Goal: Contribute content: Add original content to the website for others to see

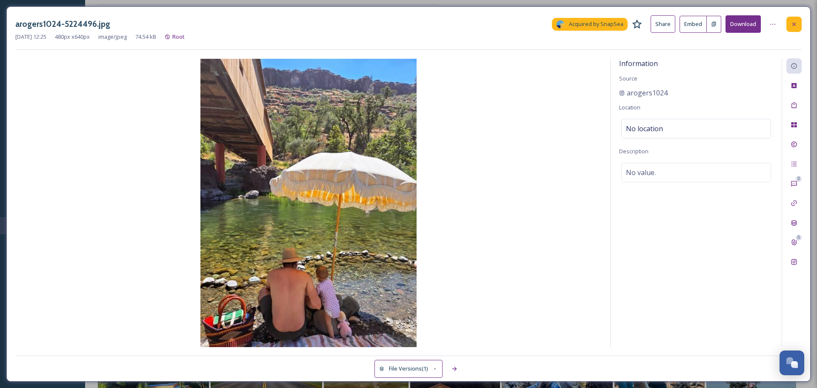
click at [796, 23] on icon at bounding box center [794, 24] width 7 height 7
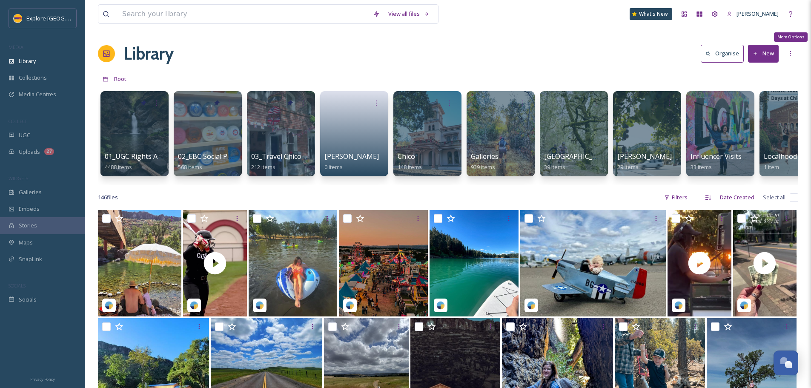
click at [775, 51] on button "New" at bounding box center [763, 53] width 31 height 17
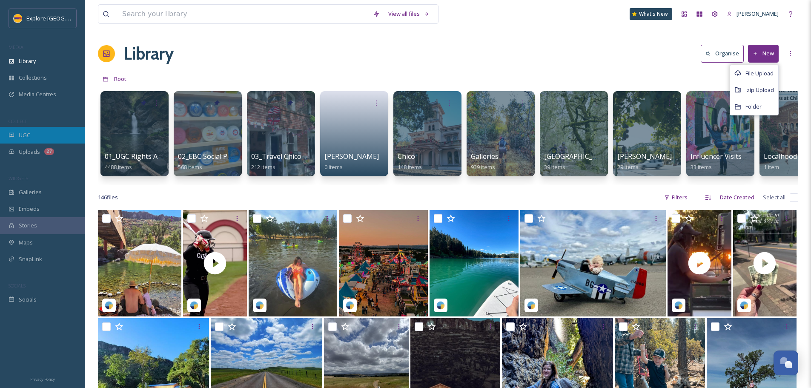
click at [23, 137] on span "UGC" at bounding box center [24, 135] width 11 height 8
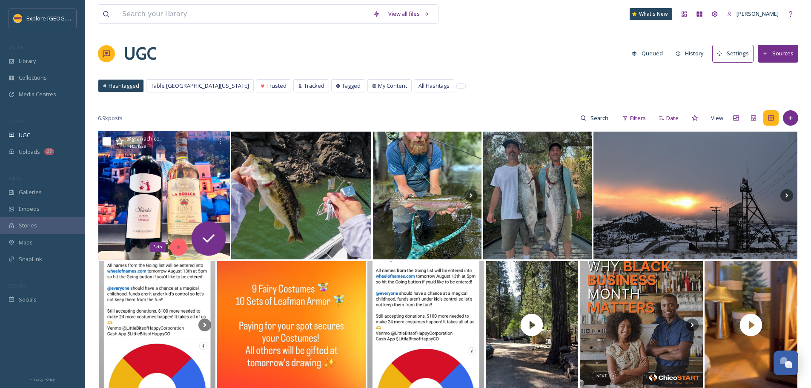
click at [184, 248] on div "Skip" at bounding box center [178, 246] width 17 height 17
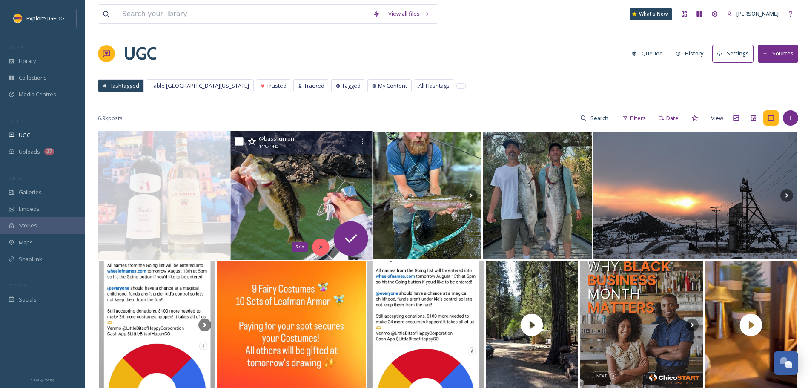
click at [316, 243] on div "Skip" at bounding box center [320, 246] width 17 height 17
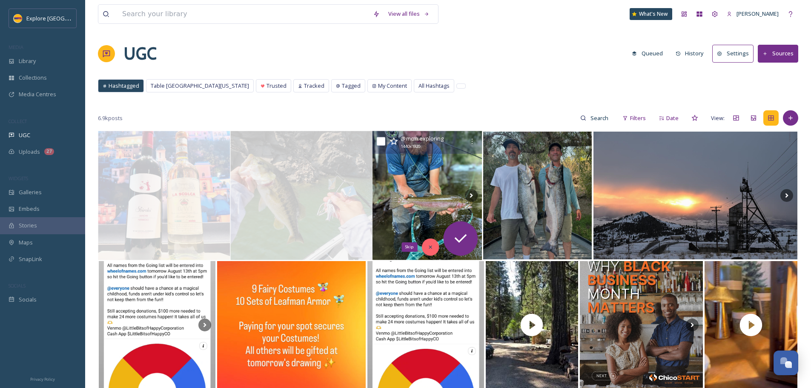
click at [432, 246] on icon at bounding box center [430, 247] width 6 height 6
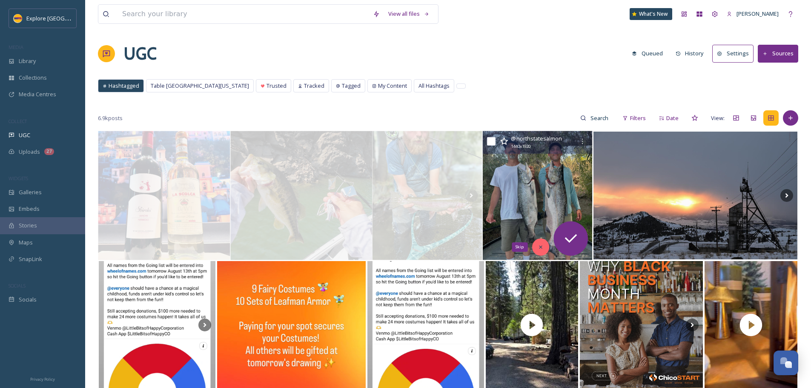
click at [534, 241] on div "Skip" at bounding box center [540, 246] width 17 height 17
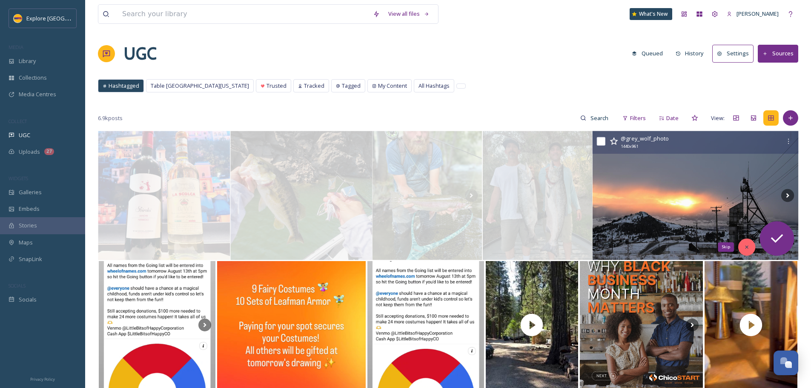
click at [741, 249] on div "Skip" at bounding box center [746, 246] width 17 height 17
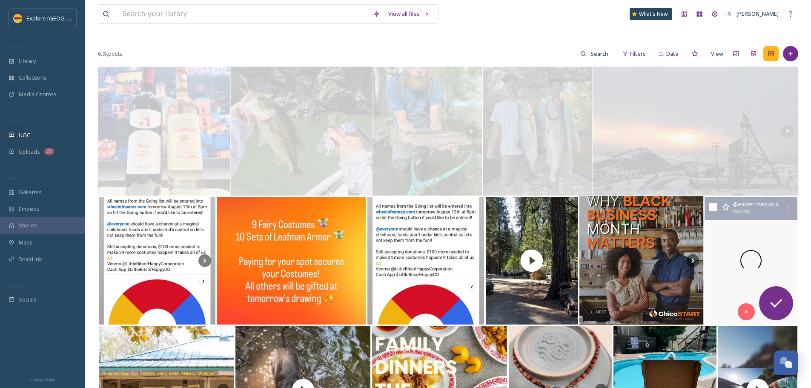
scroll to position [85, 0]
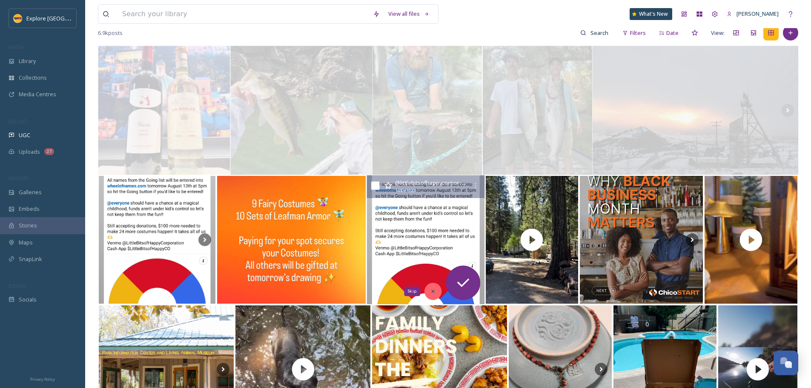
click at [439, 294] on div "Skip" at bounding box center [432, 291] width 17 height 17
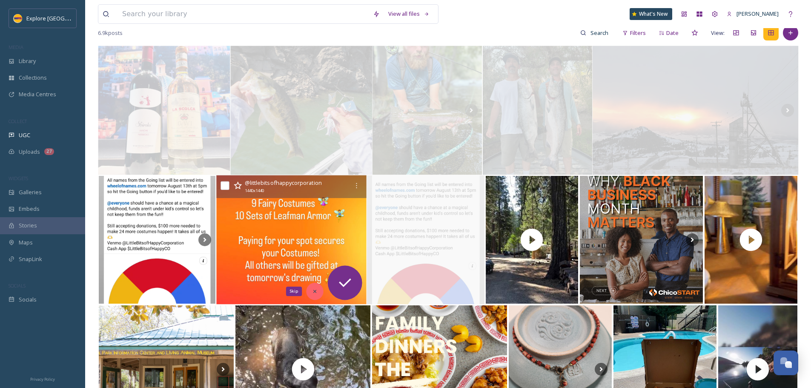
click at [311, 292] on div "Skip" at bounding box center [314, 291] width 17 height 17
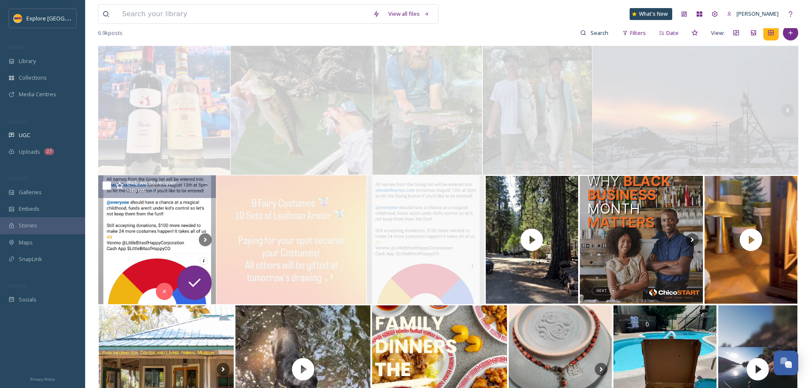
click at [146, 244] on img at bounding box center [157, 239] width 118 height 129
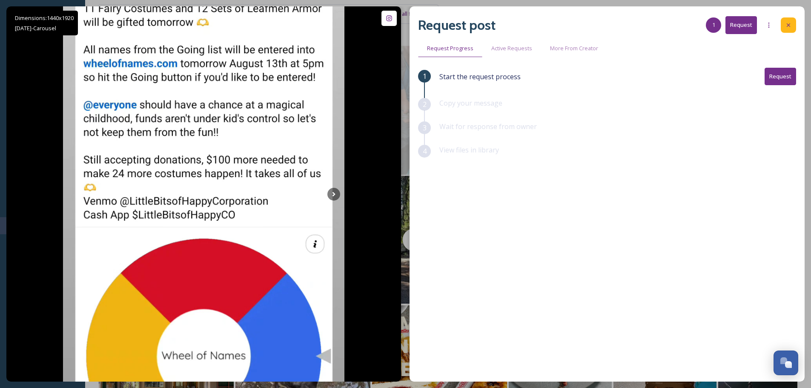
click at [792, 27] on div at bounding box center [788, 24] width 15 height 15
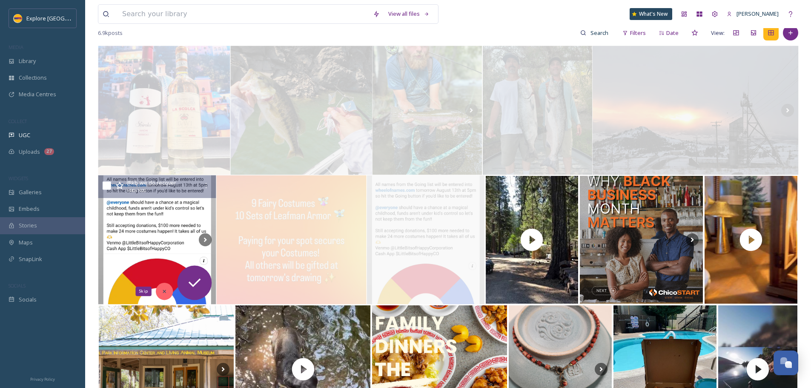
click at [164, 288] on icon at bounding box center [164, 291] width 6 height 6
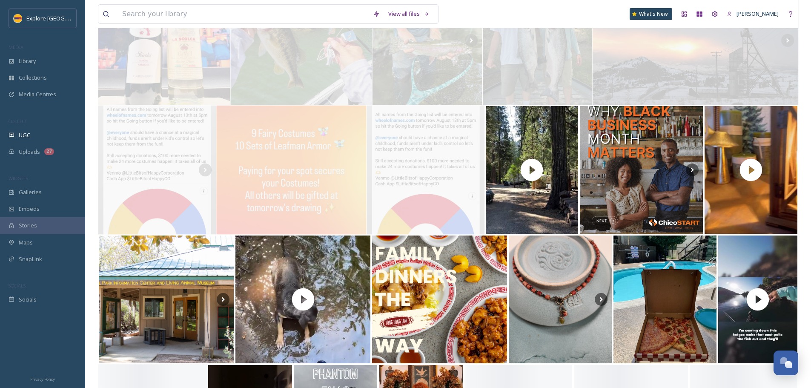
scroll to position [255, 0]
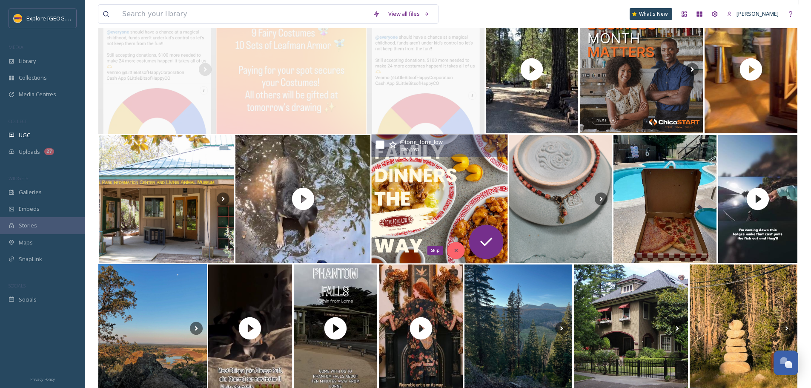
click at [460, 249] on div "Skip" at bounding box center [455, 250] width 17 height 17
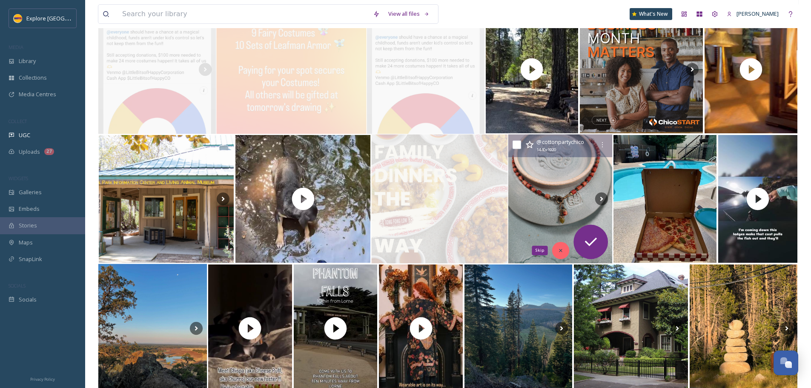
click at [563, 254] on div "Skip" at bounding box center [560, 250] width 17 height 17
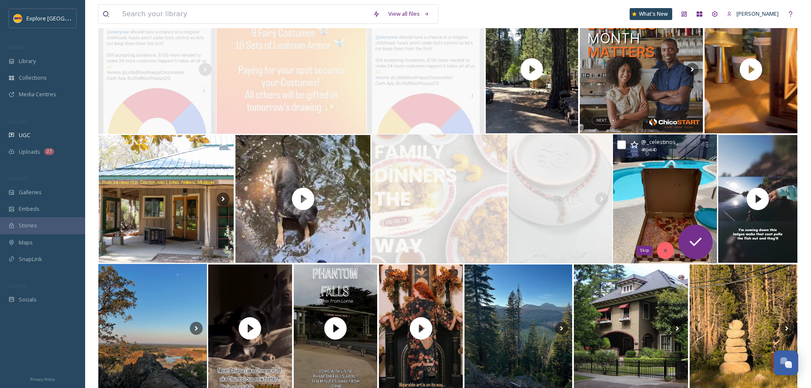
click at [668, 252] on icon at bounding box center [665, 250] width 6 height 6
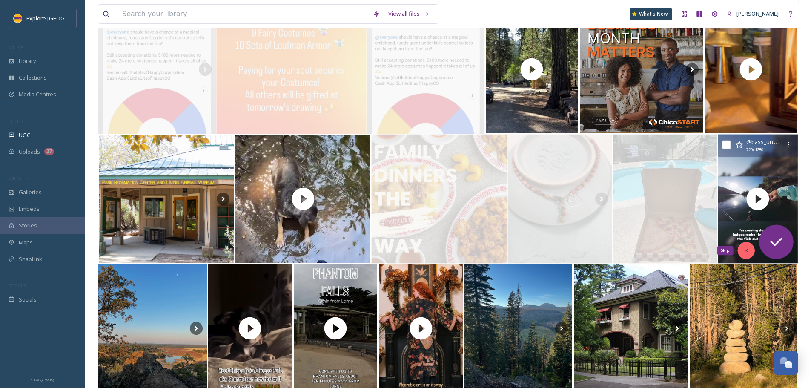
click at [747, 254] on div "Skip" at bounding box center [745, 250] width 17 height 17
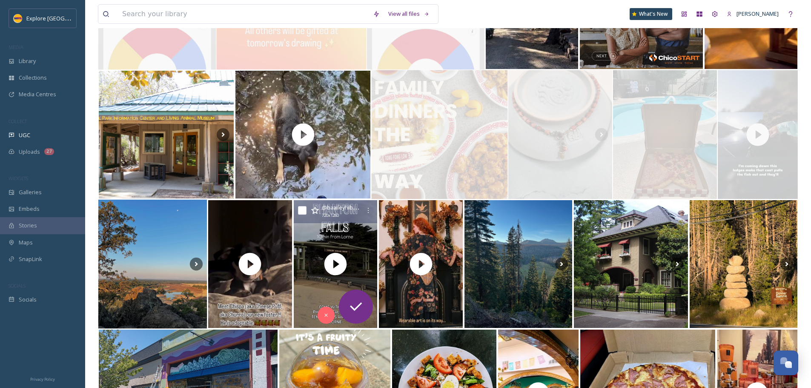
scroll to position [341, 0]
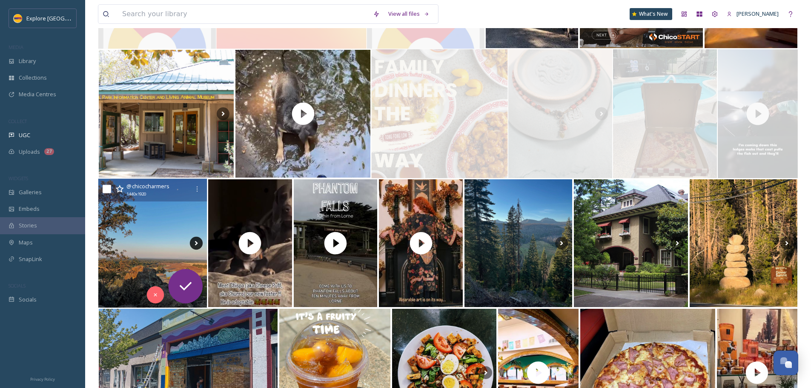
click at [197, 247] on icon at bounding box center [196, 243] width 13 height 13
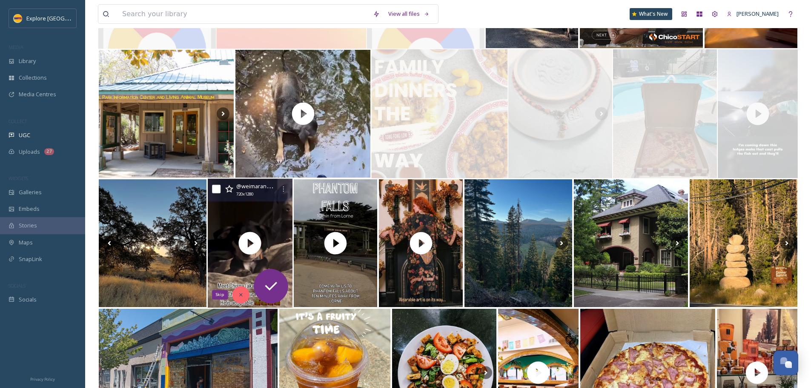
click at [243, 293] on icon at bounding box center [241, 295] width 6 height 6
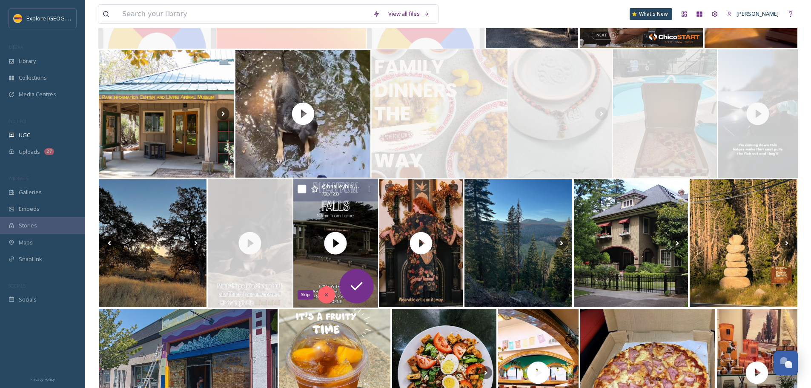
click at [328, 293] on icon at bounding box center [326, 295] width 6 height 6
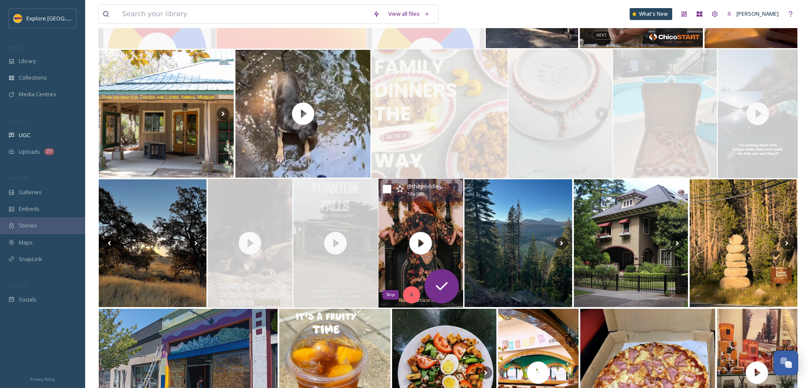
click at [410, 290] on div "Skip" at bounding box center [411, 294] width 17 height 17
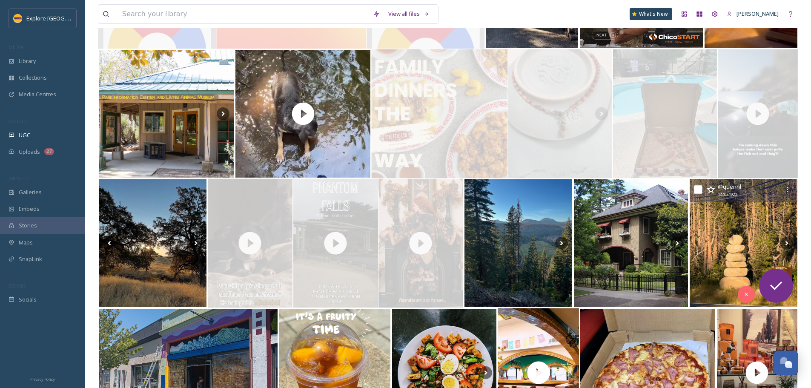
scroll to position [426, 0]
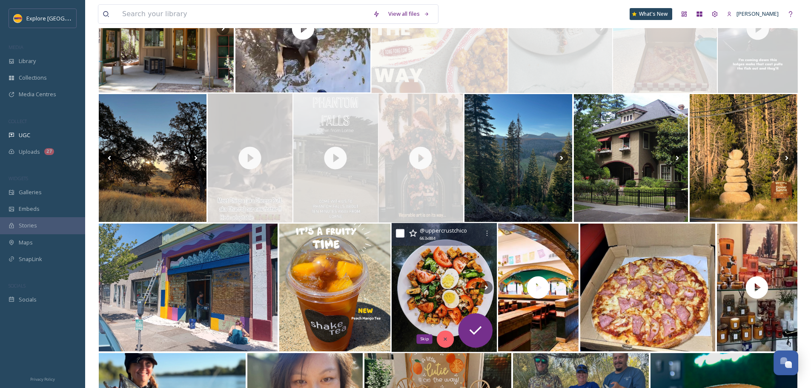
click at [446, 338] on icon at bounding box center [445, 339] width 6 height 6
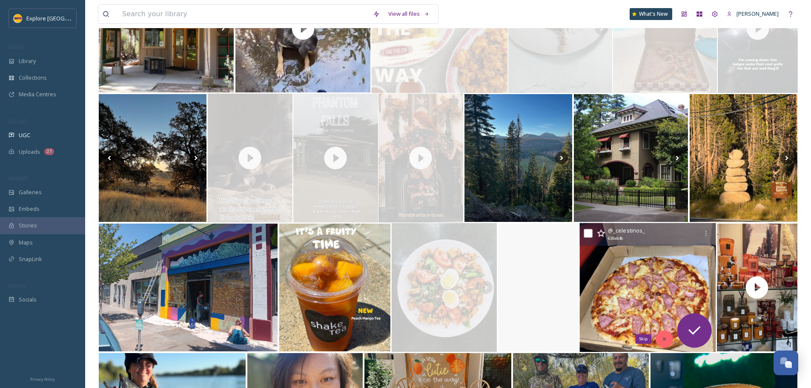
click at [668, 338] on div "Skip" at bounding box center [664, 338] width 17 height 17
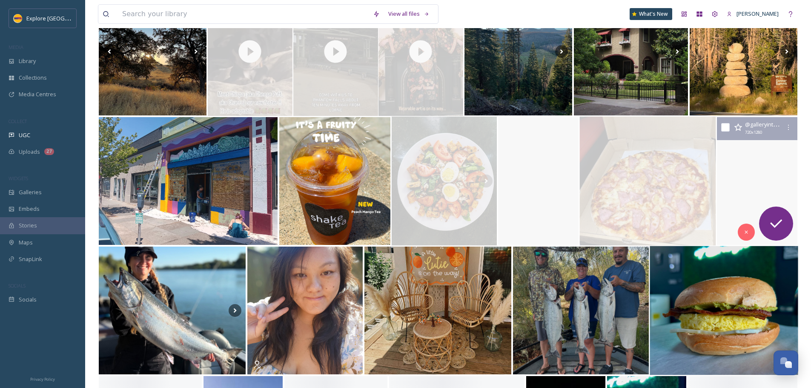
scroll to position [596, 0]
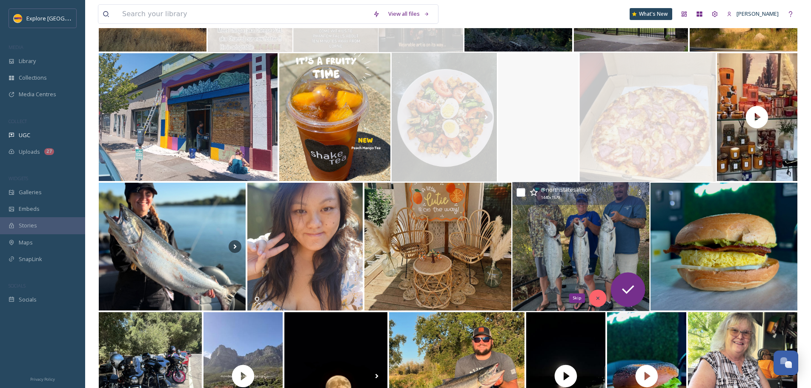
click at [593, 297] on div "Skip" at bounding box center [597, 297] width 17 height 17
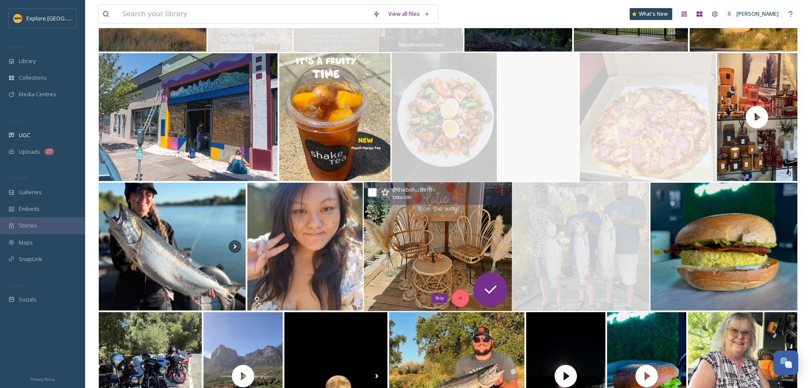
click at [461, 298] on icon at bounding box center [460, 298] width 6 height 6
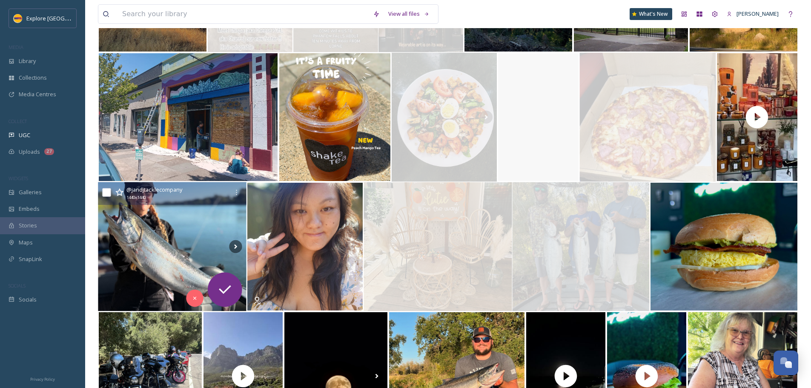
scroll to position [681, 0]
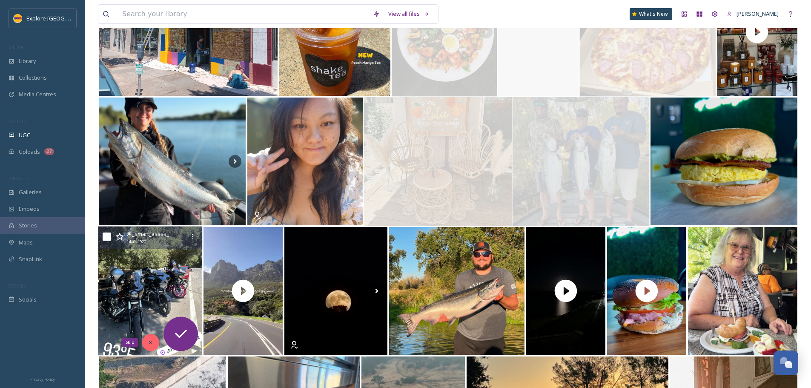
click at [150, 340] on icon at bounding box center [151, 342] width 6 height 6
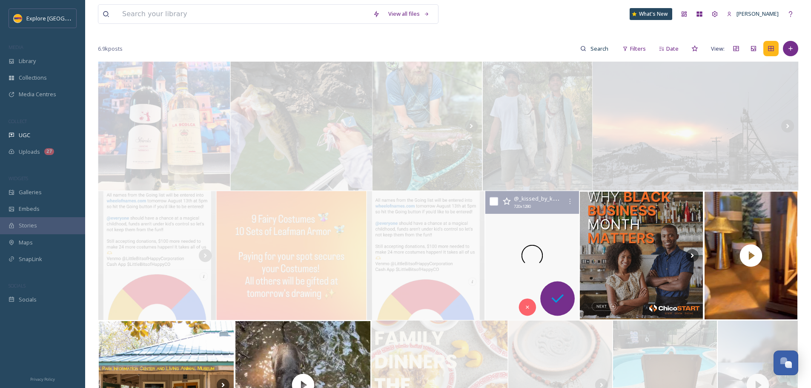
scroll to position [0, 0]
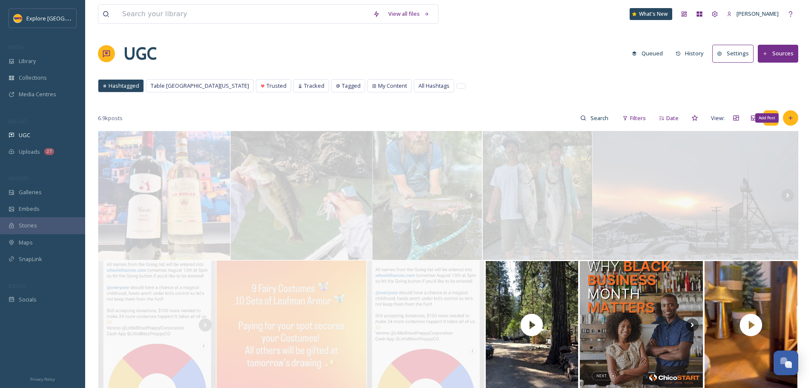
click at [795, 118] on div "Add Post" at bounding box center [790, 117] width 15 height 15
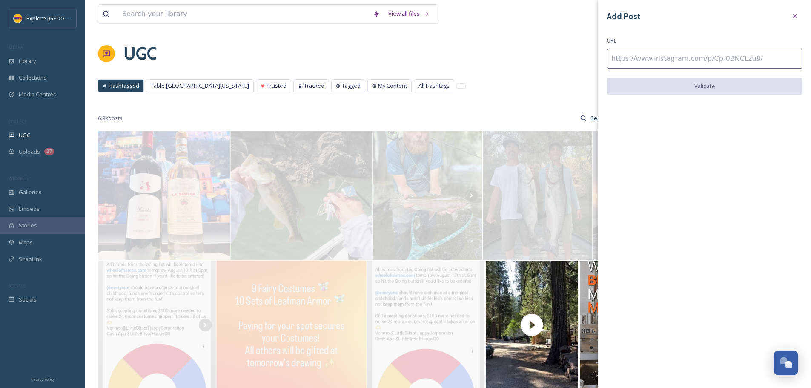
click at [642, 56] on input at bounding box center [705, 59] width 196 height 20
paste input "https://www.instagram.com/p/DNUVqEwxvvy/"
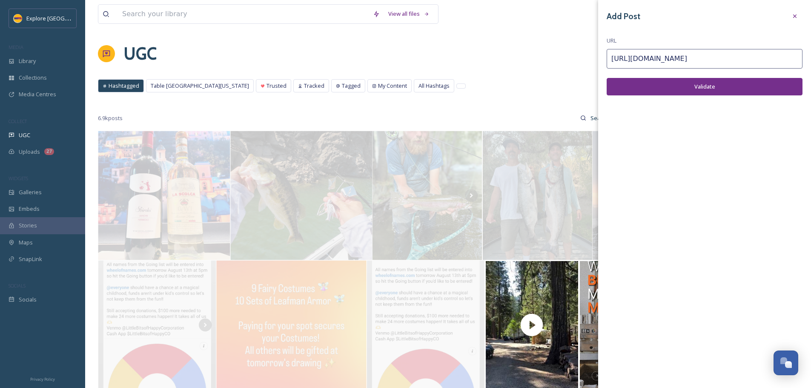
type input "https://www.instagram.com/p/DNUVqEwxvvy/"
click at [646, 83] on button "Validate" at bounding box center [705, 86] width 196 height 17
drag, startPoint x: 712, startPoint y: 87, endPoint x: 750, endPoint y: 101, distance: 40.7
click at [712, 87] on button "Add Post" at bounding box center [705, 86] width 196 height 17
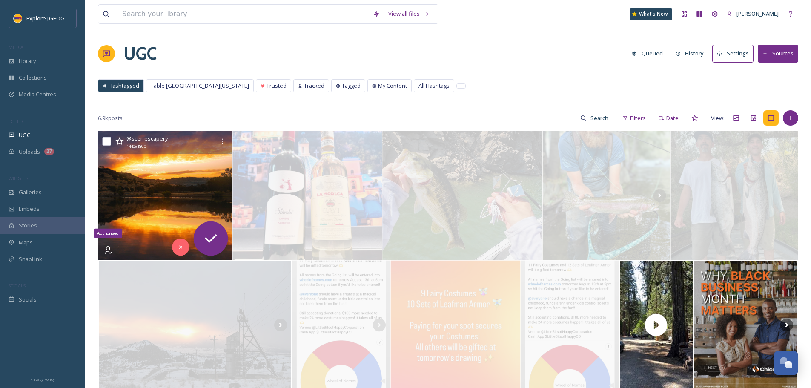
click at [108, 250] on icon at bounding box center [108, 250] width 7 height 8
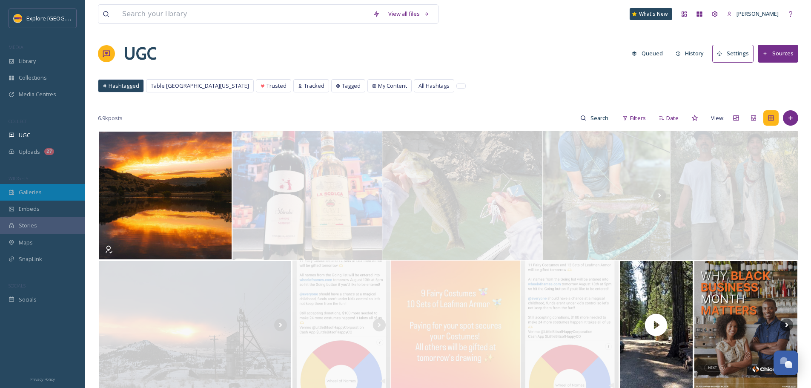
click at [46, 199] on div "Galleries" at bounding box center [42, 192] width 85 height 17
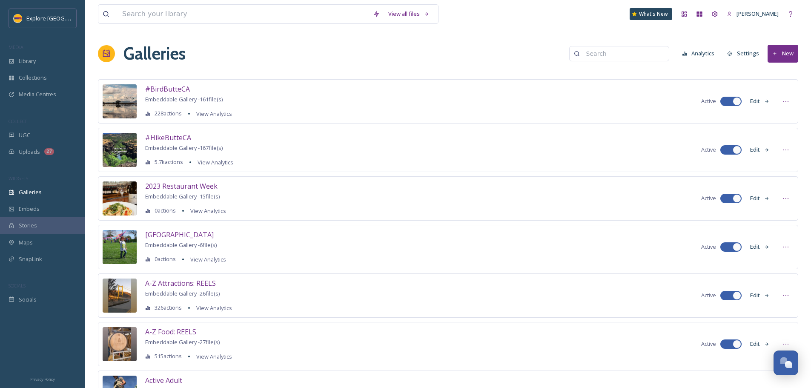
click at [782, 51] on button "New" at bounding box center [783, 53] width 31 height 17
click at [777, 72] on span "Gallery" at bounding box center [785, 73] width 18 height 8
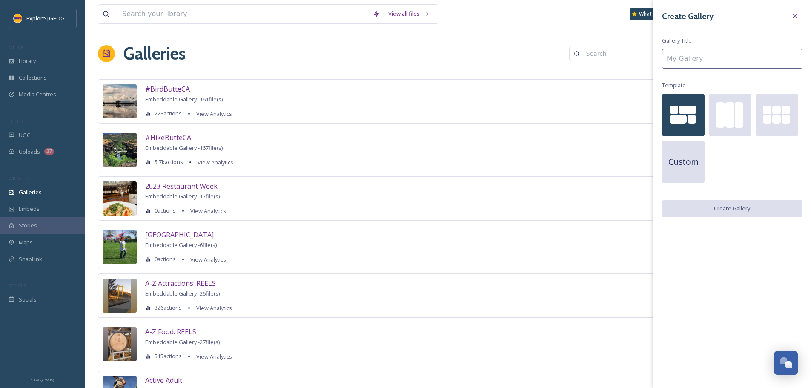
click at [725, 59] on input at bounding box center [732, 59] width 140 height 20
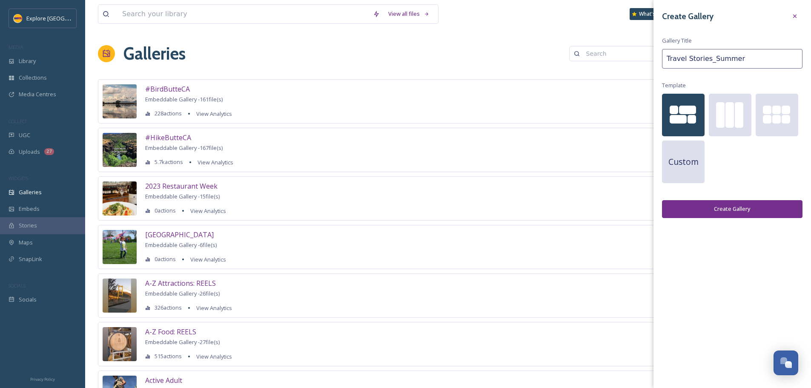
click at [708, 60] on input "Travel Stories_Summer" at bounding box center [732, 59] width 140 height 20
drag, startPoint x: 705, startPoint y: 60, endPoint x: 662, endPoint y: 57, distance: 43.0
click at [662, 57] on input "Travel Stories_Summer" at bounding box center [732, 59] width 140 height 20
drag, startPoint x: 721, startPoint y: 60, endPoint x: 763, endPoint y: 60, distance: 42.1
click at [763, 60] on input "TRAVEL STORIES_Summer" at bounding box center [732, 59] width 140 height 20
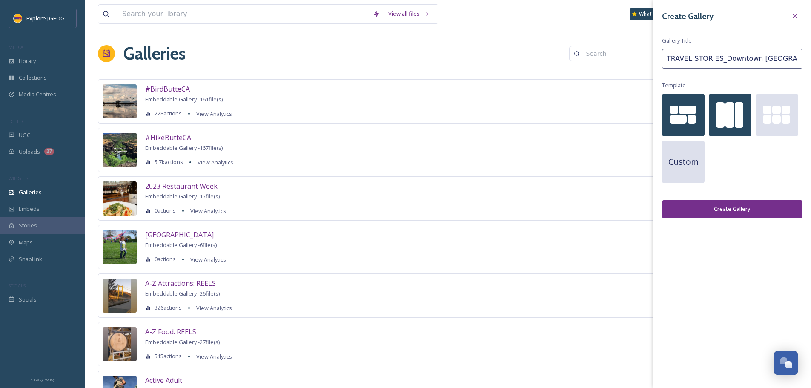
type input "TRAVEL STORIES_Downtown Oroville"
click at [716, 113] on div at bounding box center [720, 115] width 9 height 26
click at [753, 209] on button "Create Gallery" at bounding box center [732, 208] width 140 height 17
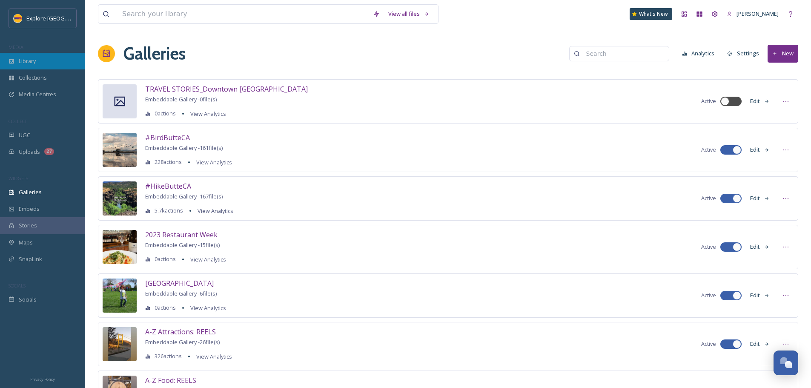
click at [44, 60] on div "Library" at bounding box center [42, 61] width 85 height 17
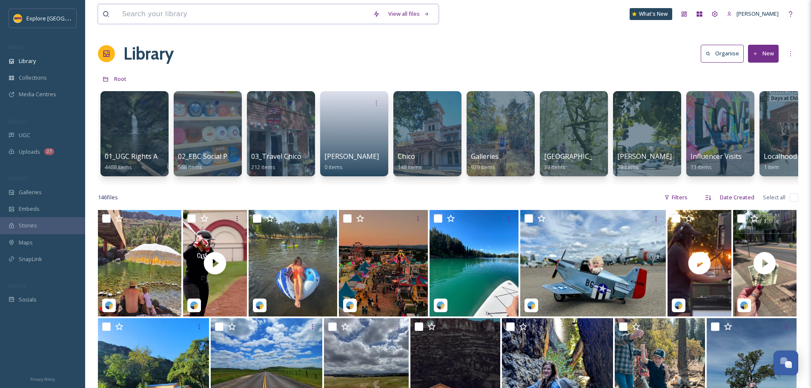
click at [192, 15] on input at bounding box center [243, 14] width 251 height 19
type input "downtown oroville"
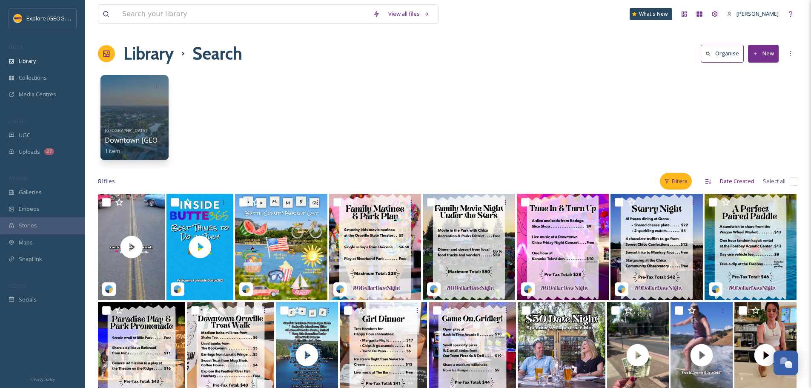
click at [671, 180] on div "Filters" at bounding box center [676, 181] width 32 height 17
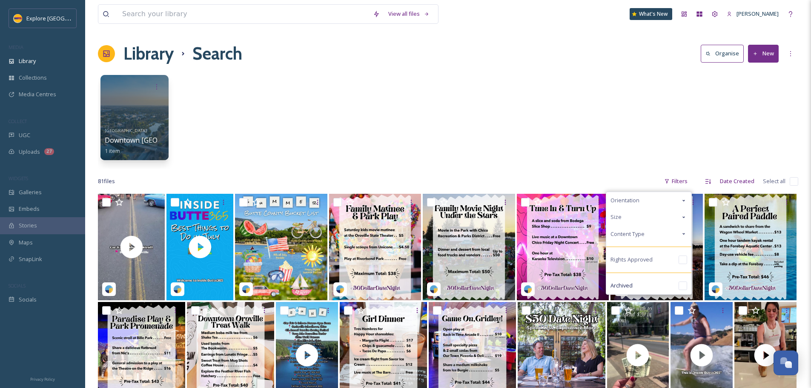
click at [675, 232] on div "Content Type" at bounding box center [648, 234] width 85 height 17
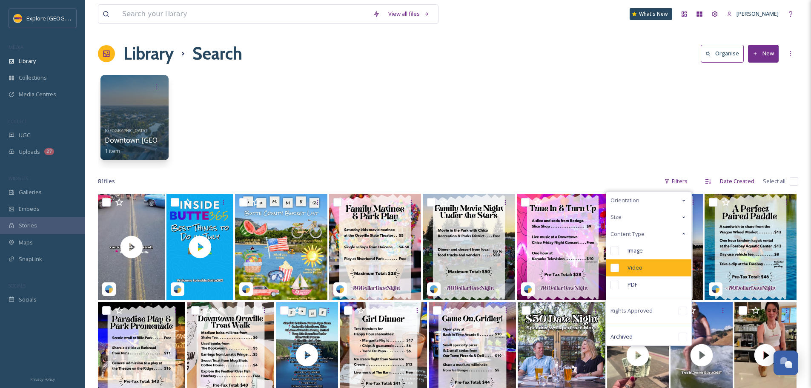
click at [642, 266] on span "Video" at bounding box center [634, 267] width 15 height 8
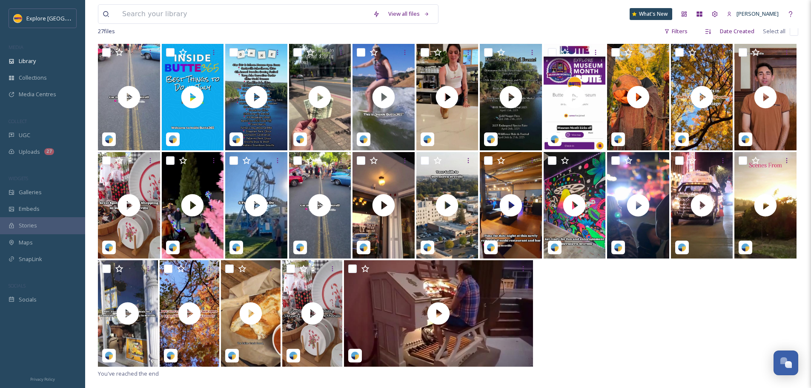
scroll to position [170, 0]
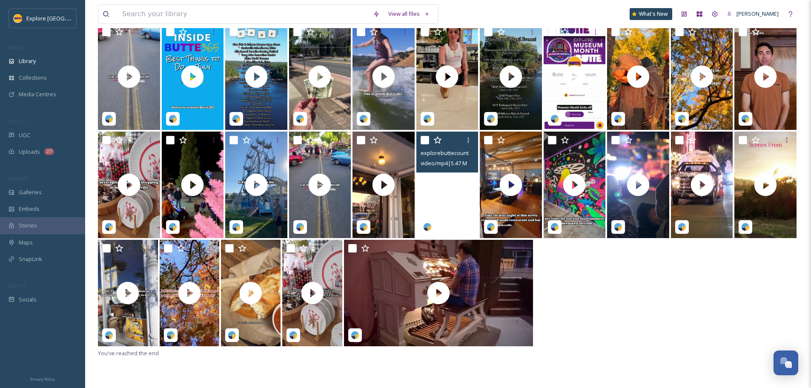
click at [454, 190] on video "explorebuttecountyca-20240422-221944 (98).mp4" at bounding box center [447, 185] width 62 height 106
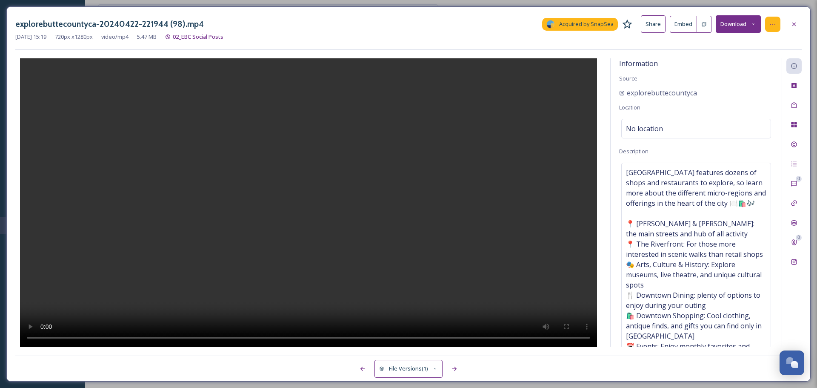
click at [776, 24] on icon at bounding box center [773, 24] width 7 height 7
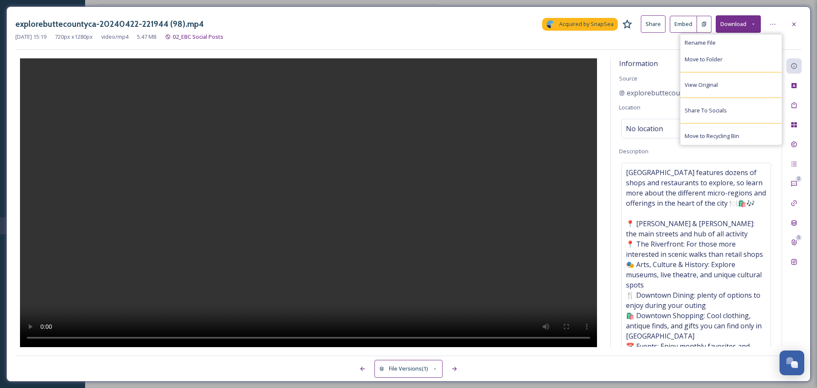
click at [481, 139] on div at bounding box center [308, 202] width 587 height 289
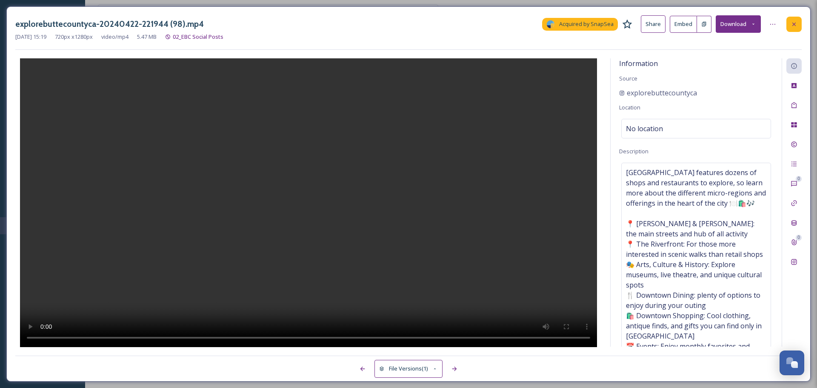
click at [793, 23] on icon at bounding box center [794, 23] width 3 height 3
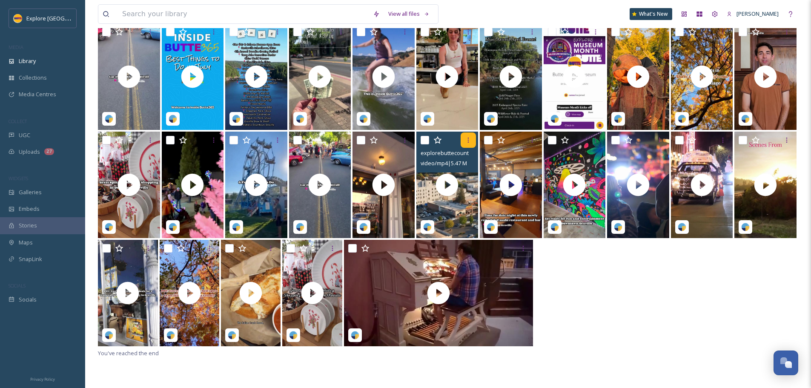
click at [466, 142] on icon at bounding box center [468, 140] width 7 height 7
click at [427, 142] on input "checkbox" at bounding box center [425, 140] width 9 height 9
checkbox input "true"
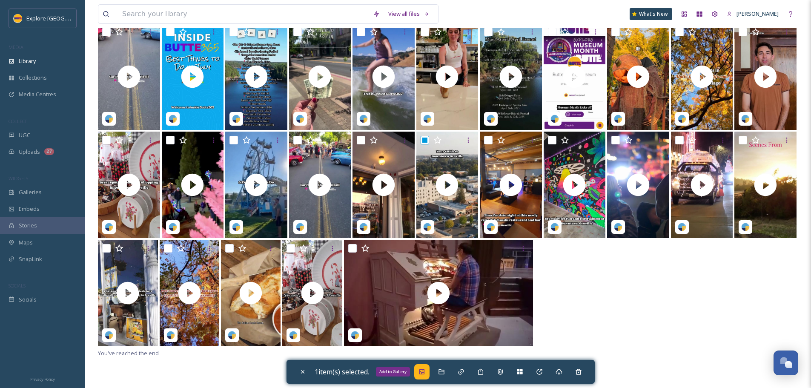
click at [425, 372] on icon at bounding box center [421, 371] width 7 height 7
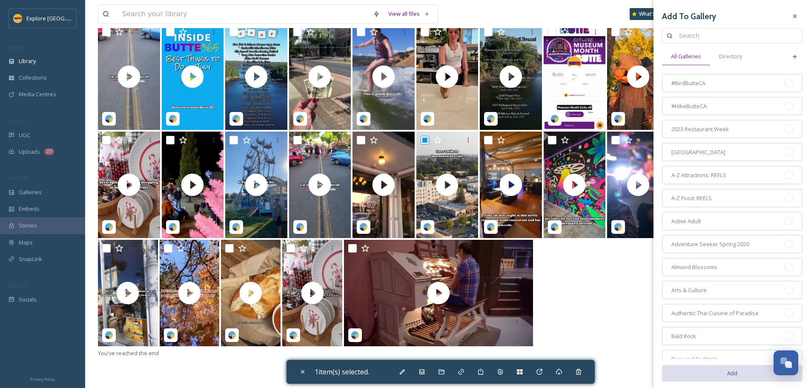
click at [698, 36] on input at bounding box center [736, 35] width 123 height 17
type input "downtown oroville"
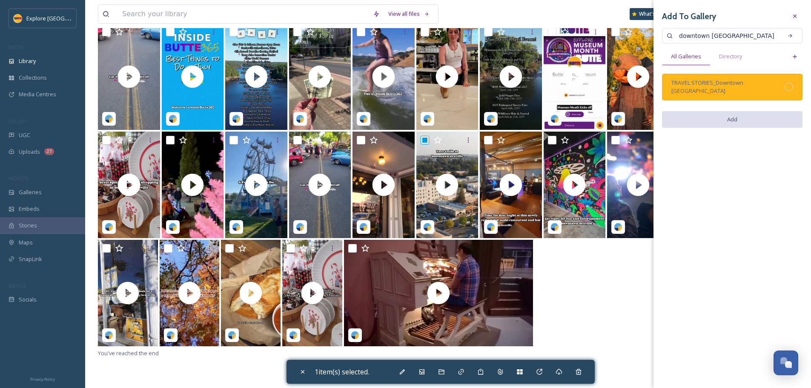
click at [791, 83] on div at bounding box center [789, 87] width 9 height 9
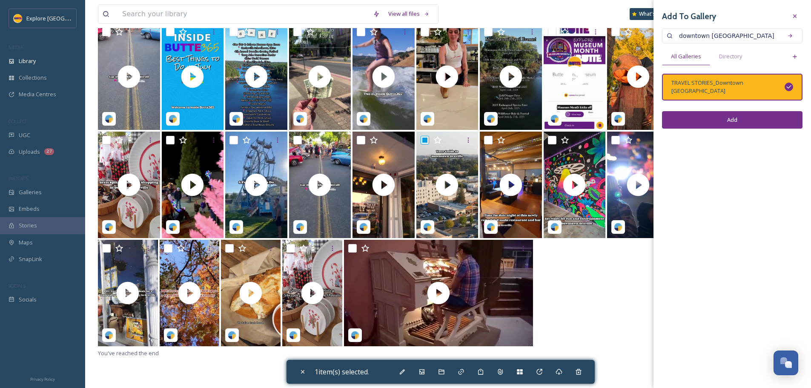
click at [743, 115] on button "Add" at bounding box center [732, 119] width 140 height 17
checkbox input "false"
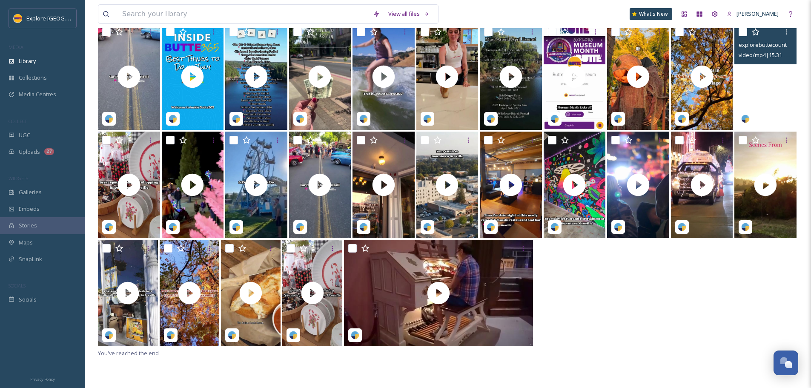
click at [768, 77] on video "explorebuttecountyca-1302022.mp4" at bounding box center [765, 76] width 62 height 106
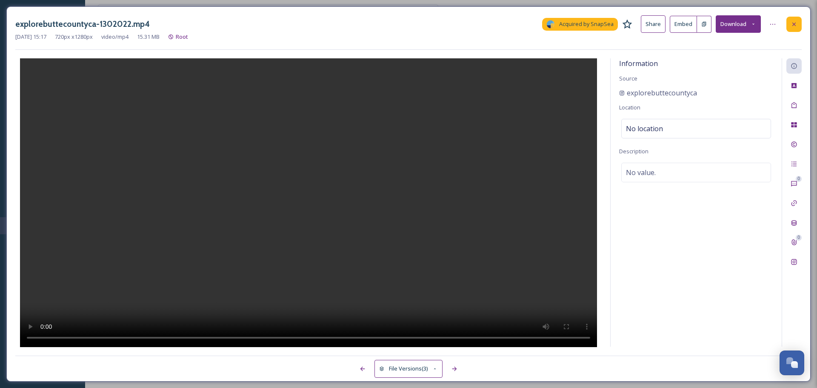
click at [789, 26] on div at bounding box center [794, 24] width 15 height 15
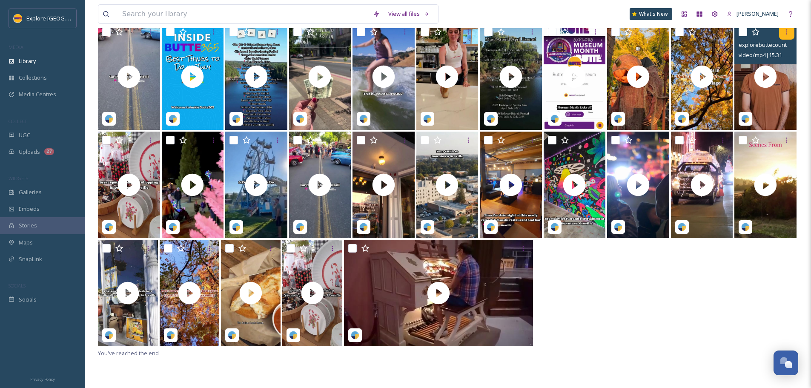
click at [787, 35] on icon at bounding box center [786, 32] width 7 height 7
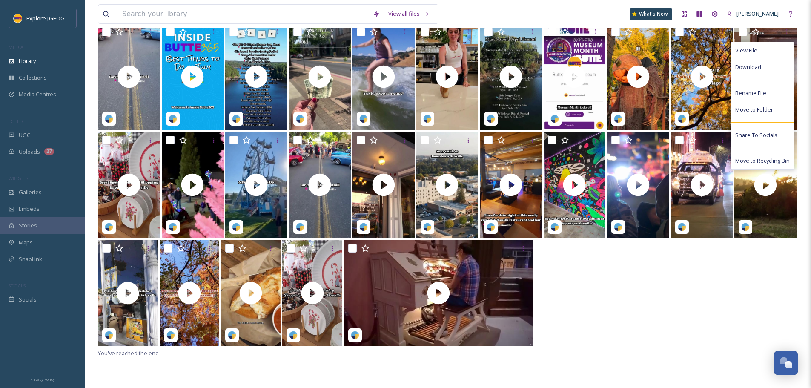
click at [713, 278] on div at bounding box center [448, 294] width 700 height 108
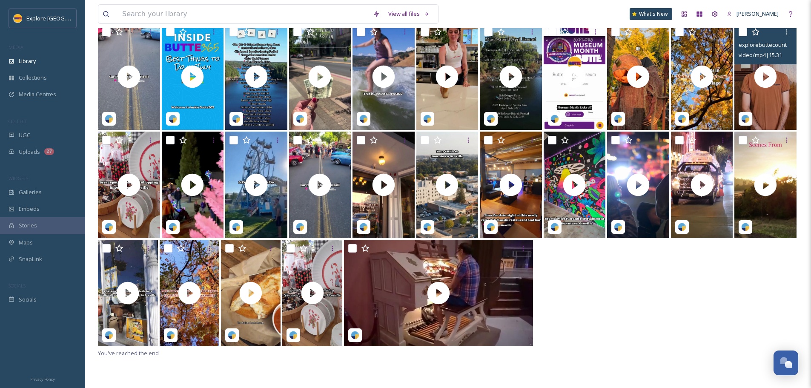
click at [742, 32] on input "checkbox" at bounding box center [743, 32] width 9 height 9
checkbox input "true"
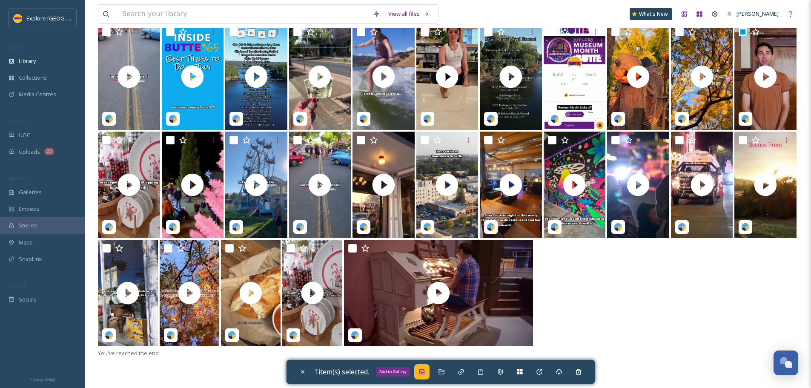
click at [422, 377] on div "Add to Gallery" at bounding box center [421, 371] width 15 height 15
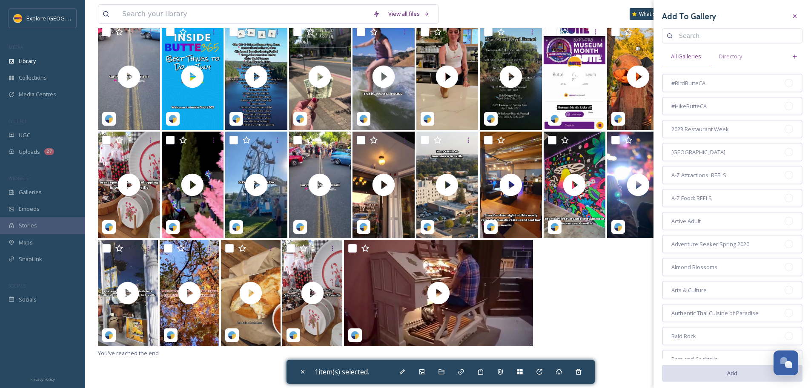
click at [698, 37] on input at bounding box center [736, 35] width 123 height 17
type input "downtown oroville"
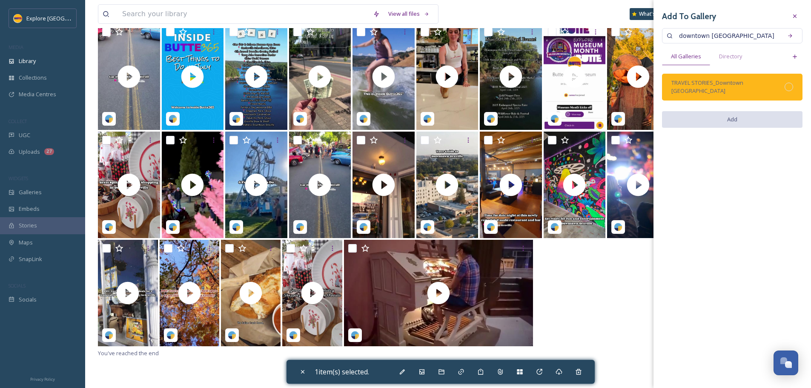
click at [788, 83] on div at bounding box center [789, 87] width 9 height 9
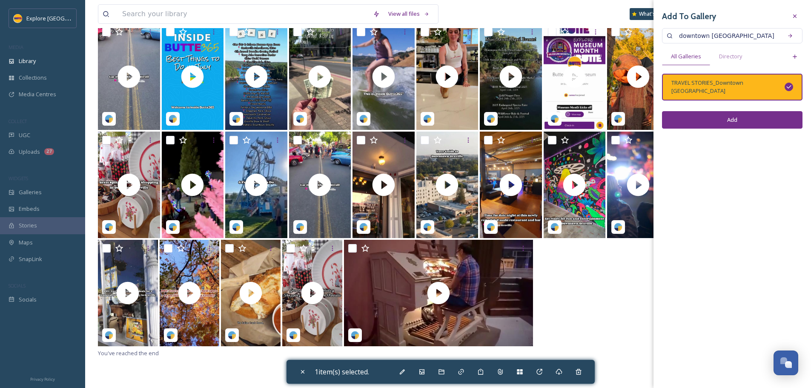
click at [747, 111] on button "Add" at bounding box center [732, 119] width 140 height 17
checkbox input "false"
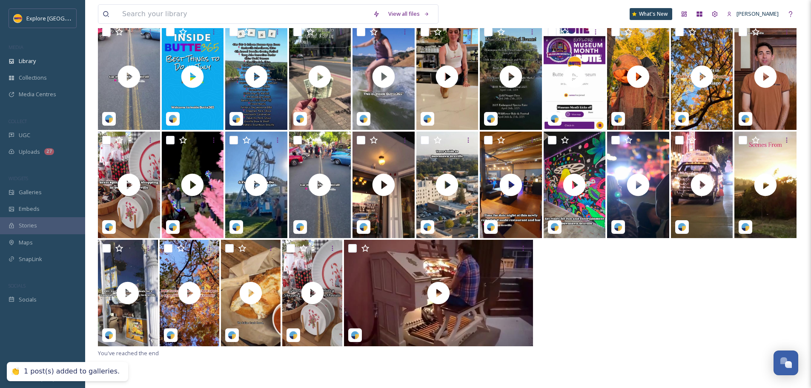
scroll to position [85, 0]
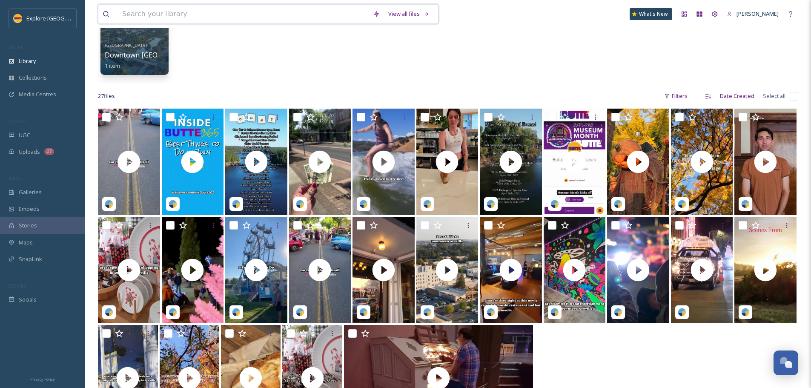
click at [171, 9] on input at bounding box center [243, 14] width 251 height 19
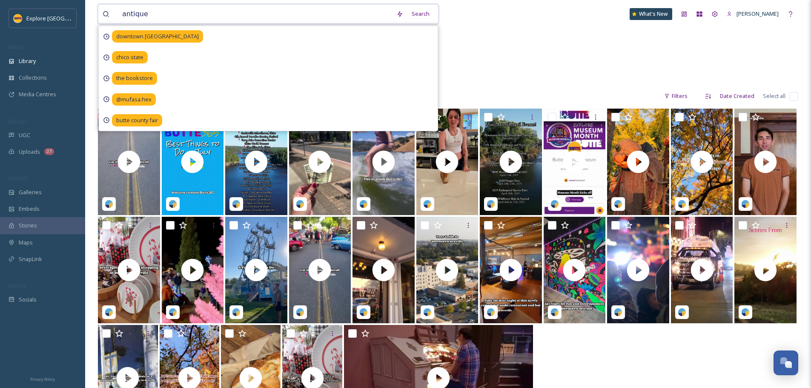
type input "antiques"
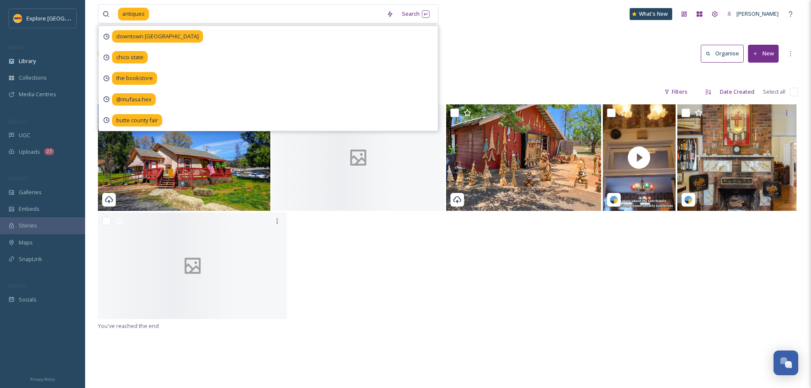
click at [521, 41] on div "Library Search Organise New" at bounding box center [448, 54] width 700 height 26
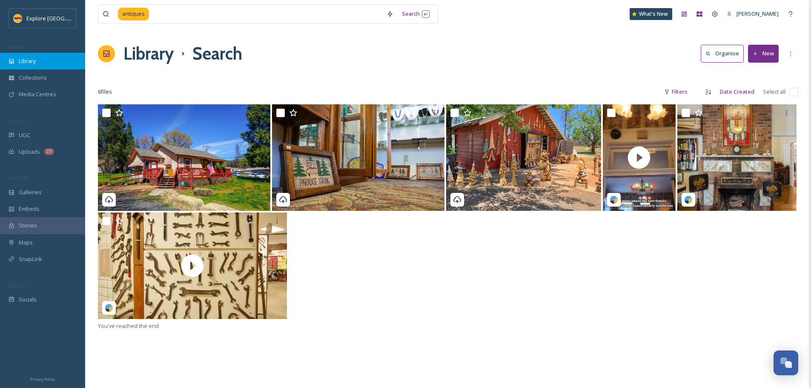
click at [37, 62] on div "Library" at bounding box center [42, 61] width 85 height 17
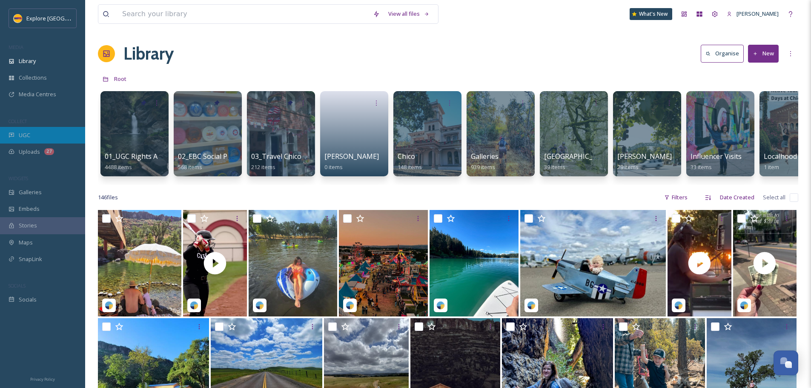
click at [38, 139] on div "UGC" at bounding box center [42, 135] width 85 height 17
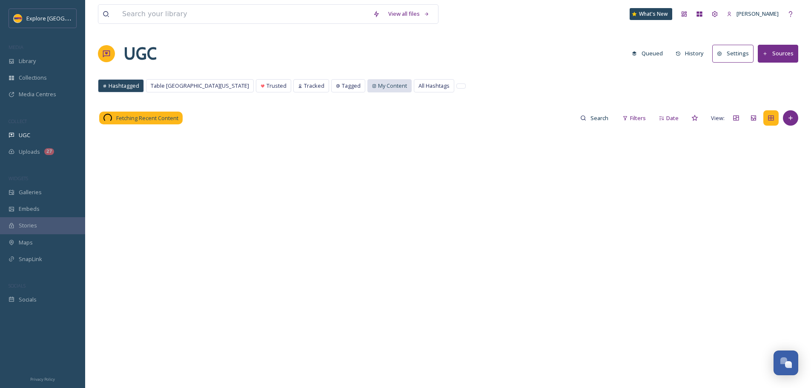
click at [378, 84] on span "My Content" at bounding box center [392, 86] width 29 height 8
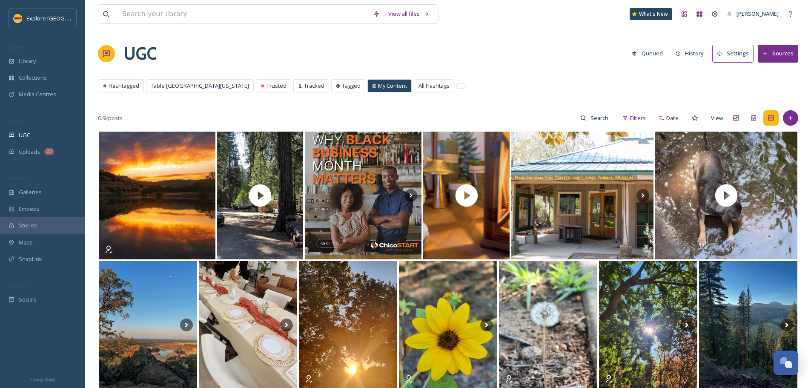
click at [378, 87] on span "My Content" at bounding box center [392, 86] width 29 height 8
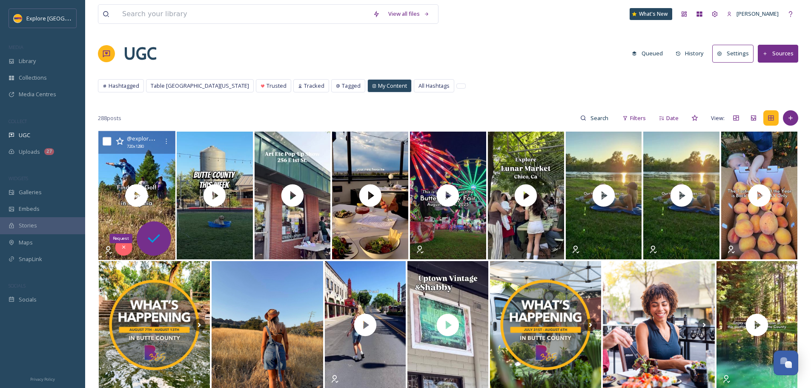
click at [156, 235] on icon at bounding box center [153, 238] width 17 height 17
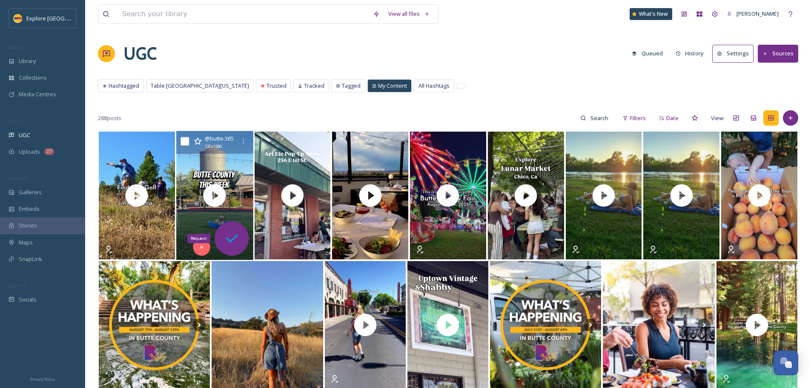
click at [240, 242] on icon at bounding box center [231, 238] width 17 height 17
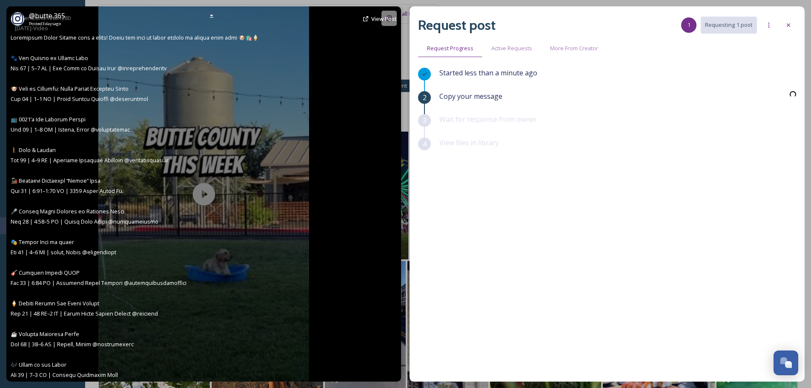
click at [302, 246] on div "@ butte.365 Posted 3 days ago View Post" at bounding box center [203, 193] width 395 height 375
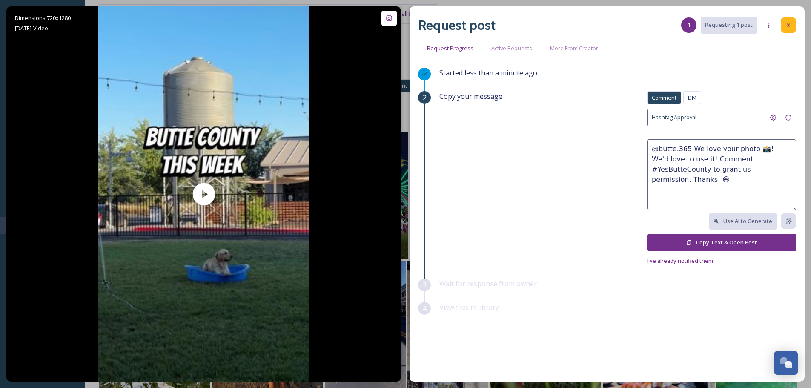
click at [793, 27] on div at bounding box center [788, 24] width 15 height 15
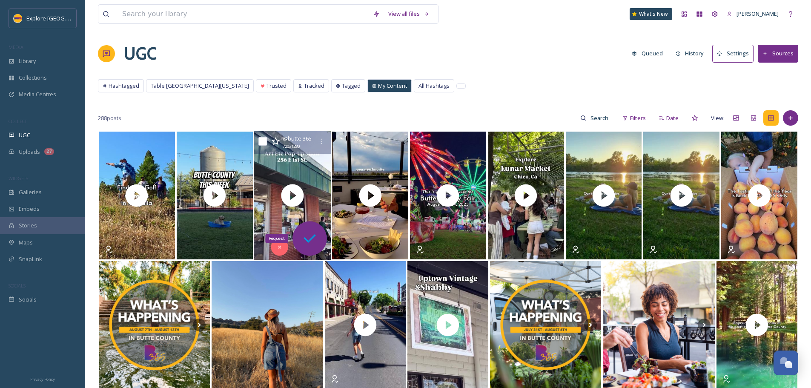
click at [310, 241] on icon at bounding box center [309, 238] width 17 height 17
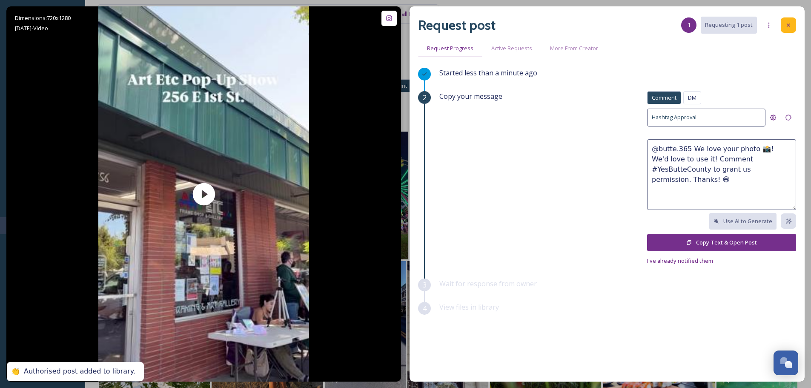
click at [787, 23] on icon at bounding box center [788, 25] width 7 height 7
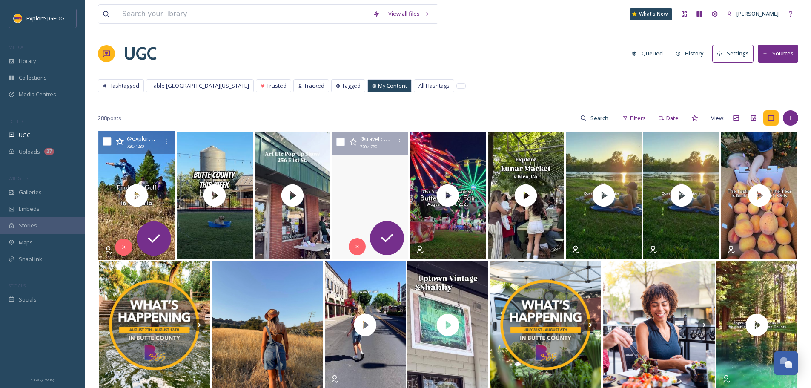
click at [104, 138] on input "checkbox" at bounding box center [107, 141] width 9 height 9
checkbox input "true"
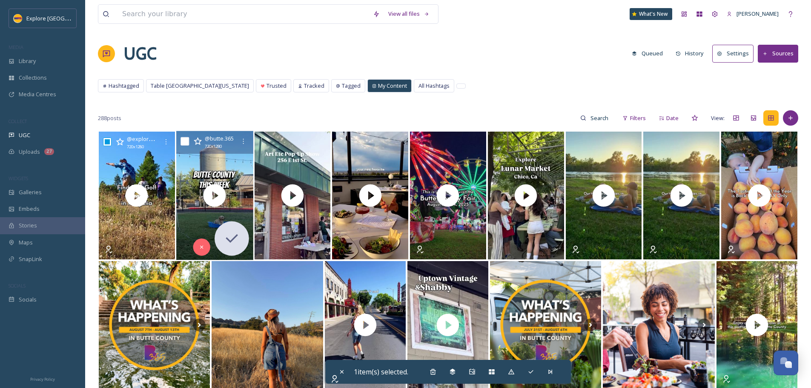
click at [184, 142] on input "checkbox" at bounding box center [184, 141] width 9 height 9
checkbox input "true"
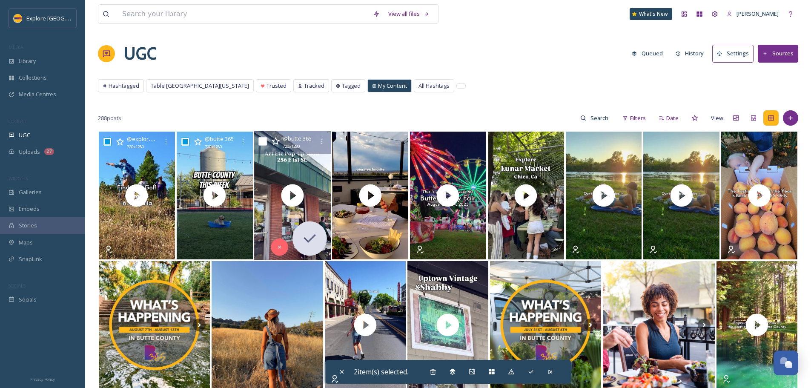
click at [261, 140] on input "checkbox" at bounding box center [262, 141] width 9 height 9
checkbox input "true"
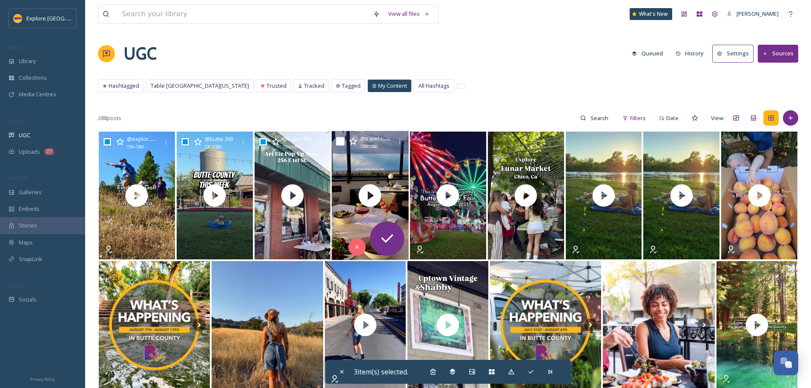
click at [340, 144] on input "checkbox" at bounding box center [340, 141] width 9 height 9
checkbox input "true"
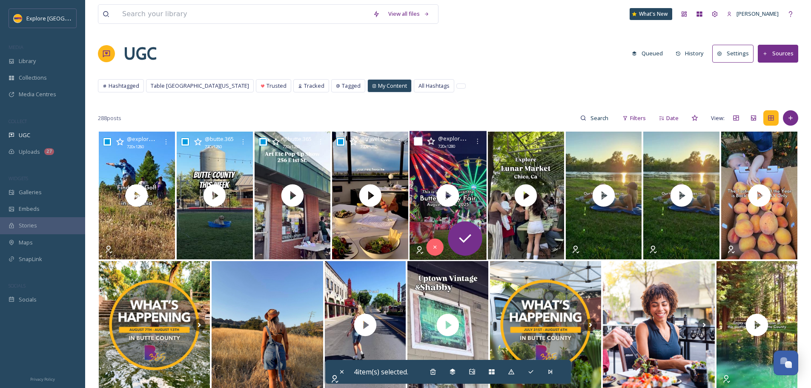
click at [418, 140] on input "checkbox" at bounding box center [418, 141] width 9 height 9
checkbox input "true"
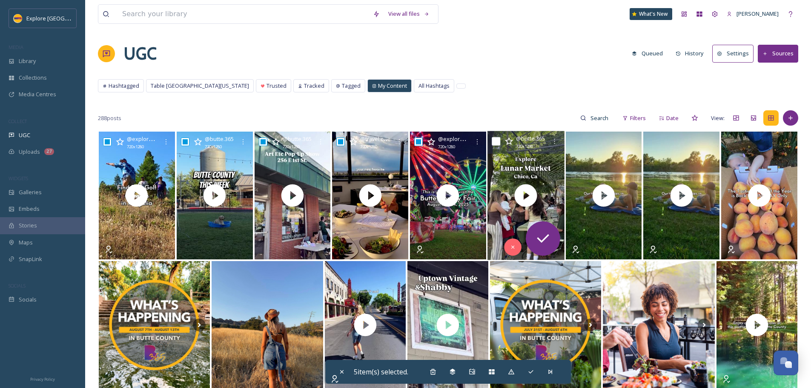
click at [495, 143] on input "checkbox" at bounding box center [496, 141] width 9 height 9
checkbox input "true"
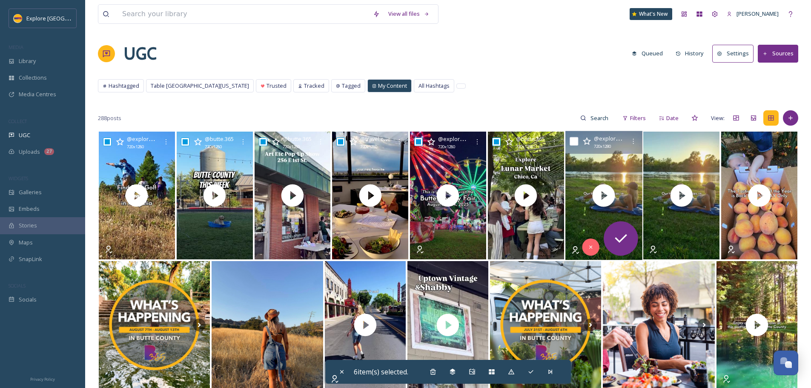
click at [573, 140] on input "checkbox" at bounding box center [574, 141] width 9 height 9
checkbox input "true"
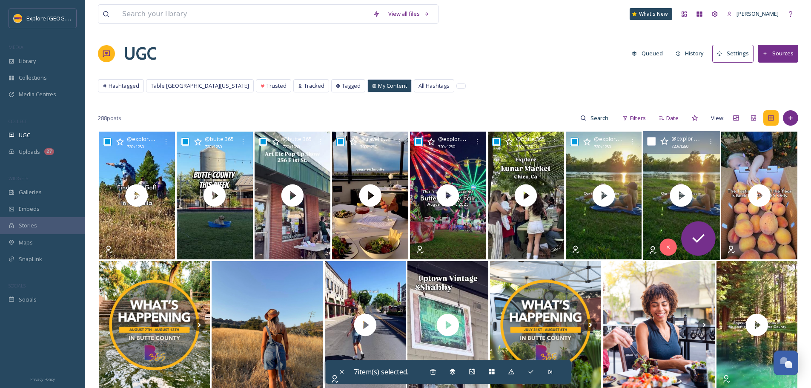
click at [650, 143] on input "checkbox" at bounding box center [651, 141] width 9 height 9
checkbox input "true"
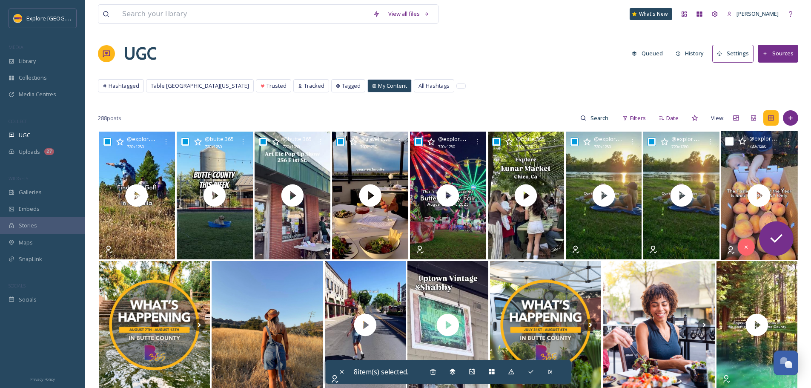
click at [730, 141] on input "checkbox" at bounding box center [729, 141] width 9 height 9
checkbox input "true"
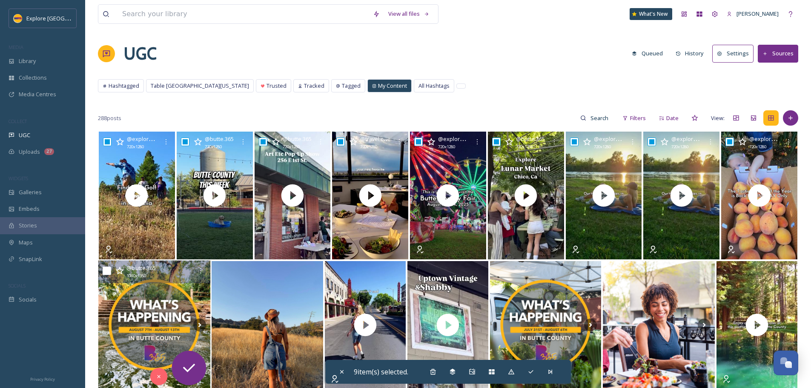
scroll to position [85, 0]
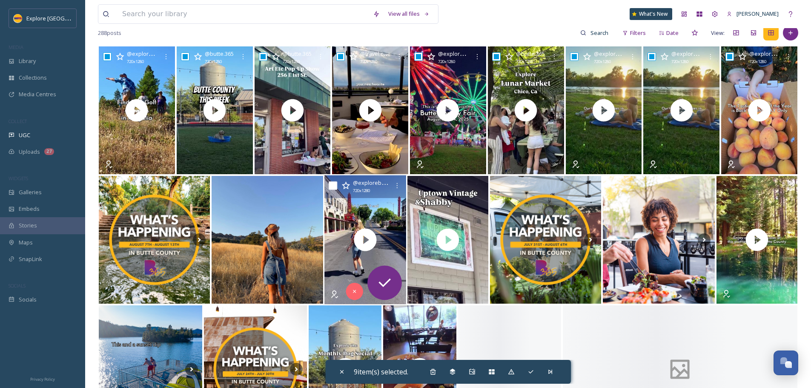
click at [331, 185] on input "checkbox" at bounding box center [333, 185] width 9 height 9
checkbox input "true"
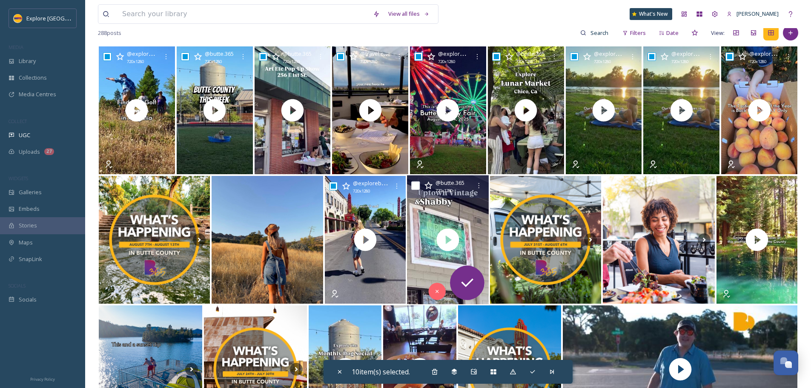
click at [416, 185] on input "checkbox" at bounding box center [415, 185] width 9 height 9
checkbox input "true"
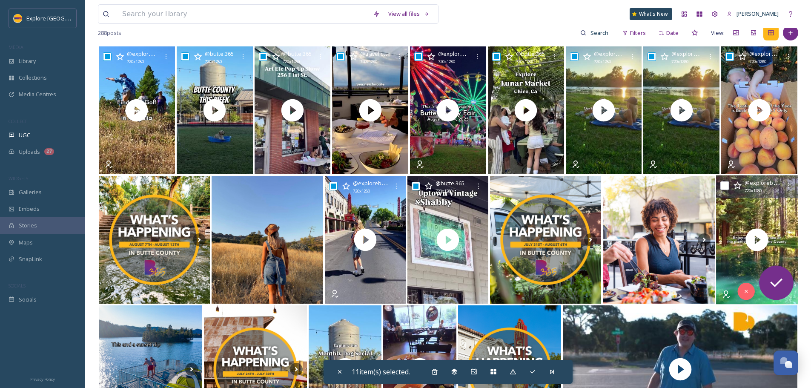
click at [725, 188] on input "checkbox" at bounding box center [724, 185] width 9 height 9
checkbox input "true"
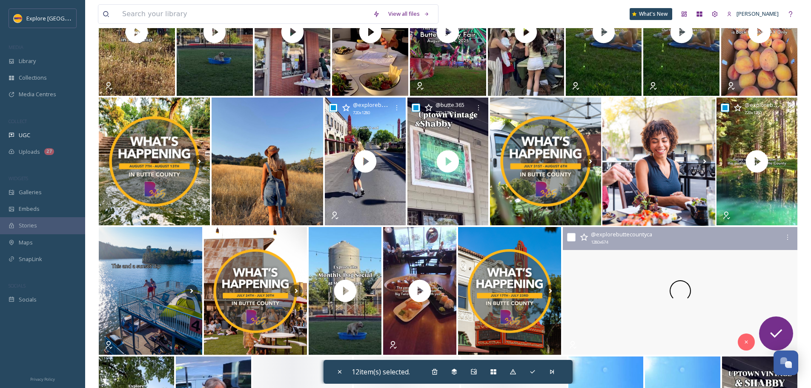
scroll to position [255, 0]
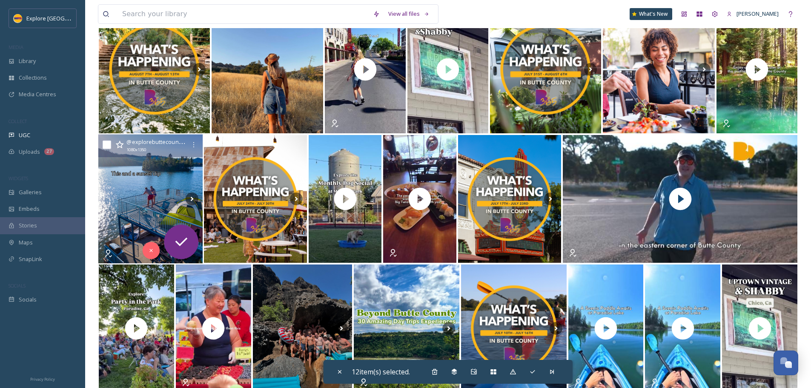
click at [108, 143] on input "checkbox" at bounding box center [107, 144] width 9 height 9
checkbox input "true"
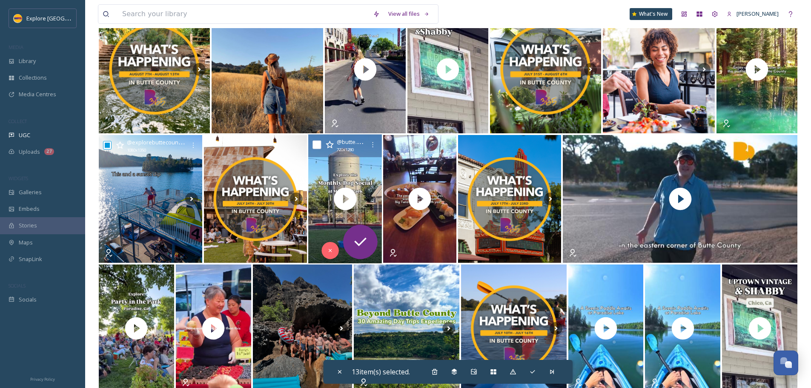
click at [314, 146] on input "checkbox" at bounding box center [316, 144] width 9 height 9
checkbox input "true"
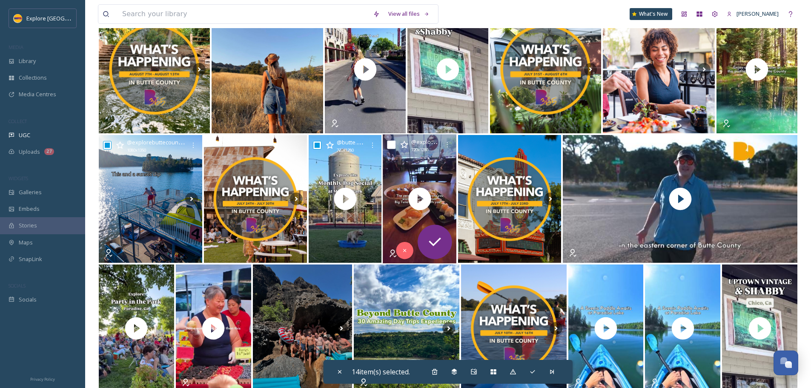
click at [389, 146] on input "checkbox" at bounding box center [391, 144] width 9 height 9
checkbox input "true"
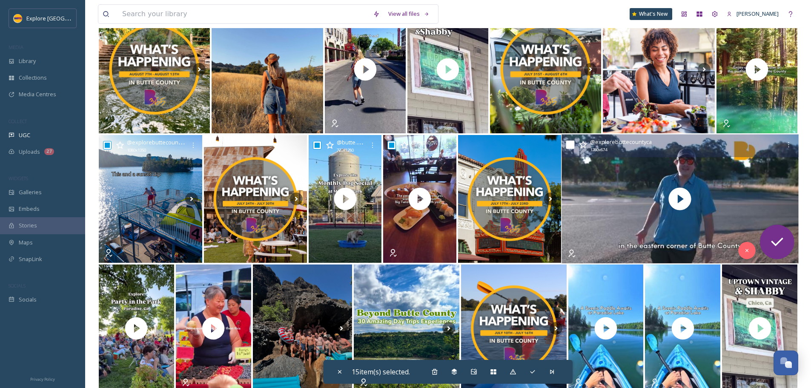
click at [571, 141] on input "checkbox" at bounding box center [570, 144] width 9 height 9
checkbox input "true"
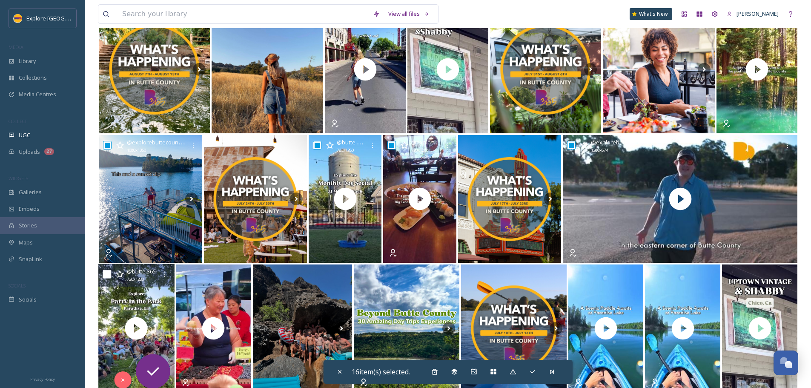
click at [108, 271] on input "checkbox" at bounding box center [107, 274] width 9 height 9
checkbox input "true"
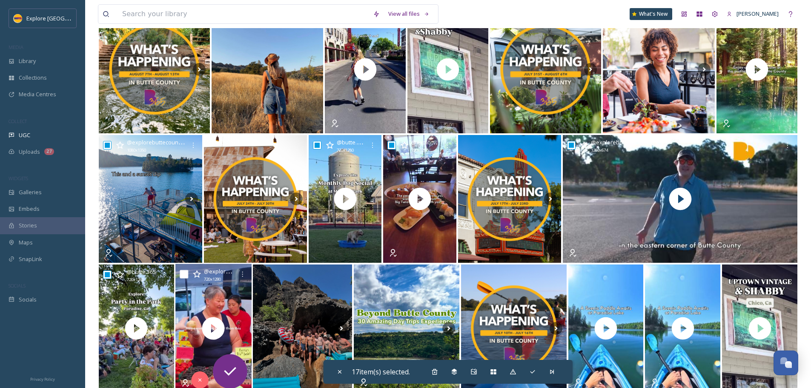
click at [186, 274] on input "checkbox" at bounding box center [184, 274] width 9 height 9
checkbox input "true"
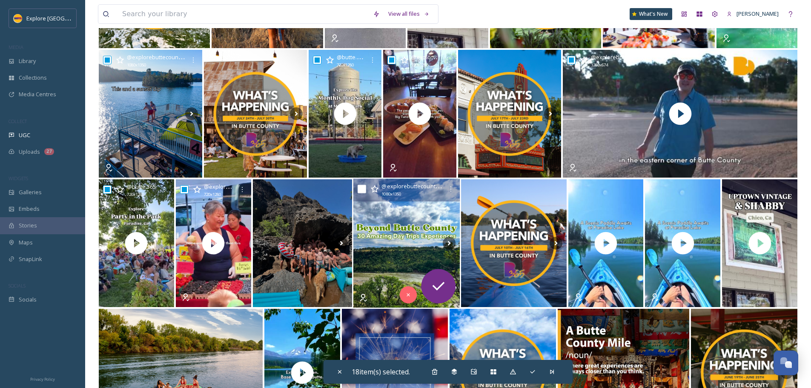
click at [364, 188] on input "checkbox" at bounding box center [361, 189] width 9 height 9
checkbox input "true"
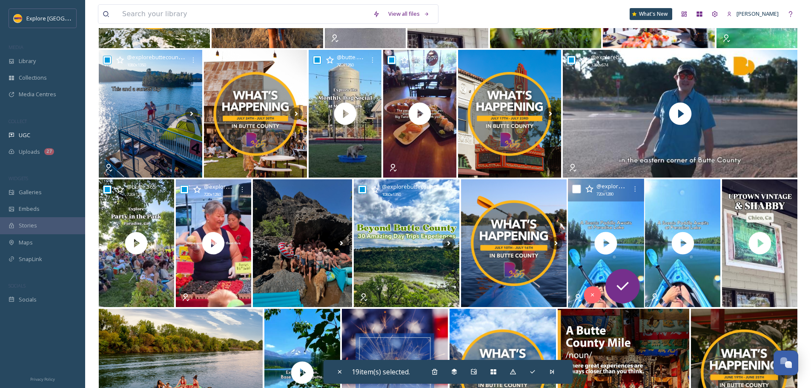
click at [576, 191] on input "checkbox" at bounding box center [576, 189] width 9 height 9
checkbox input "true"
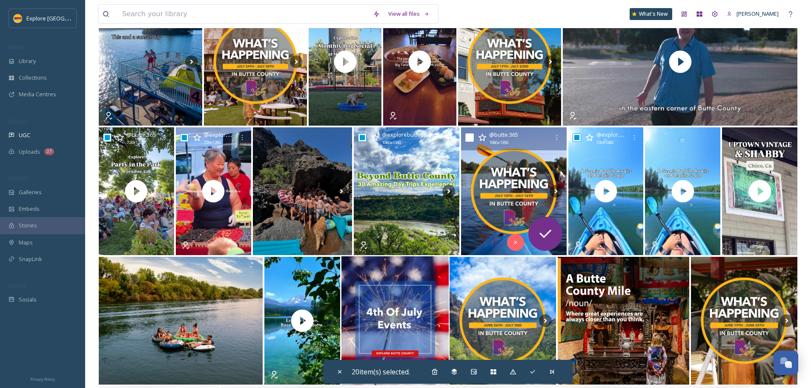
scroll to position [426, 0]
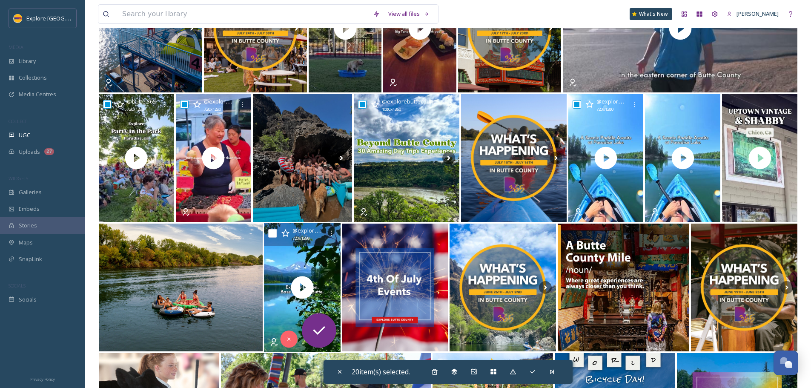
click at [272, 234] on input "checkbox" at bounding box center [272, 233] width 9 height 9
checkbox input "true"
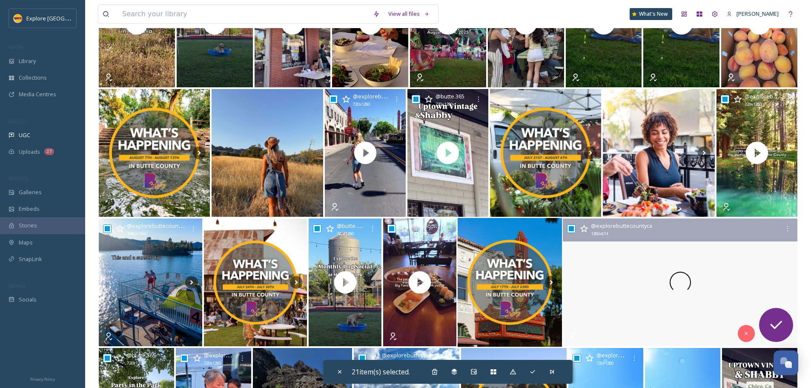
scroll to position [170, 0]
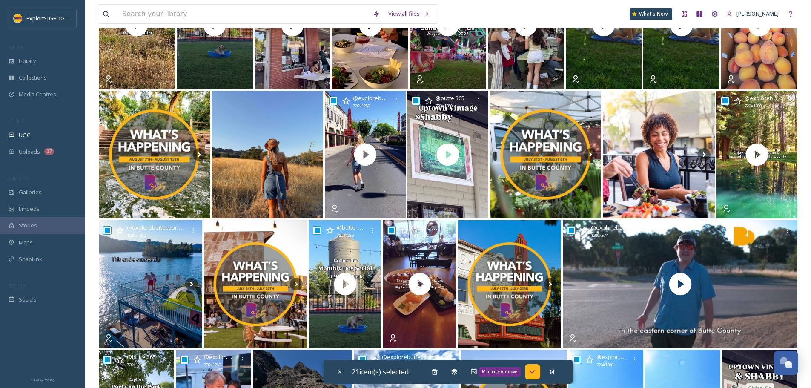
click at [533, 374] on icon at bounding box center [532, 371] width 7 height 7
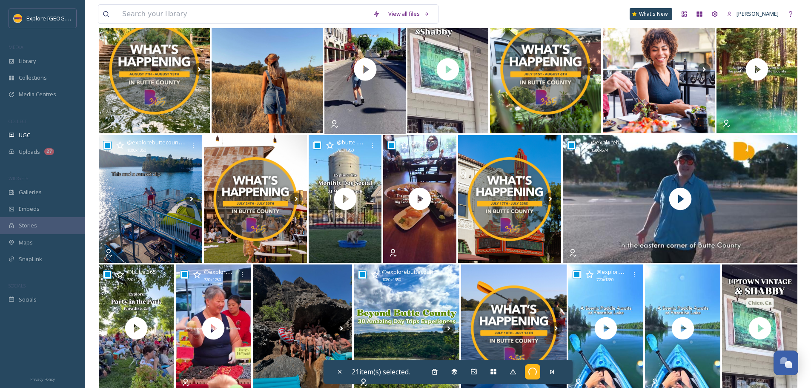
scroll to position [0, 0]
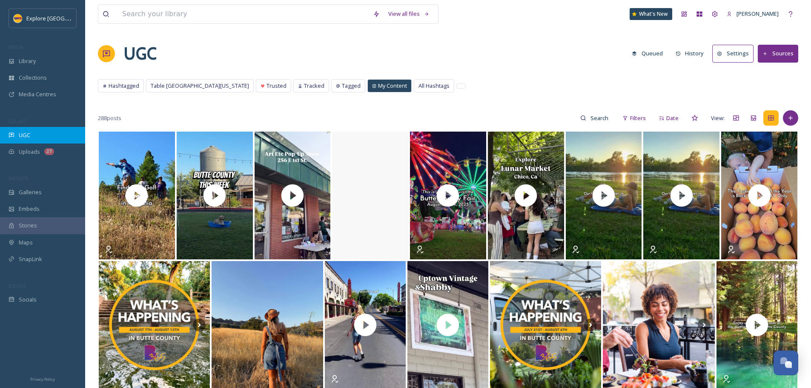
click at [28, 133] on span "UGC" at bounding box center [24, 135] width 11 height 8
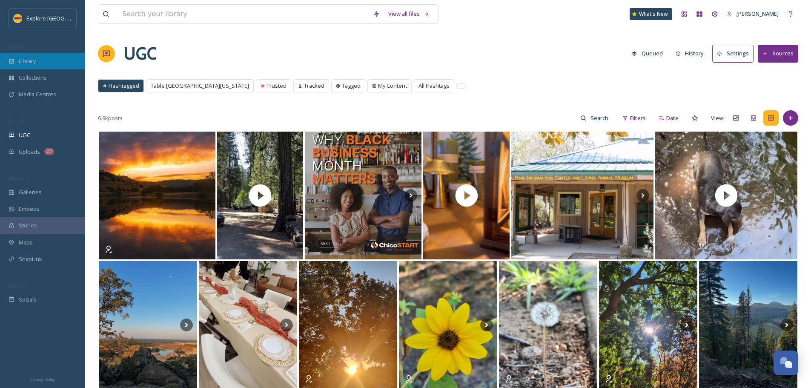
click at [27, 56] on div "Library" at bounding box center [42, 61] width 85 height 17
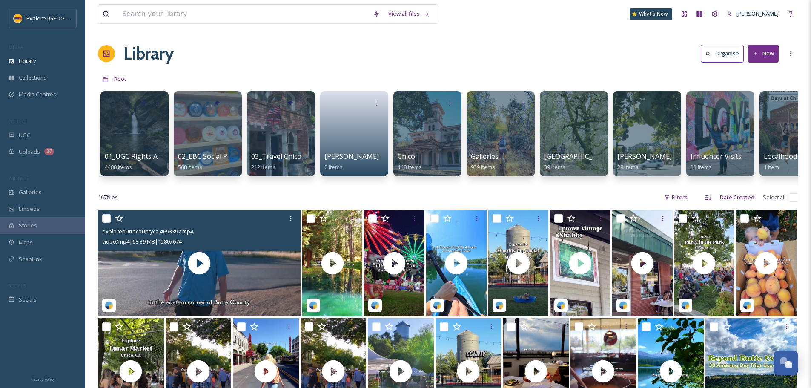
click at [111, 225] on div at bounding box center [200, 218] width 196 height 15
click at [109, 223] on input "checkbox" at bounding box center [106, 218] width 9 height 9
checkbox input "true"
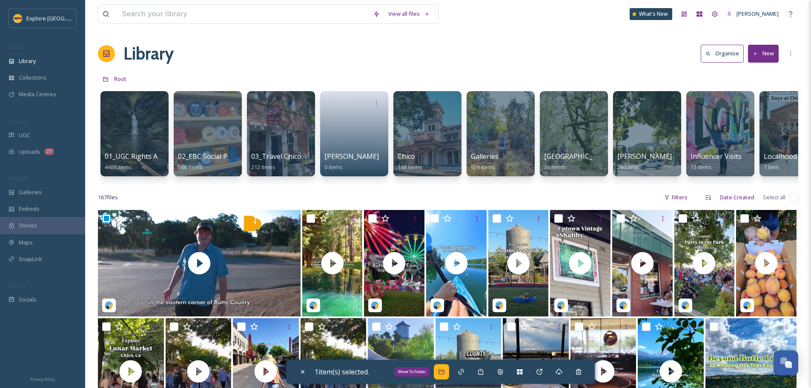
click at [444, 370] on icon at bounding box center [441, 371] width 6 height 5
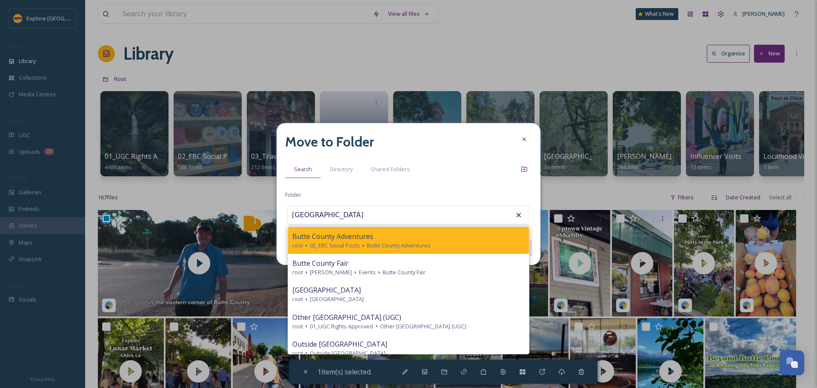
click at [382, 238] on div "Butte County Adventures" at bounding box center [408, 236] width 232 height 10
type input "Butte County Adventures"
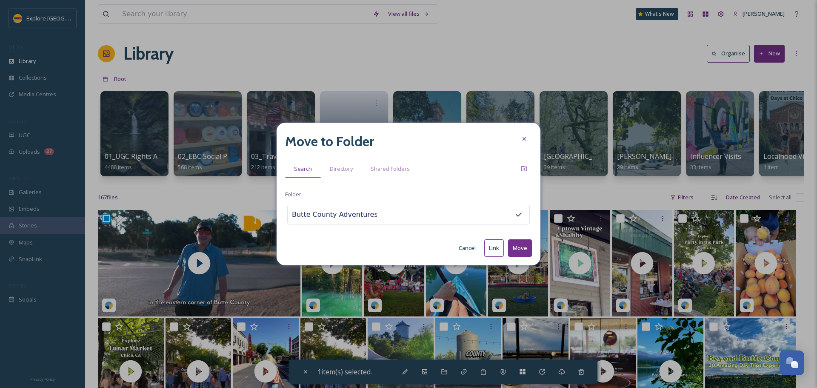
click at [525, 244] on button "Move" at bounding box center [520, 247] width 24 height 17
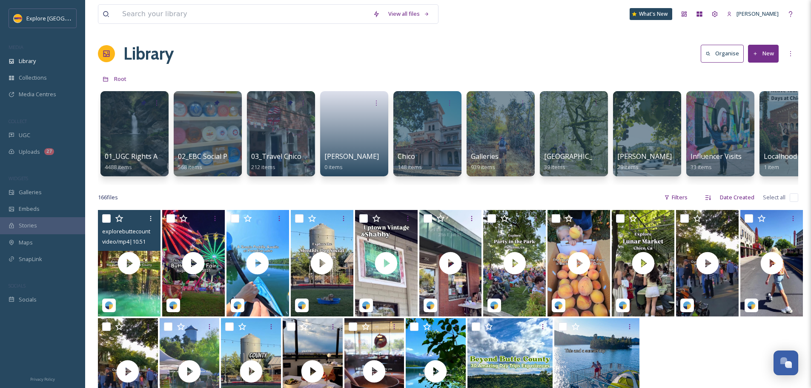
click at [106, 223] on input "checkbox" at bounding box center [106, 218] width 9 height 9
checkbox input "true"
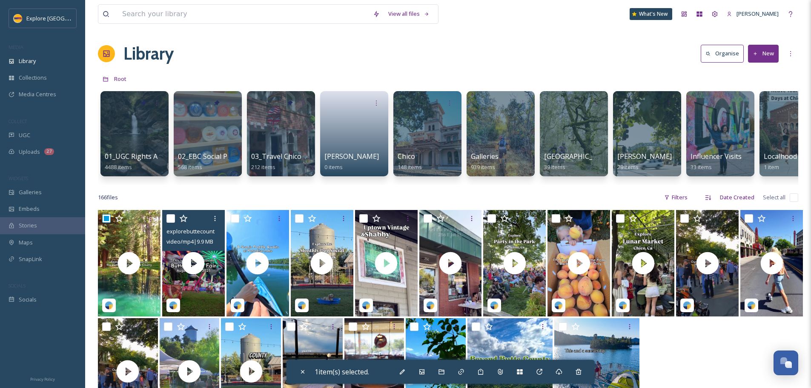
click at [172, 223] on input "checkbox" at bounding box center [170, 218] width 9 height 9
checkbox input "true"
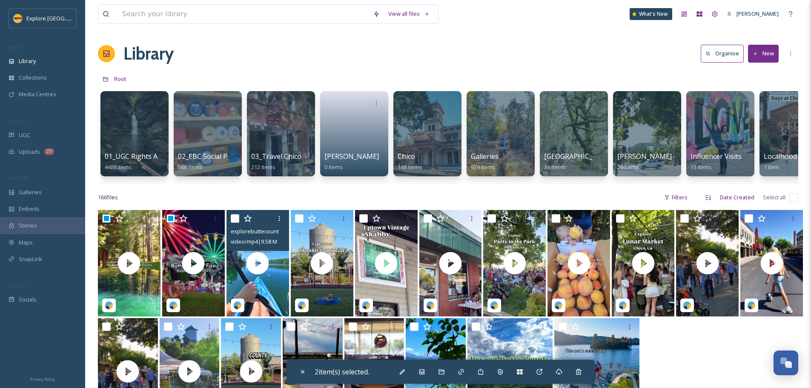
click at [232, 222] on input "checkbox" at bounding box center [235, 218] width 9 height 9
checkbox input "true"
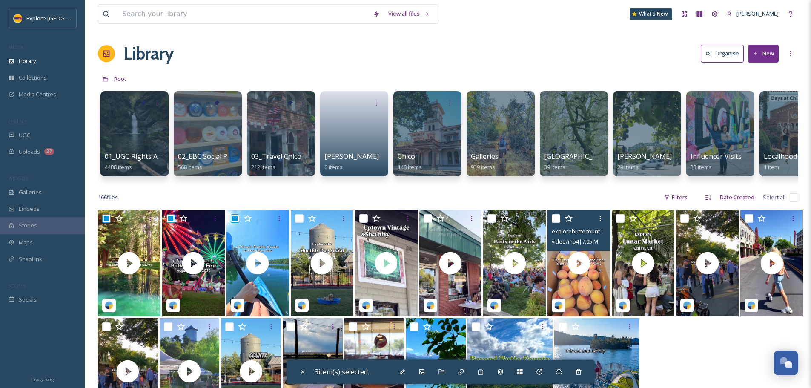
click at [555, 223] on input "checkbox" at bounding box center [556, 218] width 9 height 9
checkbox input "true"
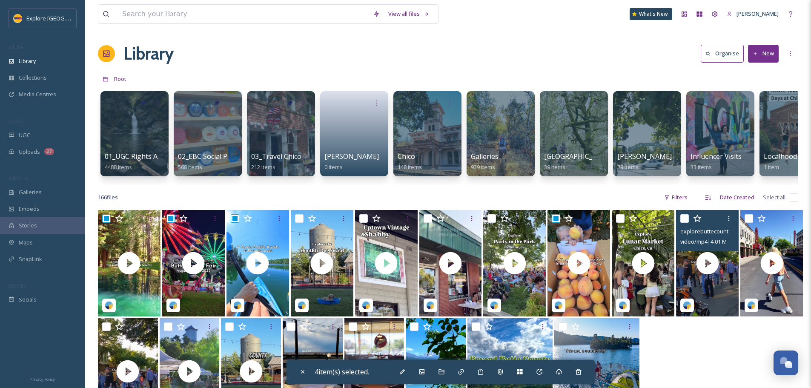
click at [684, 223] on input "checkbox" at bounding box center [684, 218] width 9 height 9
checkbox input "true"
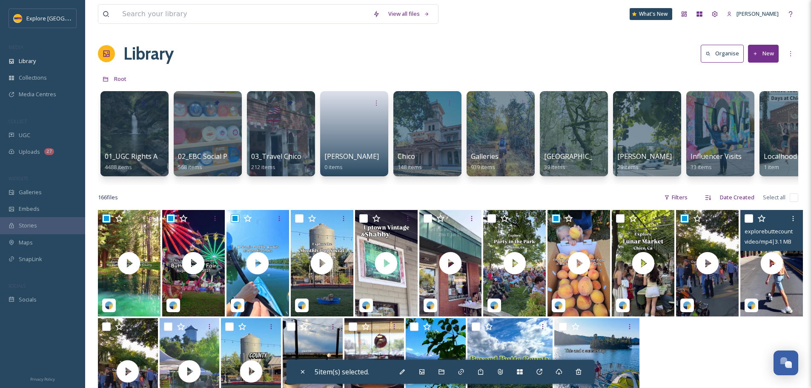
click at [749, 223] on input "checkbox" at bounding box center [749, 218] width 9 height 9
checkbox input "true"
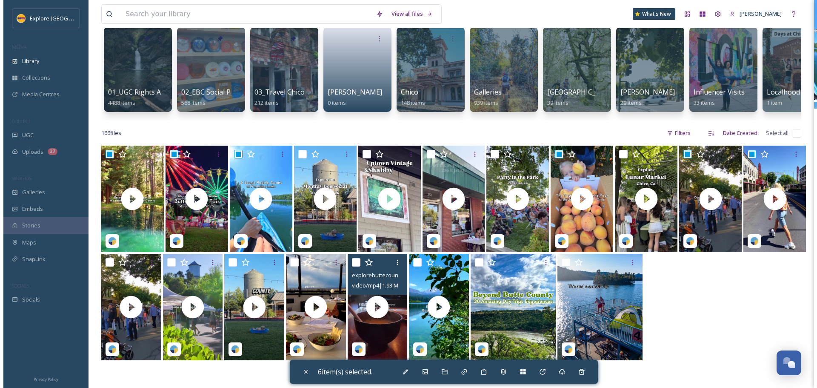
scroll to position [85, 0]
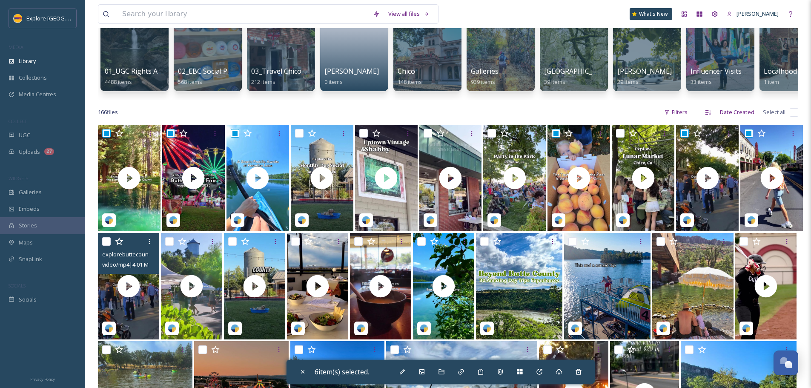
click at [104, 246] on input "checkbox" at bounding box center [106, 241] width 9 height 9
checkbox input "true"
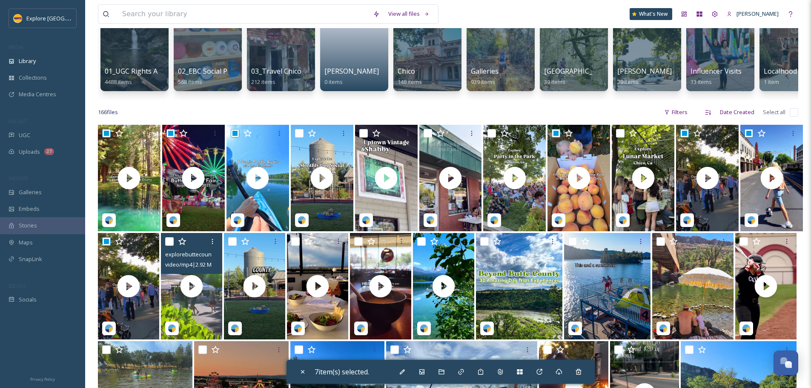
click at [169, 246] on input "checkbox" at bounding box center [169, 241] width 9 height 9
checkbox input "true"
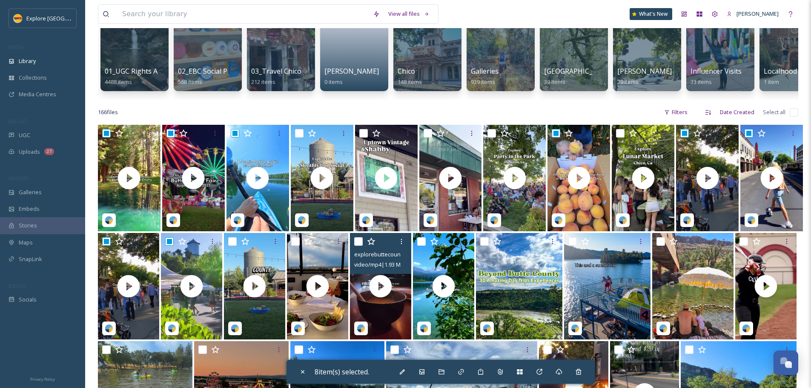
click at [357, 246] on input "checkbox" at bounding box center [358, 241] width 9 height 9
checkbox input "true"
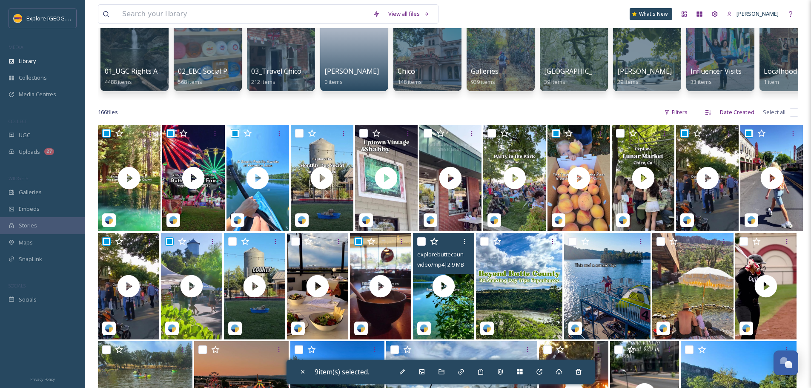
click at [424, 246] on input "checkbox" at bounding box center [421, 241] width 9 height 9
checkbox input "true"
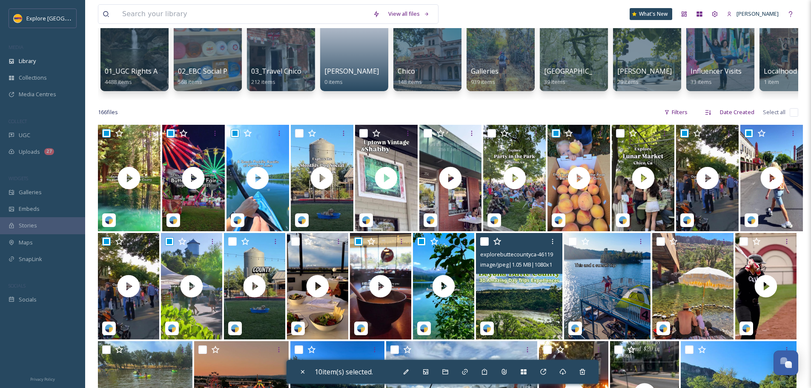
click at [485, 246] on input "checkbox" at bounding box center [484, 241] width 9 height 9
checkbox input "true"
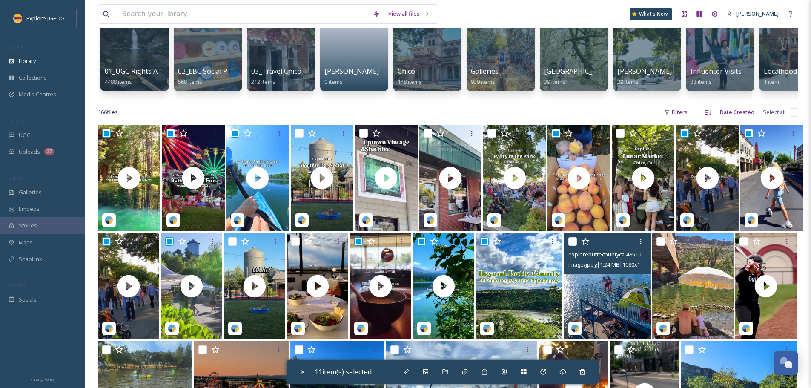
click at [573, 246] on input "checkbox" at bounding box center [572, 241] width 9 height 9
checkbox input "true"
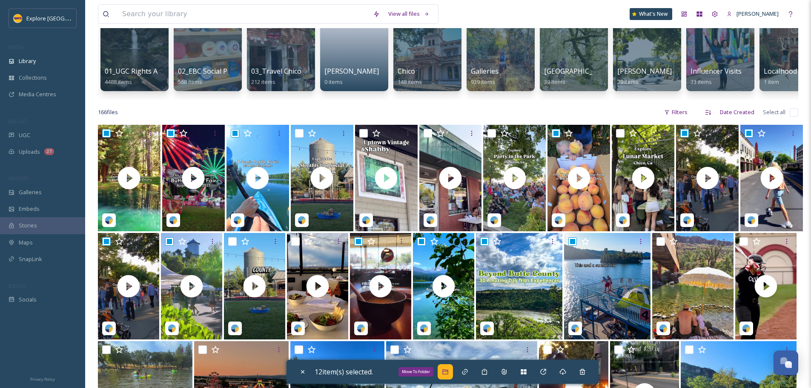
click at [449, 369] on icon at bounding box center [445, 371] width 7 height 7
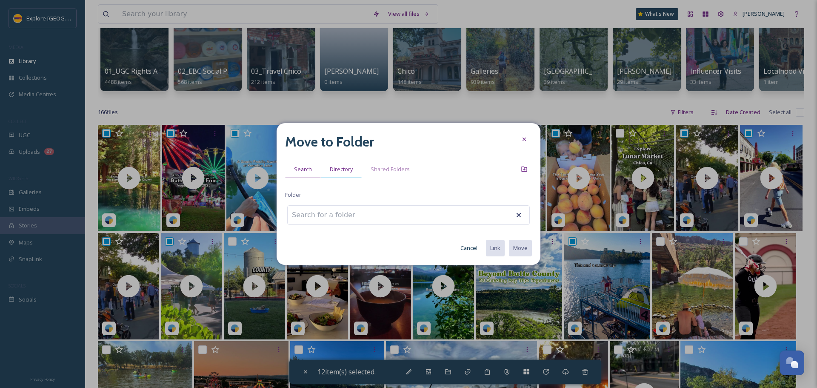
click at [351, 167] on span "Directory" at bounding box center [341, 169] width 23 height 8
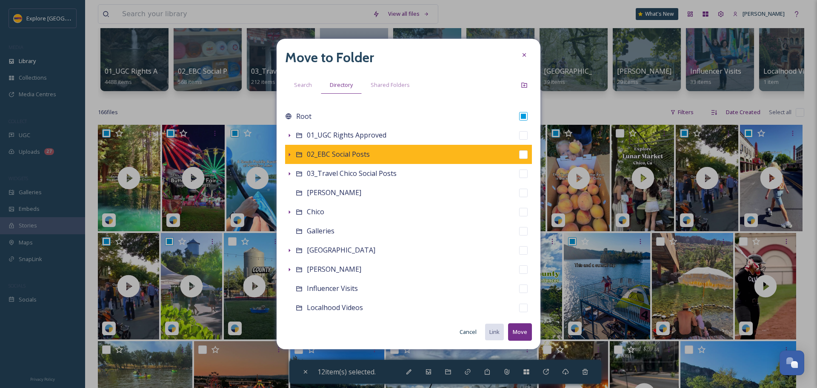
click at [519, 155] on input "checkbox" at bounding box center [523, 154] width 9 height 9
checkbox input "true"
checkbox input "false"
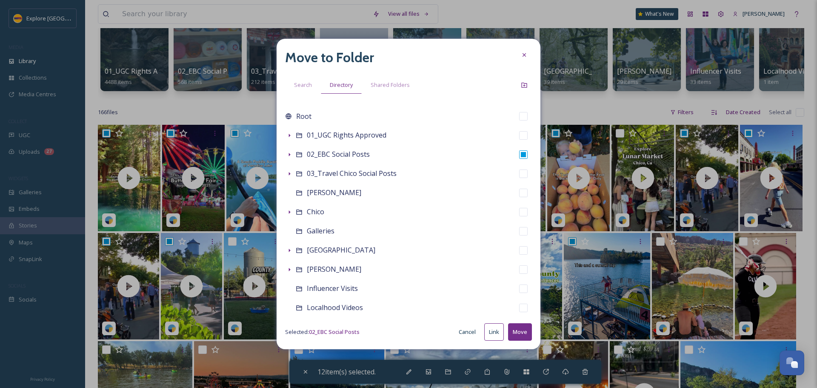
click at [520, 331] on button "Move" at bounding box center [520, 331] width 24 height 17
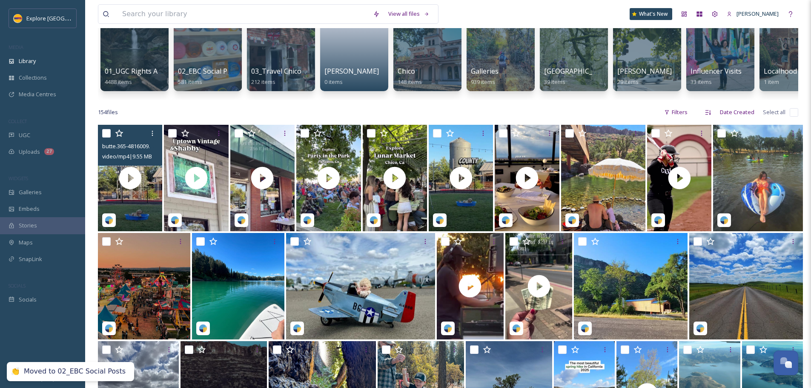
click at [109, 137] on input "checkbox" at bounding box center [106, 133] width 9 height 9
checkbox input "true"
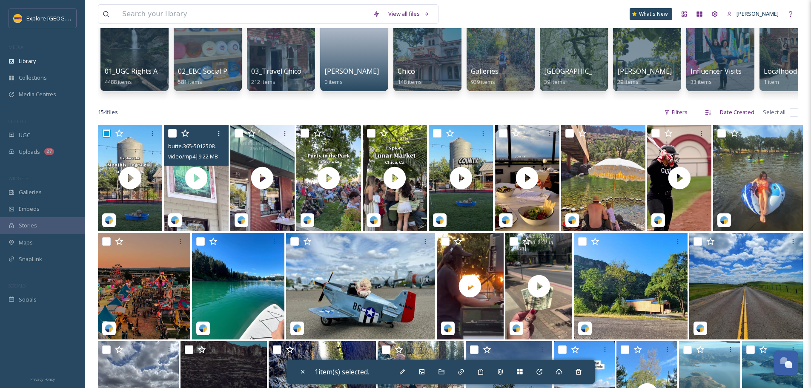
click at [171, 137] on input "checkbox" at bounding box center [172, 133] width 9 height 9
checkbox input "true"
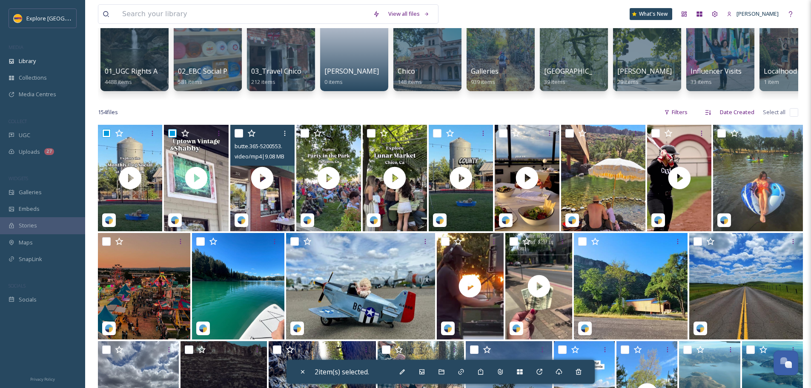
click at [238, 137] on input "checkbox" at bounding box center [239, 133] width 9 height 9
checkbox input "true"
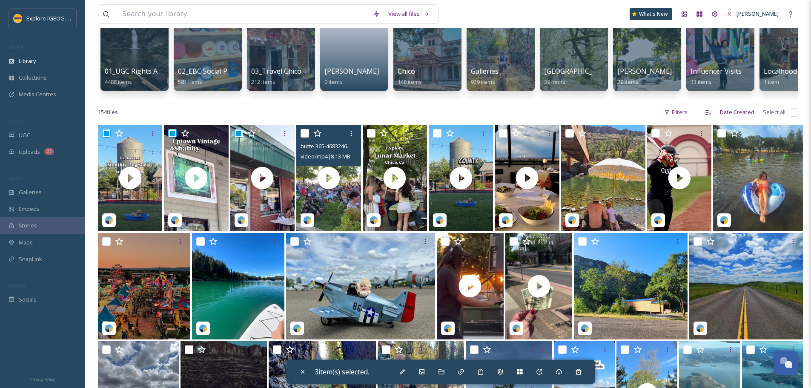
click at [303, 137] on input "checkbox" at bounding box center [305, 133] width 9 height 9
checkbox input "true"
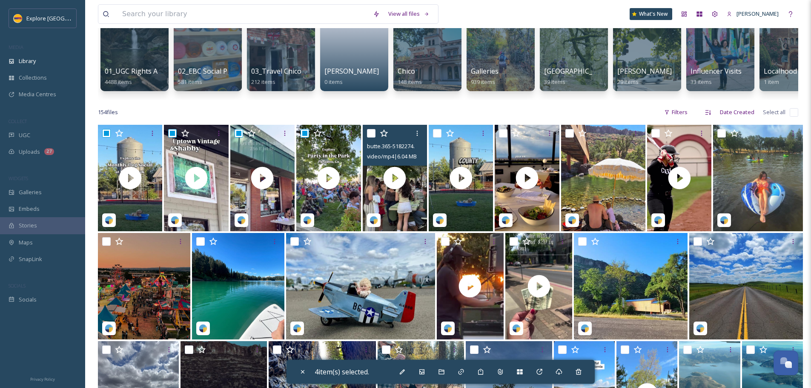
click at [372, 137] on input "checkbox" at bounding box center [371, 133] width 9 height 9
checkbox input "true"
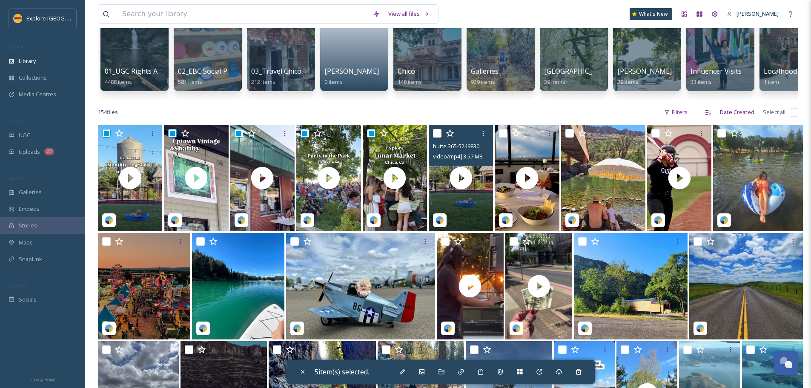
click at [436, 137] on input "checkbox" at bounding box center [437, 133] width 9 height 9
checkbox input "true"
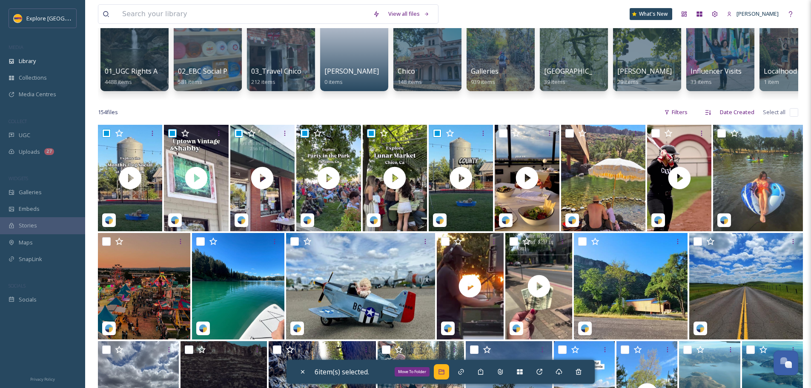
click at [445, 373] on icon at bounding box center [441, 371] width 7 height 7
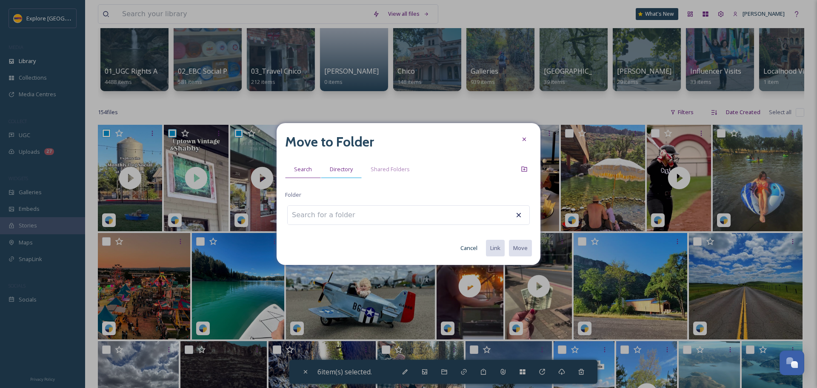
click at [332, 168] on span "Directory" at bounding box center [341, 169] width 23 height 8
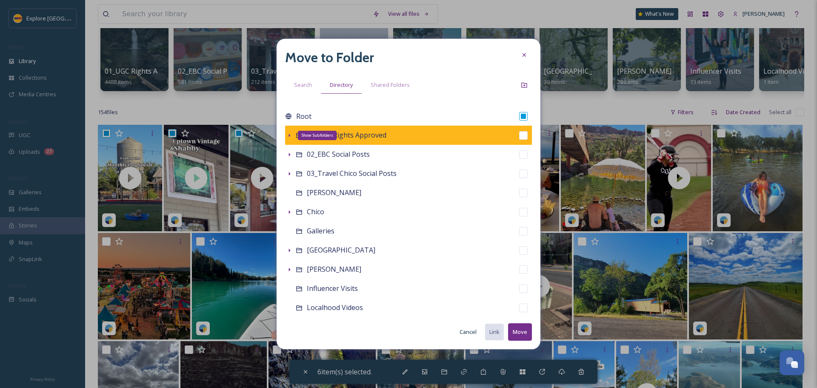
click at [289, 135] on icon at bounding box center [290, 135] width 2 height 3
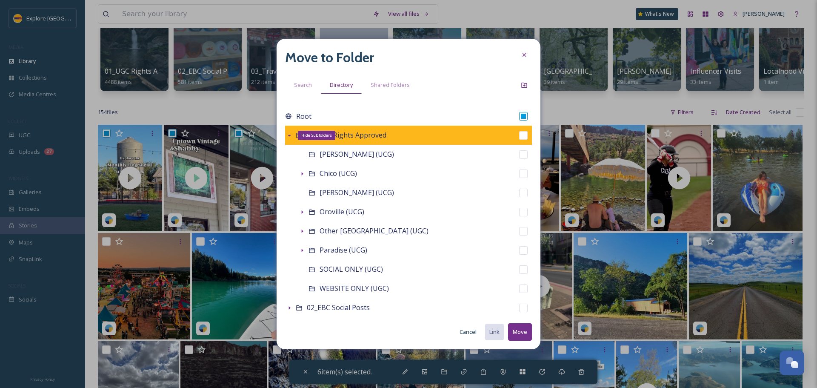
click at [289, 135] on icon at bounding box center [289, 136] width 3 height 2
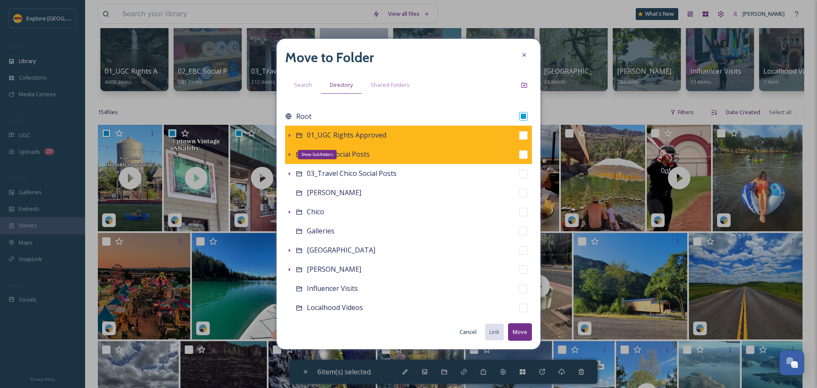
click at [289, 154] on icon at bounding box center [290, 154] width 2 height 3
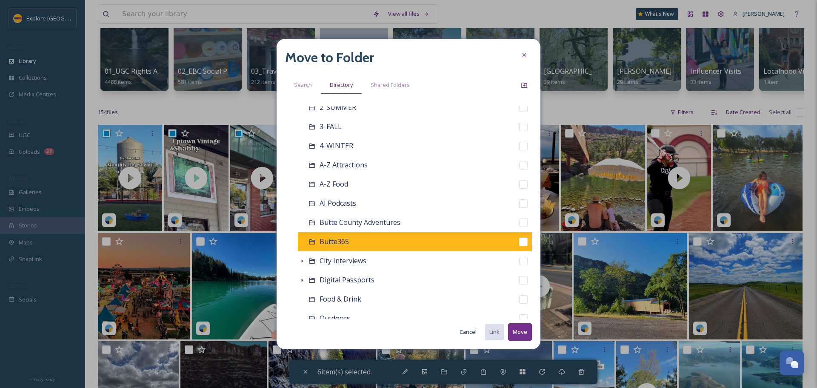
click at [519, 240] on input "checkbox" at bounding box center [523, 242] width 9 height 9
checkbox input "true"
checkbox input "false"
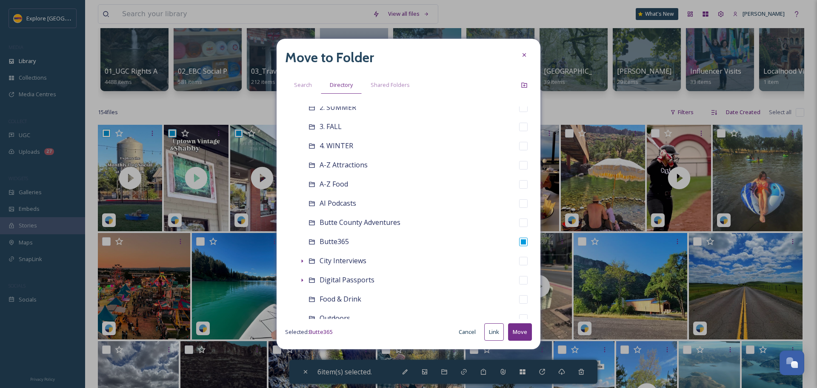
click at [522, 336] on button "Move" at bounding box center [520, 331] width 24 height 17
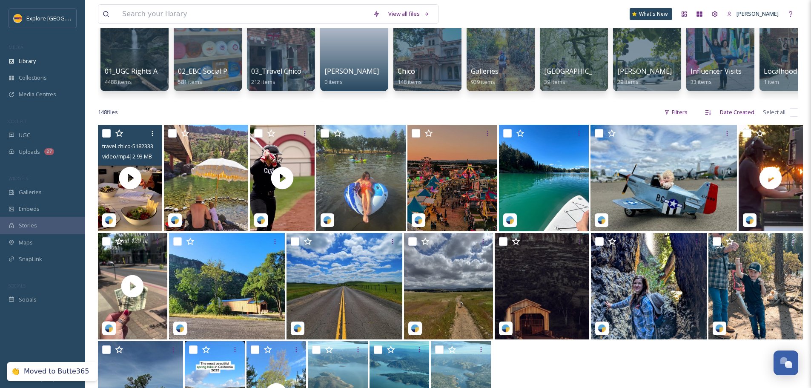
click at [112, 137] on div at bounding box center [131, 133] width 58 height 15
click at [111, 141] on div at bounding box center [131, 133] width 58 height 15
click at [105, 137] on input "checkbox" at bounding box center [106, 133] width 9 height 9
checkbox input "true"
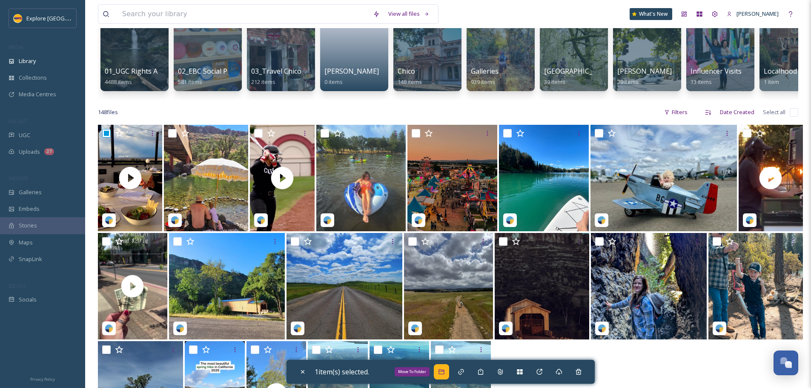
click at [443, 374] on icon at bounding box center [441, 371] width 6 height 5
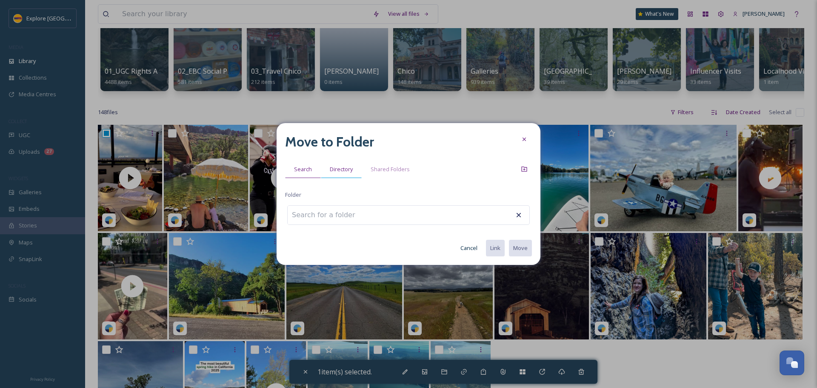
click at [338, 175] on div "Directory" at bounding box center [341, 168] width 41 height 17
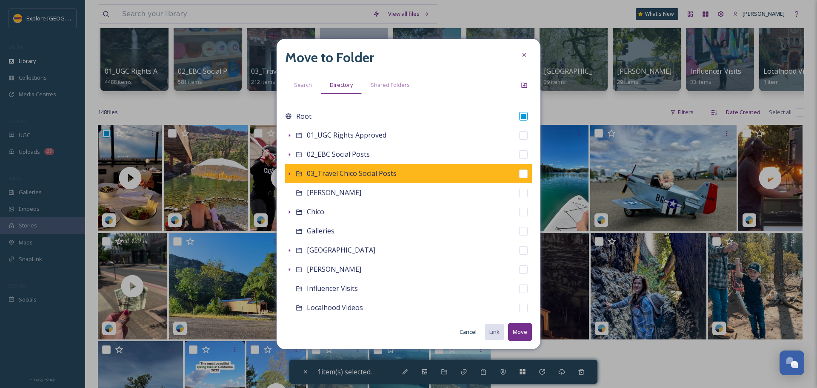
click at [519, 172] on input "checkbox" at bounding box center [523, 173] width 9 height 9
checkbox input "true"
checkbox input "false"
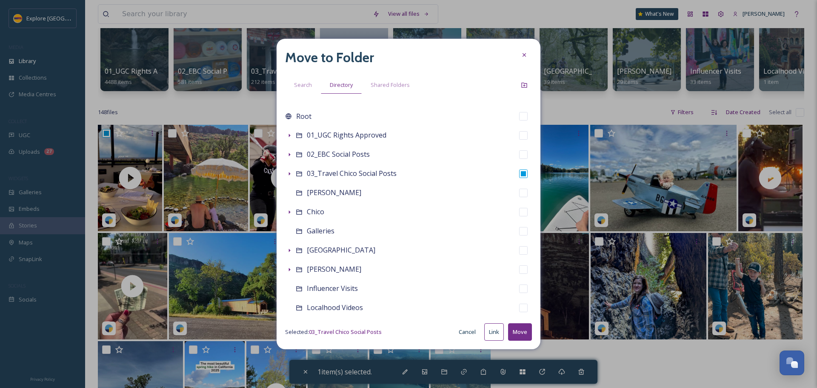
click at [520, 329] on button "Move" at bounding box center [520, 331] width 24 height 17
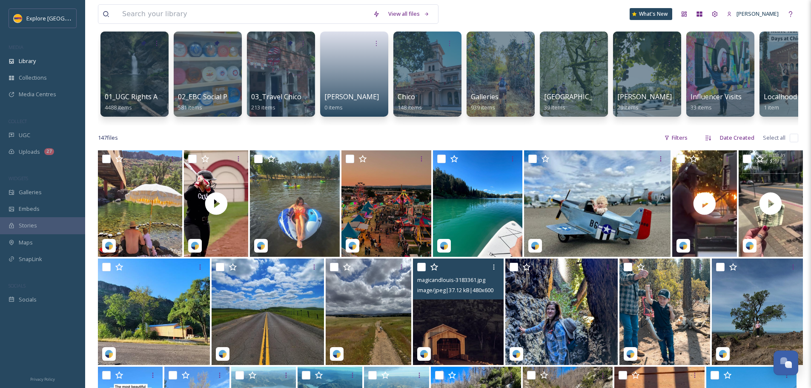
scroll to position [0, 0]
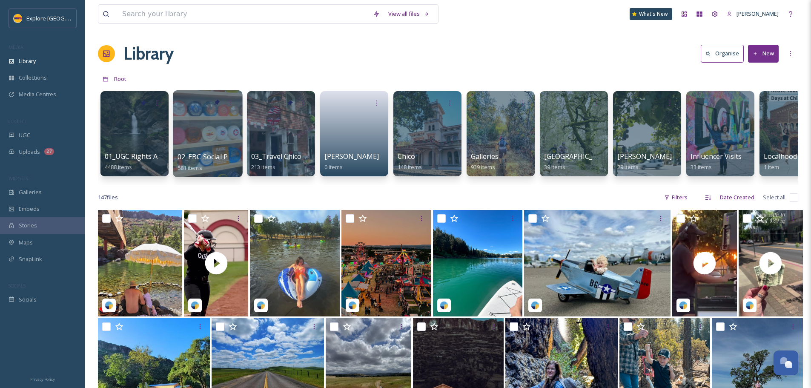
click at [208, 155] on span "02_EBC Social Posts" at bounding box center [210, 156] width 64 height 9
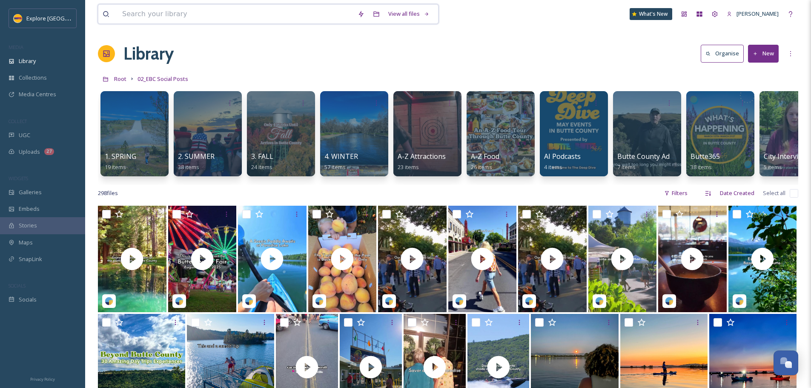
click at [195, 11] on input at bounding box center [235, 14] width 235 height 19
paste input "Antique adventures"
type input "Antique adventures"
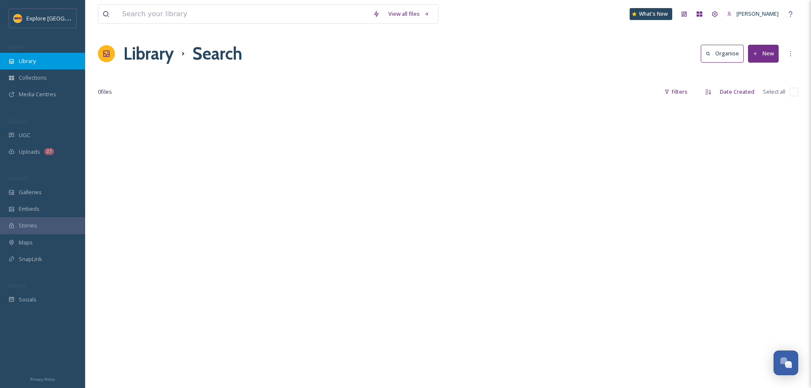
click at [37, 63] on div "Library" at bounding box center [42, 61] width 85 height 17
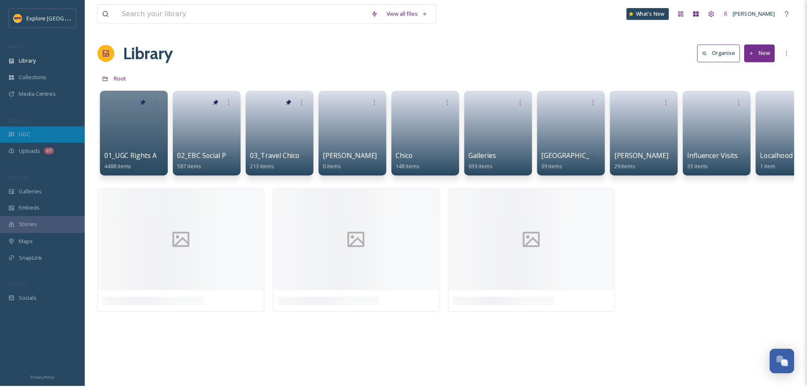
click at [46, 135] on div "UGC" at bounding box center [42, 135] width 85 height 17
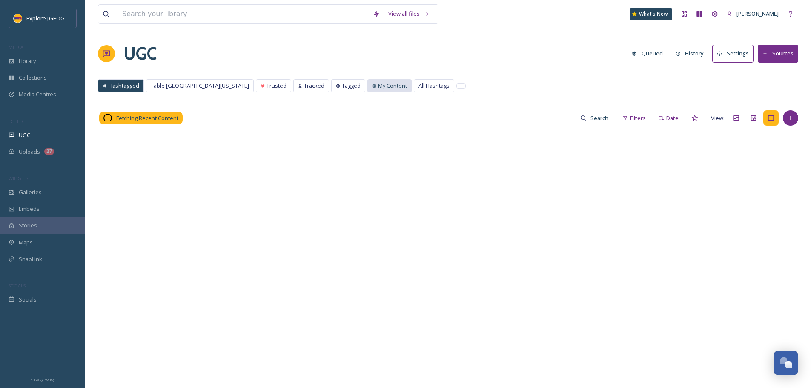
click at [378, 86] on span "My Content" at bounding box center [392, 86] width 29 height 8
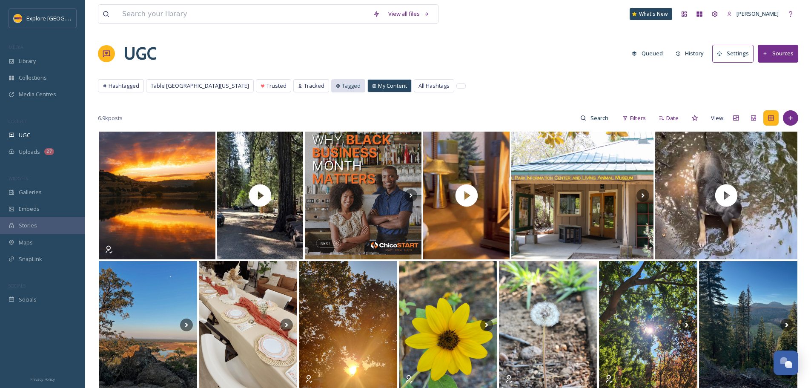
click at [342, 87] on span "Tagged" at bounding box center [351, 86] width 19 height 8
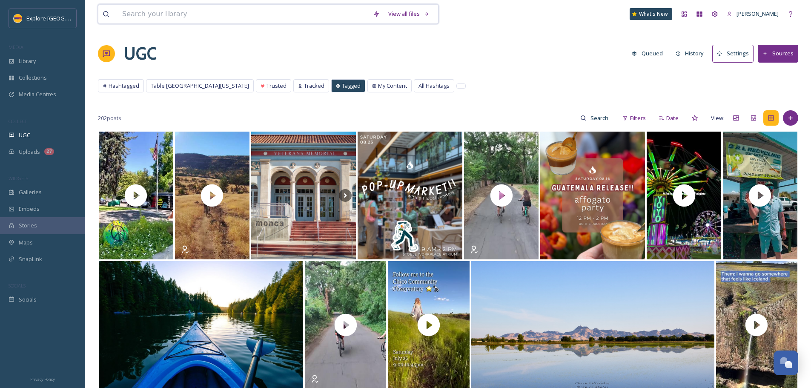
click at [221, 17] on input at bounding box center [243, 14] width 251 height 19
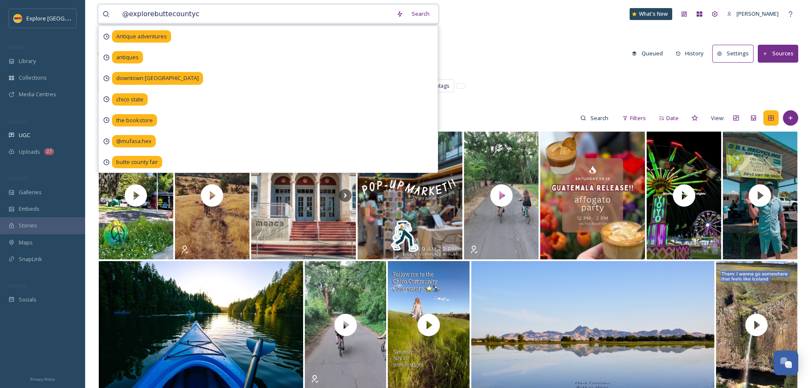
type input "@explorebuttecountyca"
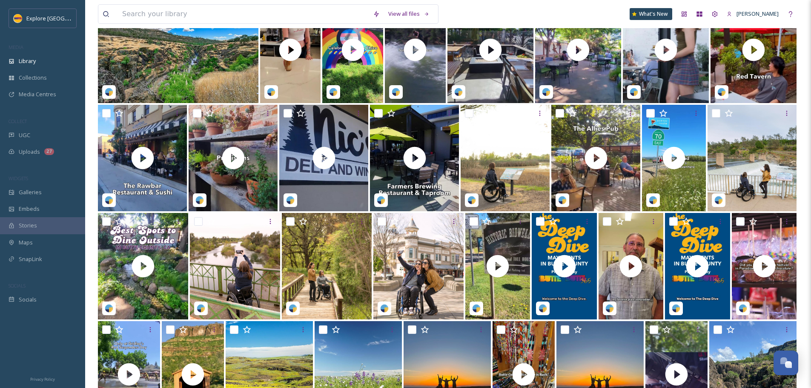
scroll to position [537, 0]
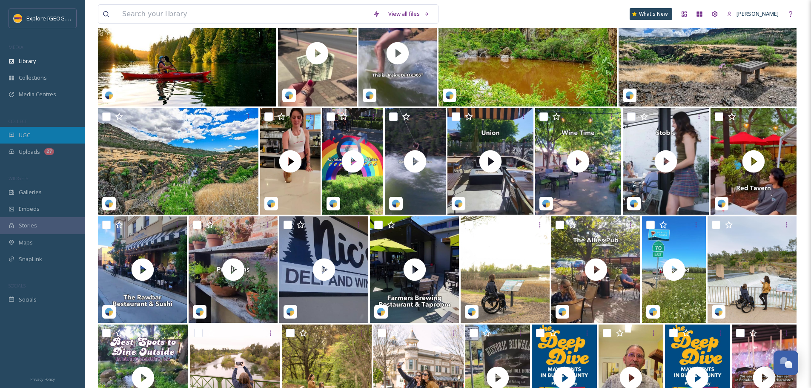
click at [37, 134] on div "UGC" at bounding box center [42, 135] width 85 height 17
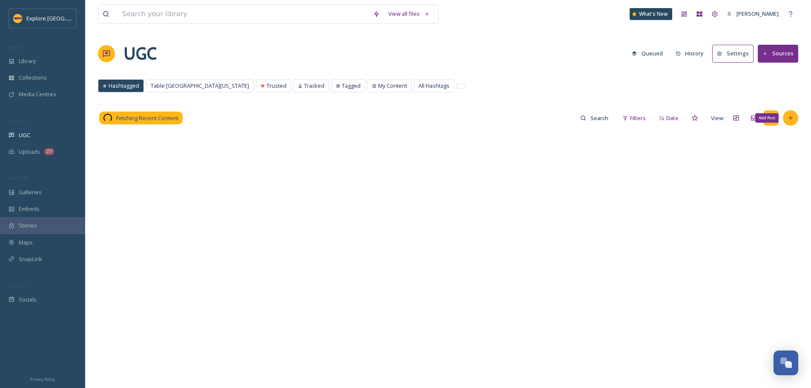
click at [790, 116] on icon at bounding box center [790, 118] width 7 height 7
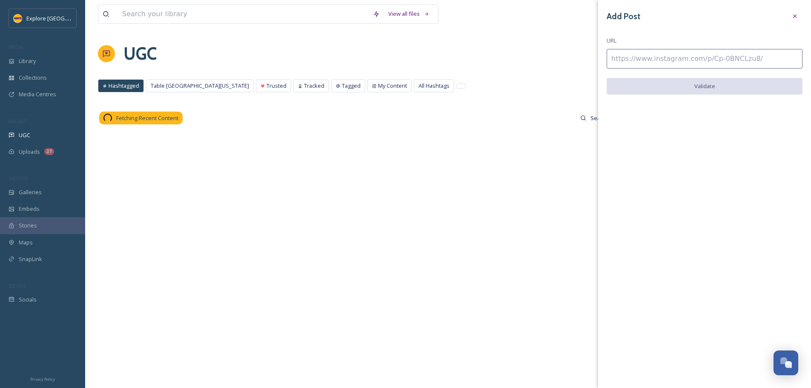
click at [734, 69] on input at bounding box center [705, 59] width 196 height 20
paste input "https://www.instagram.com/p/DIRMyywN73P/"
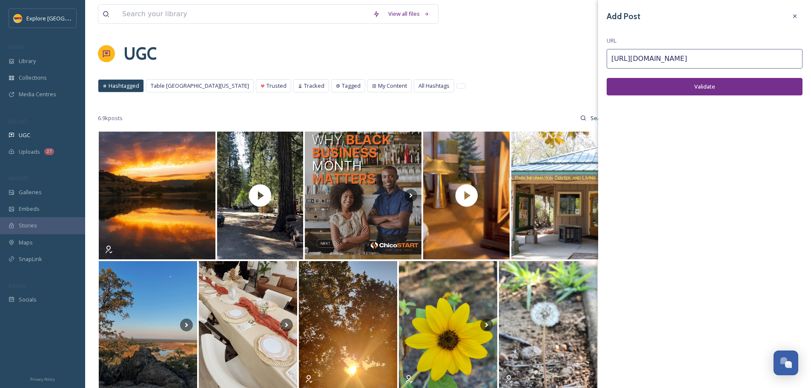
type input "https://www.instagram.com/p/DIRMyywN73P/"
click at [681, 89] on button "Validate" at bounding box center [705, 86] width 196 height 17
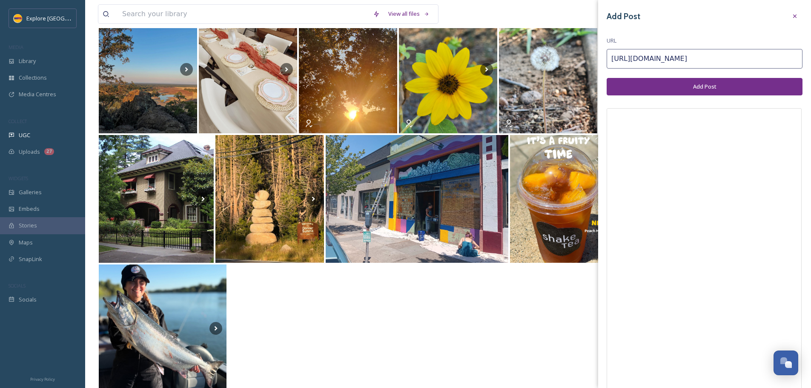
click at [703, 83] on button "Add Post" at bounding box center [705, 86] width 196 height 17
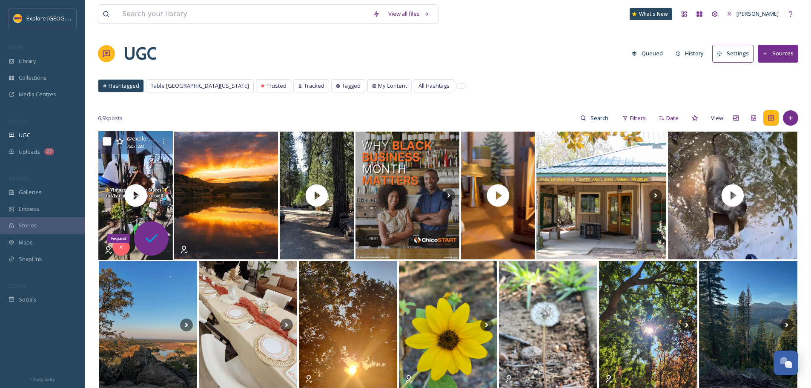
click at [158, 248] on div "Request" at bounding box center [151, 238] width 34 height 34
click at [149, 238] on icon at bounding box center [151, 238] width 17 height 17
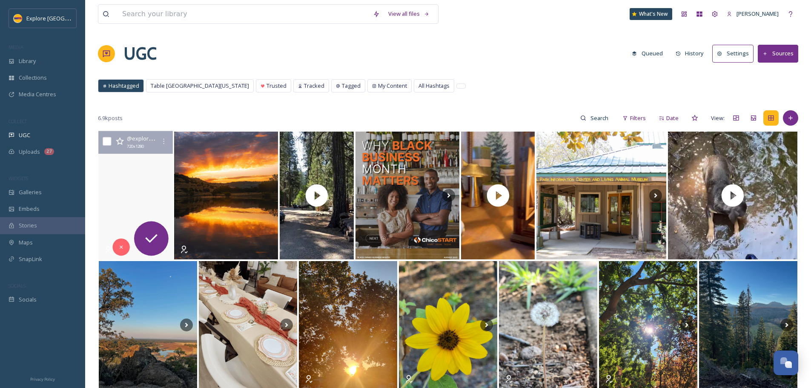
click at [168, 180] on video "Antique adventures await in Oroville! 🗝️✨ \a\aDiscover hidden treasures and exp…" at bounding box center [135, 195] width 77 height 129
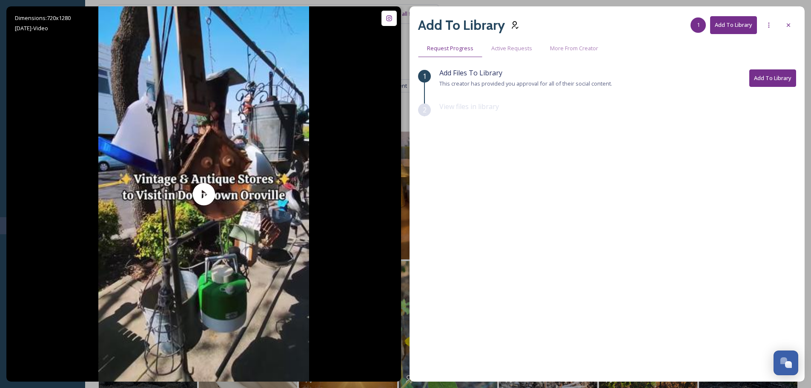
click at [766, 79] on button "Add To Library" at bounding box center [772, 77] width 47 height 17
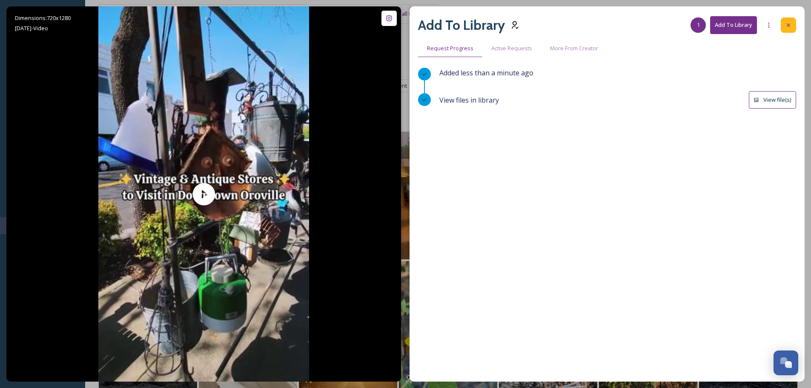
click at [793, 24] on div at bounding box center [788, 24] width 15 height 15
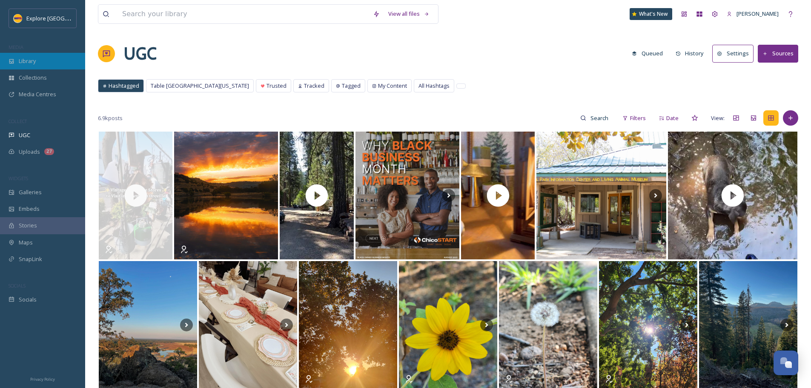
click at [36, 63] on span "Library" at bounding box center [27, 61] width 17 height 8
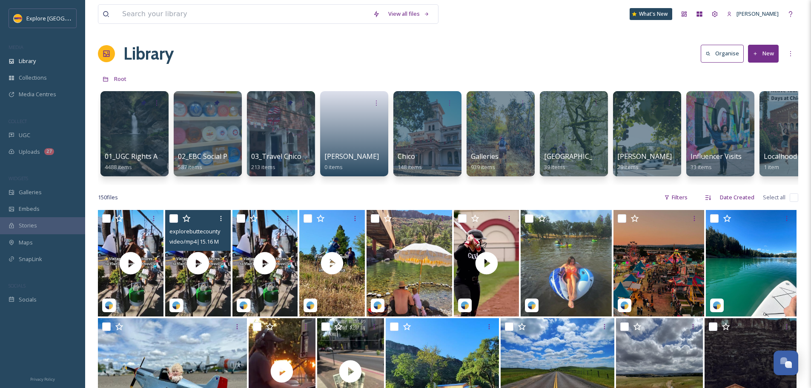
click at [175, 223] on input "checkbox" at bounding box center [173, 218] width 9 height 9
checkbox input "true"
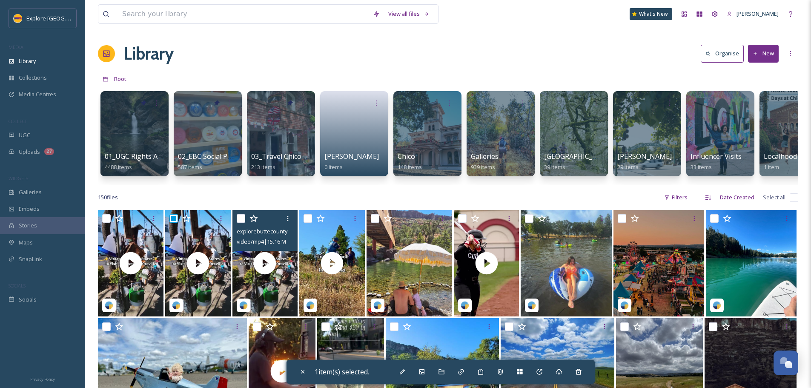
click at [242, 223] on input "checkbox" at bounding box center [241, 218] width 9 height 9
click at [239, 223] on input "checkbox" at bounding box center [241, 218] width 9 height 9
checkbox input "false"
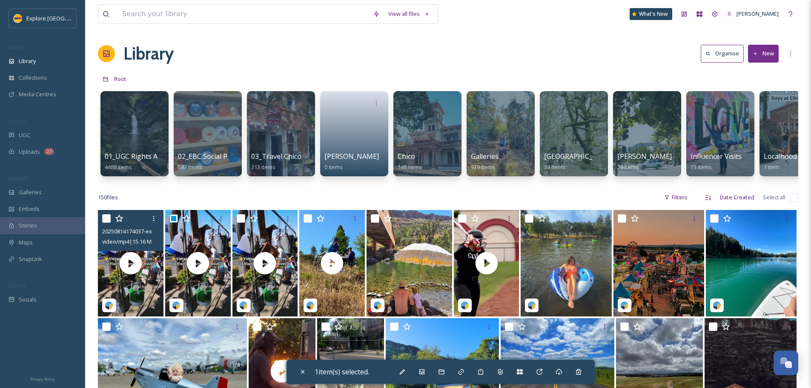
click at [106, 223] on input "checkbox" at bounding box center [106, 218] width 9 height 9
checkbox input "true"
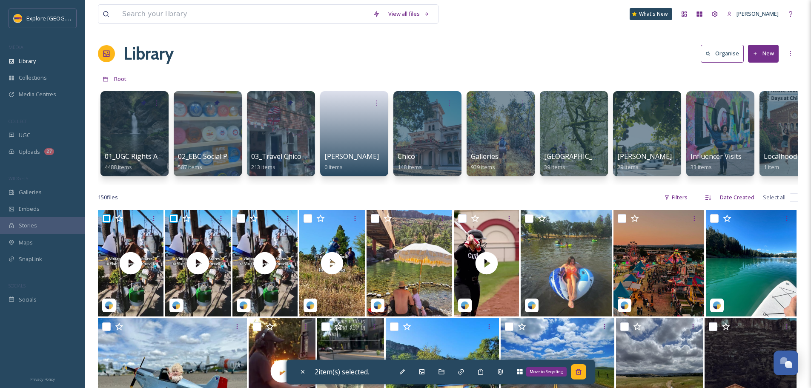
click at [586, 372] on div "Move to Recycling" at bounding box center [578, 371] width 15 height 15
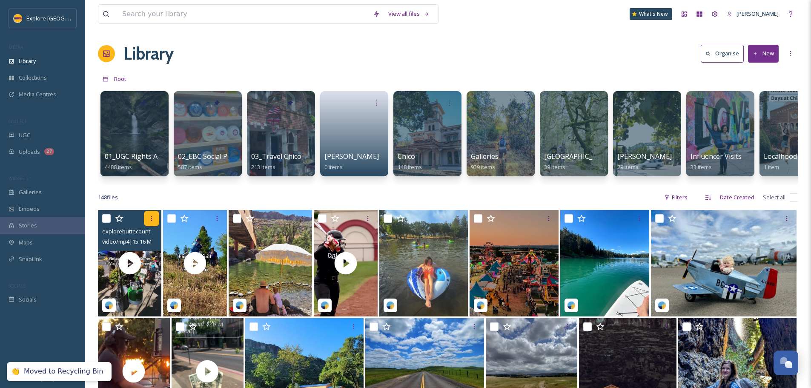
click at [152, 222] on icon at bounding box center [151, 218] width 7 height 7
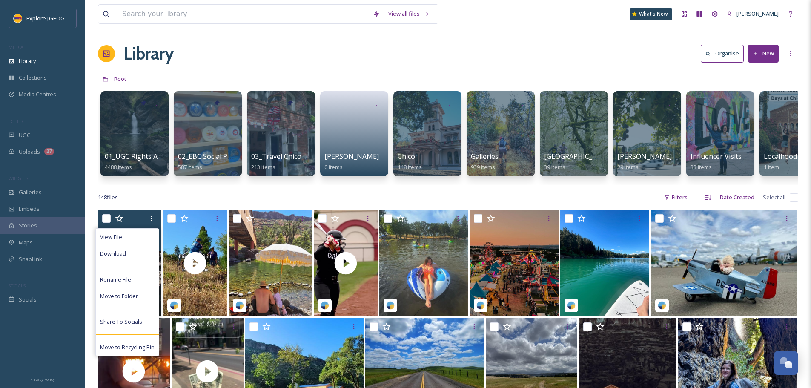
click at [100, 226] on div "View File Download Rename File Move to Folder Share To Socials Move to Recyclin…" at bounding box center [129, 230] width 63 height 41
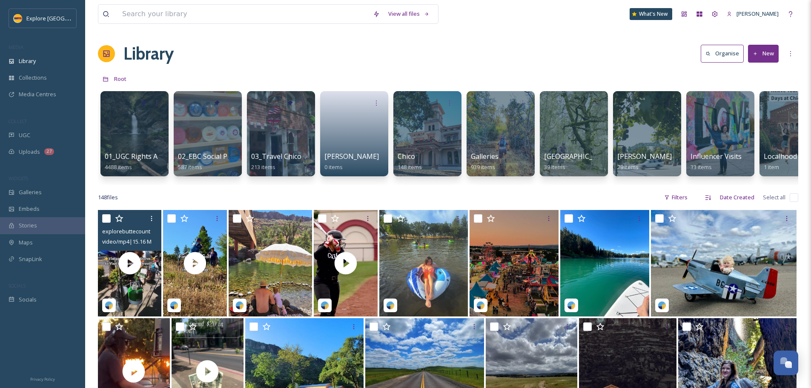
click at [104, 223] on input "checkbox" at bounding box center [106, 218] width 9 height 9
checkbox input "true"
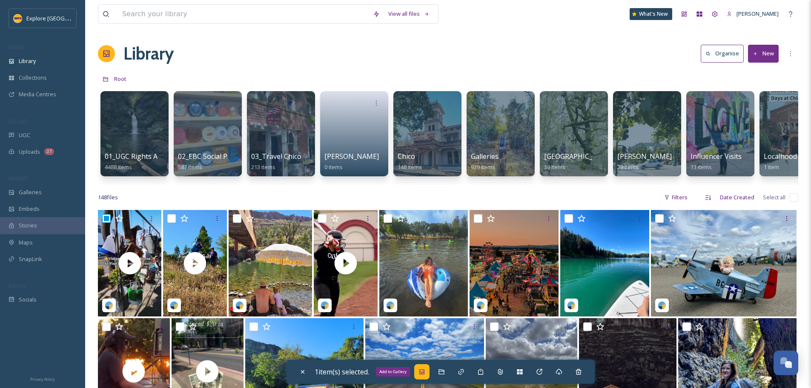
click at [423, 372] on icon at bounding box center [421, 371] width 7 height 7
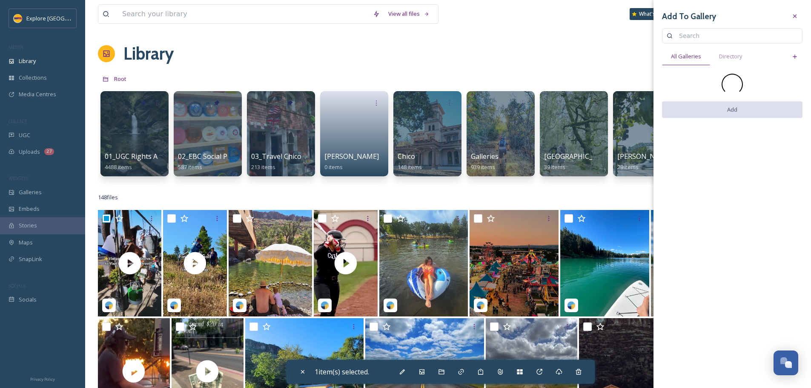
click at [700, 35] on input at bounding box center [736, 35] width 123 height 17
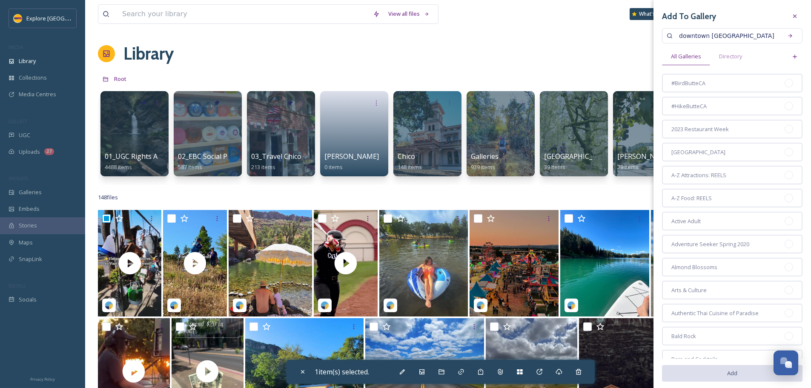
type input "downtown oroville"
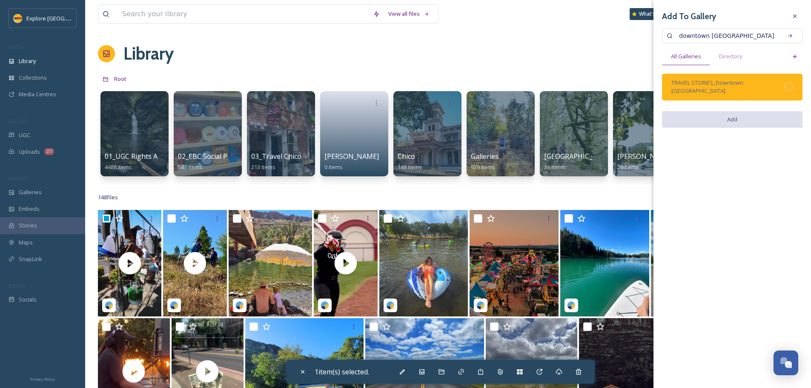
click at [793, 86] on div "TRAVEL STORIES_Downtown Oroville" at bounding box center [732, 87] width 140 height 26
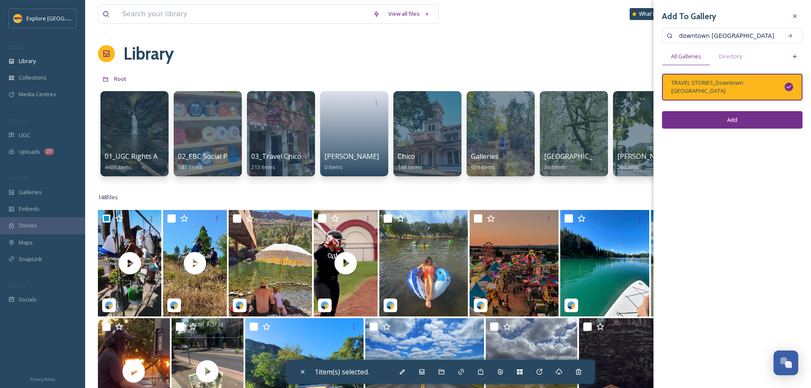
click at [754, 113] on button "Add" at bounding box center [732, 119] width 140 height 17
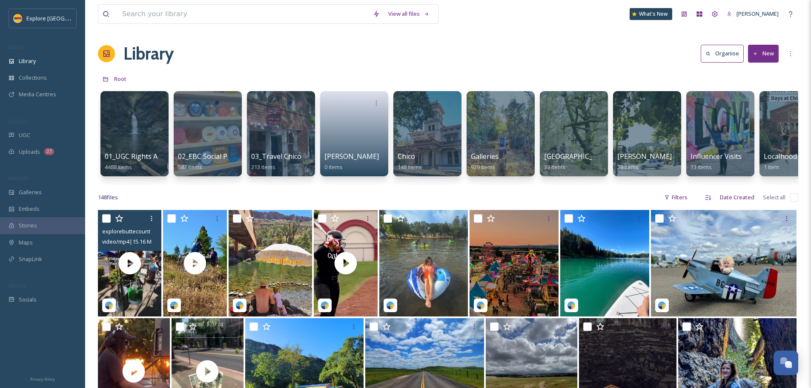
click at [105, 223] on input "checkbox" at bounding box center [106, 218] width 9 height 9
checkbox input "true"
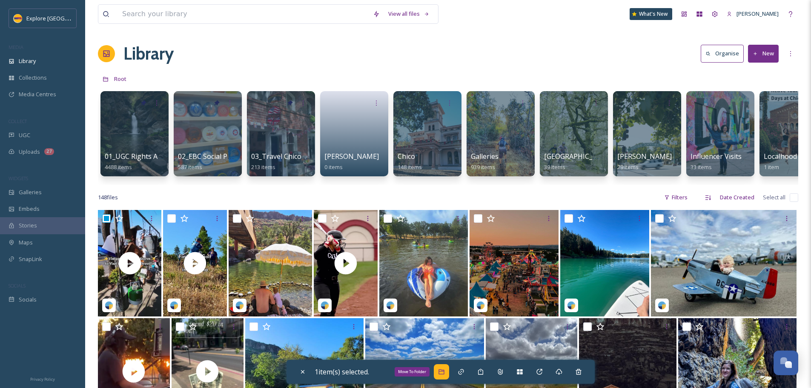
click at [445, 369] on icon at bounding box center [441, 371] width 7 height 7
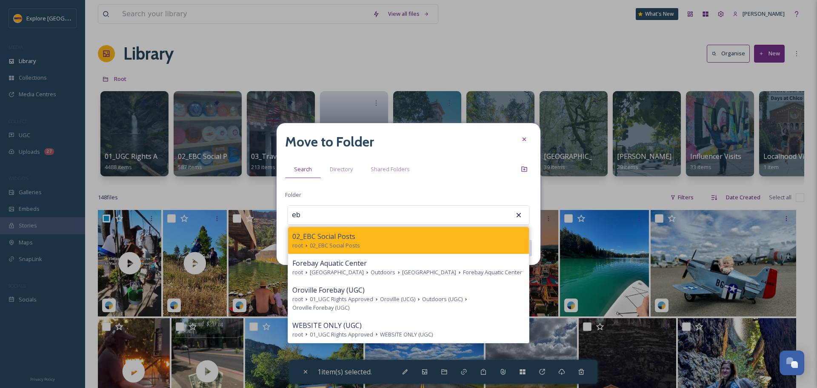
click at [369, 236] on div "02_EBC Social Posts" at bounding box center [408, 236] width 232 height 10
type input "02_EBC Social Posts"
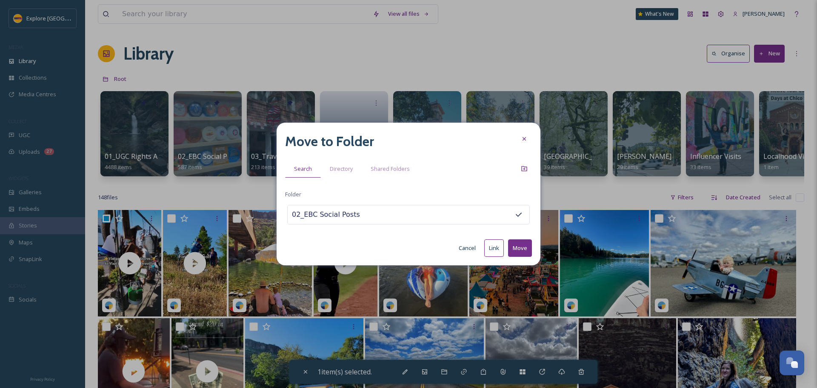
click at [525, 242] on button "Move" at bounding box center [520, 247] width 24 height 17
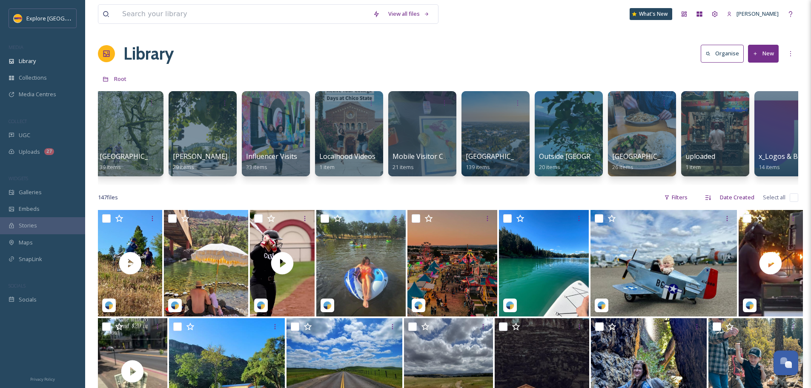
scroll to position [0, 471]
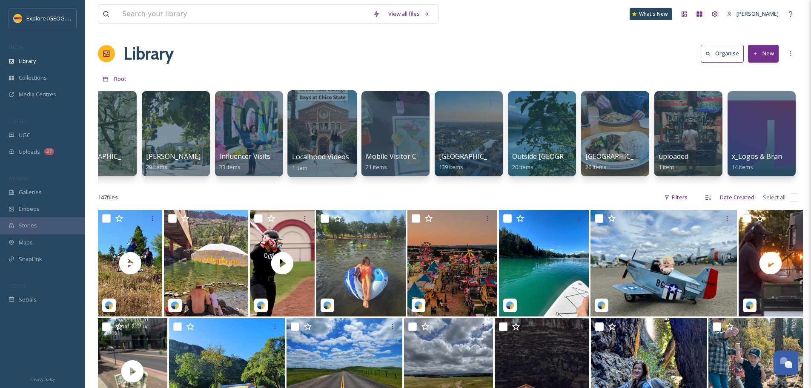
click at [321, 154] on span "Localhood Videos" at bounding box center [320, 156] width 57 height 9
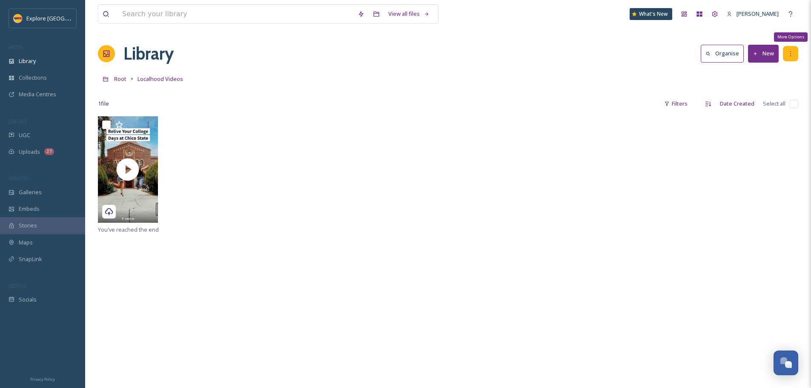
click at [788, 55] on icon at bounding box center [790, 53] width 7 height 7
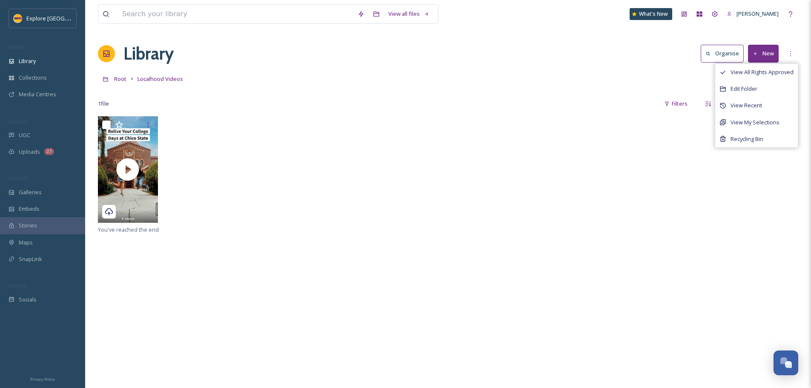
click at [423, 90] on div at bounding box center [448, 91] width 700 height 9
click at [765, 59] on button "New" at bounding box center [763, 53] width 31 height 17
click at [753, 73] on span "File Upload" at bounding box center [759, 73] width 28 height 8
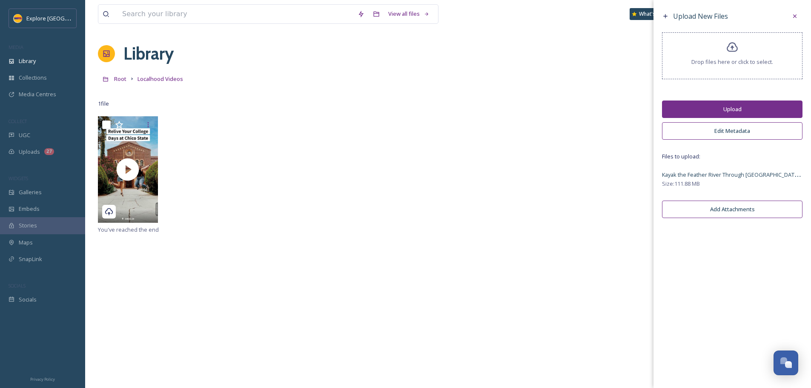
click at [722, 110] on button "Upload" at bounding box center [732, 108] width 140 height 17
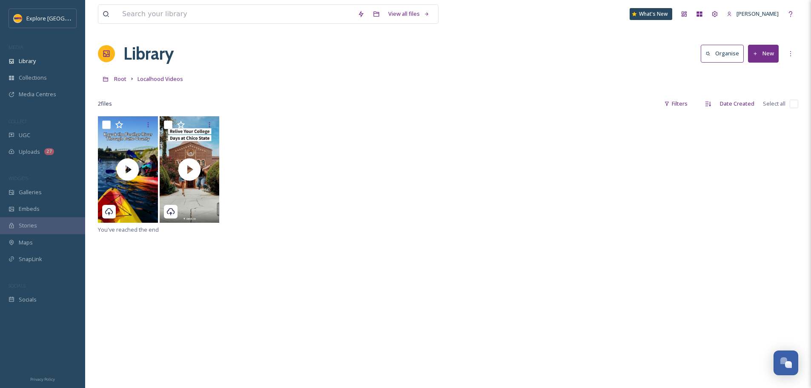
click at [757, 54] on icon at bounding box center [756, 54] width 6 height 6
click at [749, 74] on span "File Upload" at bounding box center [759, 73] width 28 height 8
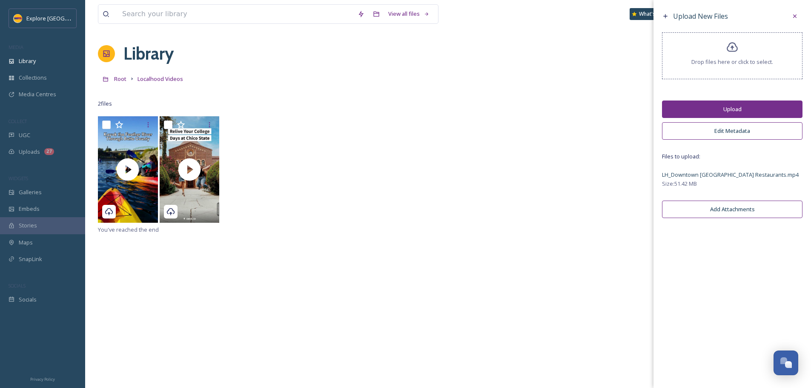
click at [729, 106] on button "Upload" at bounding box center [732, 108] width 140 height 17
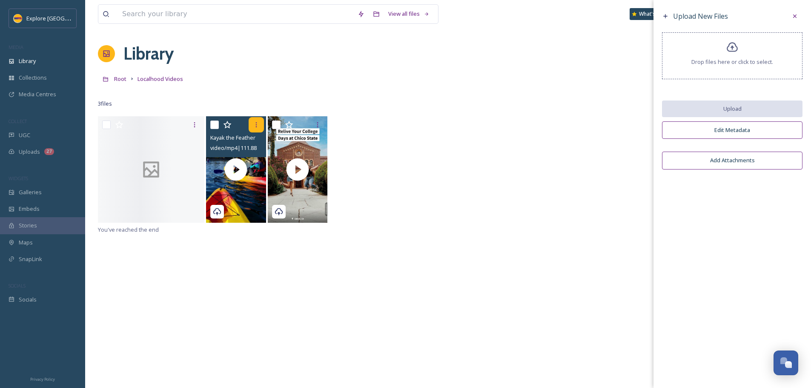
click at [261, 128] on div at bounding box center [256, 124] width 15 height 15
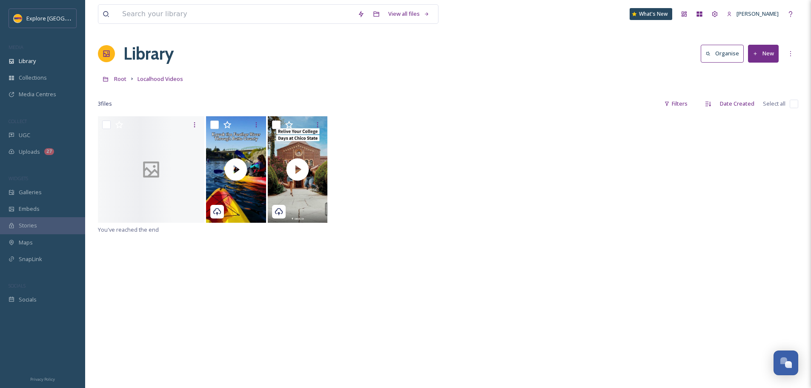
click at [433, 138] on div at bounding box center [448, 170] width 700 height 108
click at [255, 143] on div "video/mp4 | 111.88 MB | 1440 x 2560" at bounding box center [237, 148] width 54 height 10
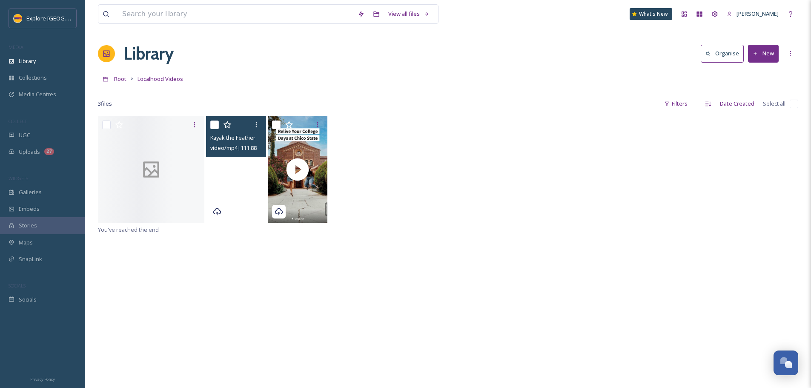
click at [255, 193] on video "Kayak the Feather River Through Butte County_LOCALHOOD.mp4" at bounding box center [236, 169] width 60 height 106
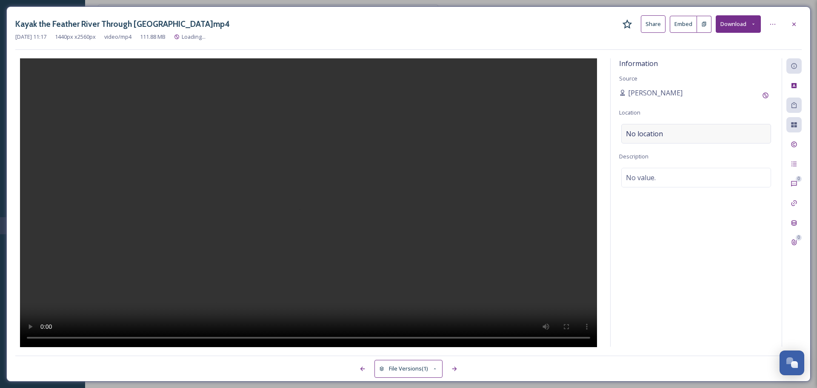
click at [647, 140] on div "No location" at bounding box center [696, 134] width 150 height 20
click at [650, 140] on input at bounding box center [696, 133] width 149 height 19
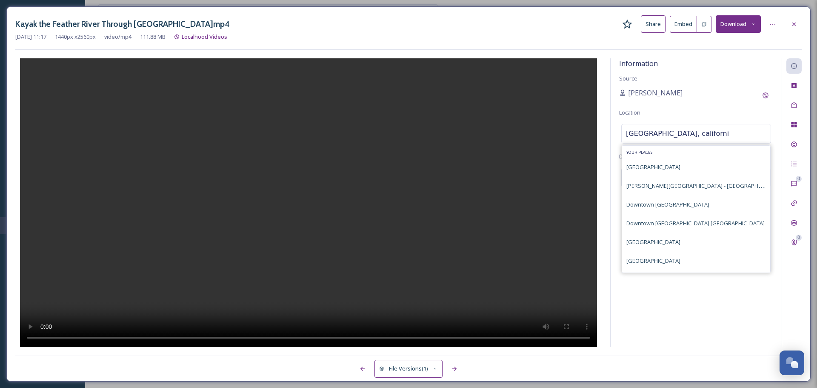
type input "oroville, california"
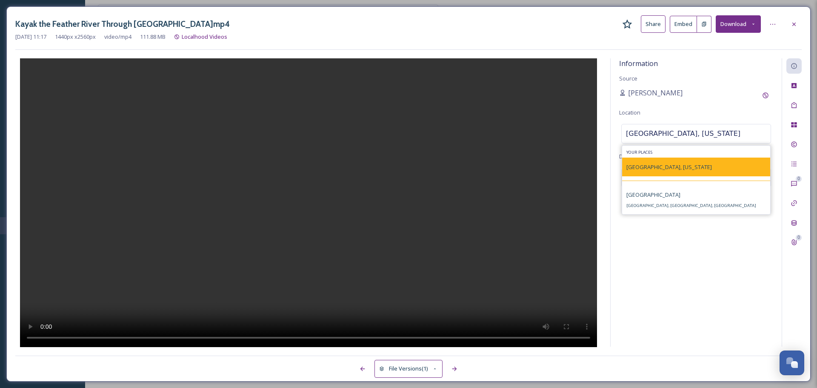
click at [670, 165] on span "Oroville, California" at bounding box center [670, 167] width 86 height 8
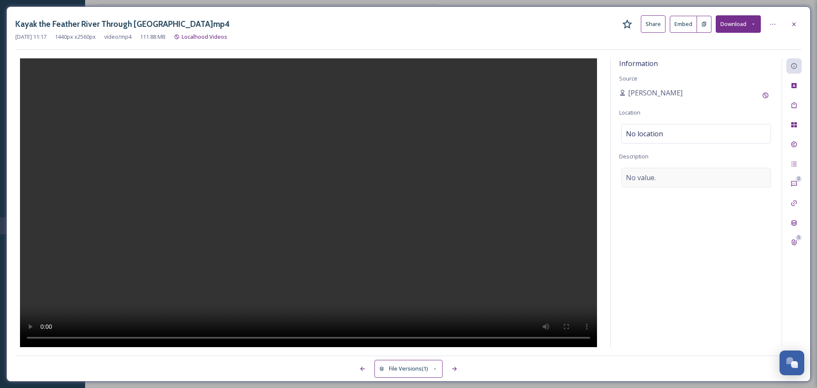
click at [670, 178] on div "No value." at bounding box center [696, 178] width 150 height 20
click at [679, 180] on textarea at bounding box center [696, 203] width 154 height 71
drag, startPoint x: 679, startPoint y: 180, endPoint x: 687, endPoint y: 178, distance: 7.8
click at [679, 180] on textarea at bounding box center [696, 203] width 154 height 71
drag, startPoint x: 706, startPoint y: 211, endPoint x: 712, endPoint y: 217, distance: 8.1
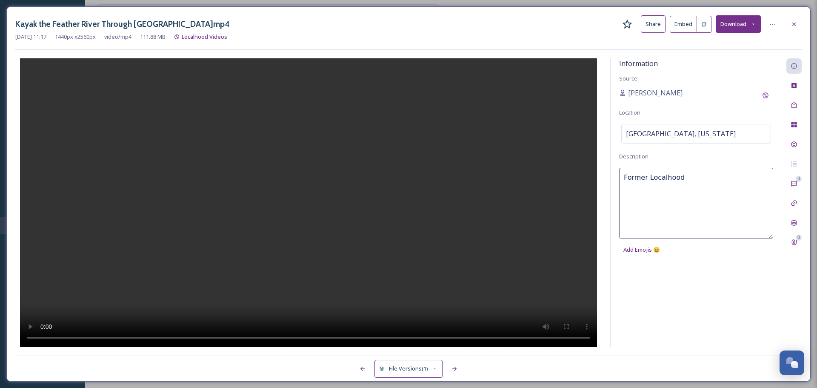
click at [706, 211] on textarea "Former Localhood" at bounding box center [696, 203] width 154 height 71
type textarea "Former Localhood video Kayak the Feather River Through Butte County"
click at [798, 104] on div "Tags" at bounding box center [794, 104] width 15 height 15
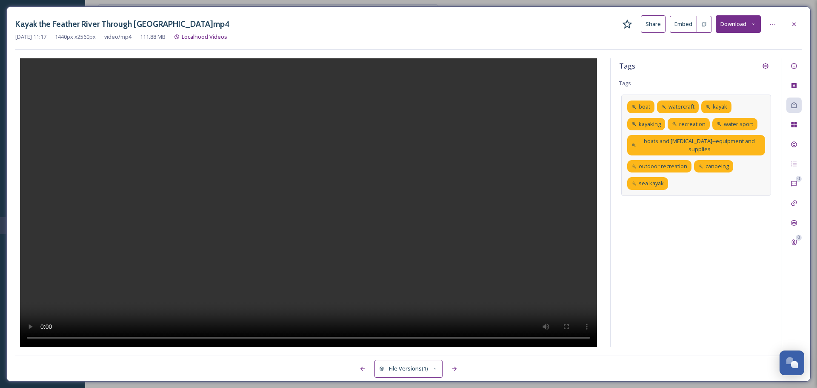
click at [692, 176] on div "boat watercraft kayak kayaking recreation water sport boats and boating--equipm…" at bounding box center [696, 145] width 150 height 101
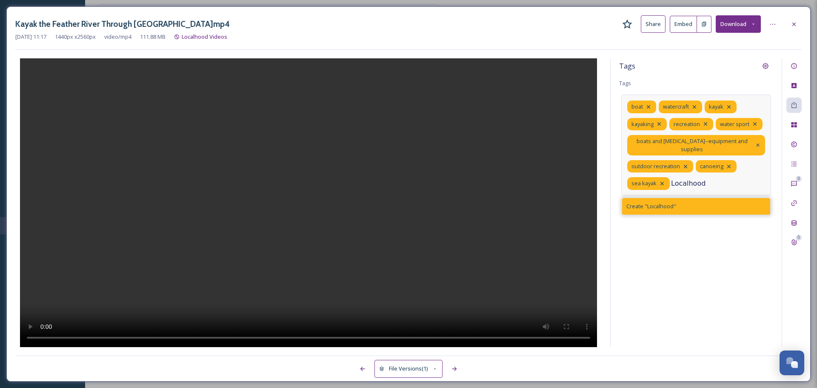
type input "Localhood"
click at [670, 202] on span "Create " Localhood "" at bounding box center [652, 206] width 50 height 8
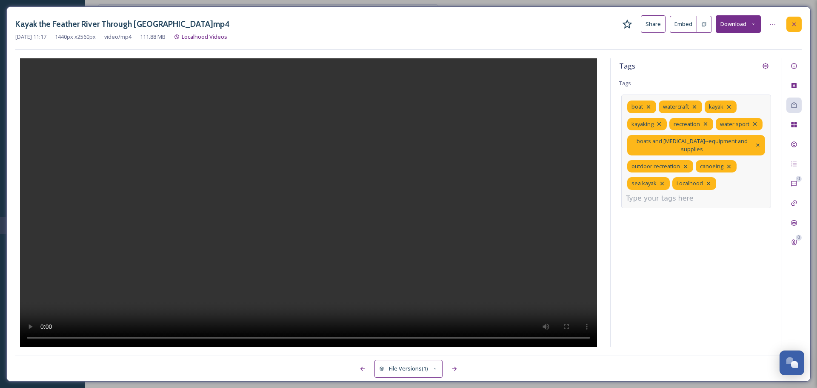
click at [791, 24] on icon at bounding box center [794, 24] width 7 height 7
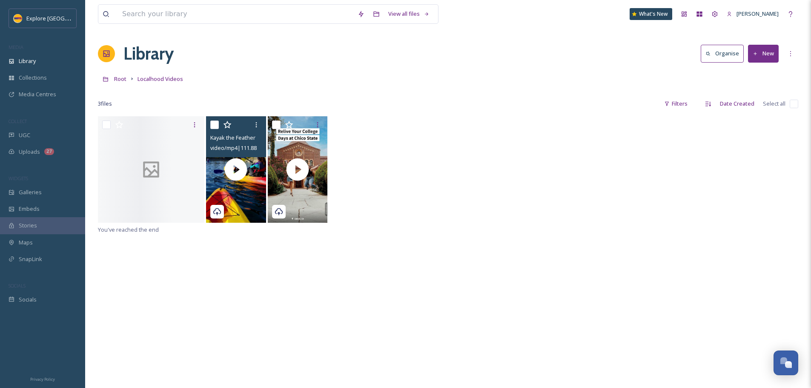
click at [745, 143] on div "Kayak the Feather River Through Butte County_LOCALHOOD.mp4 video/mp4 | 111.88 M…" at bounding box center [448, 170] width 700 height 108
click at [764, 48] on button "New" at bounding box center [763, 53] width 31 height 17
click at [747, 81] on div "File Upload" at bounding box center [754, 73] width 48 height 17
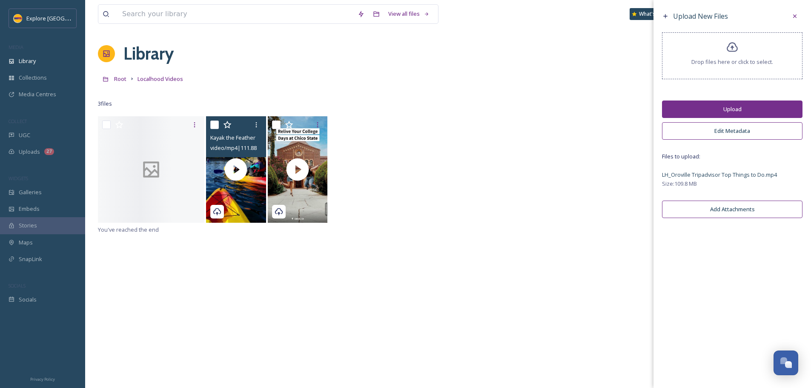
drag, startPoint x: 722, startPoint y: 115, endPoint x: 798, endPoint y: 108, distance: 76.5
click at [722, 115] on button "Upload" at bounding box center [732, 108] width 140 height 17
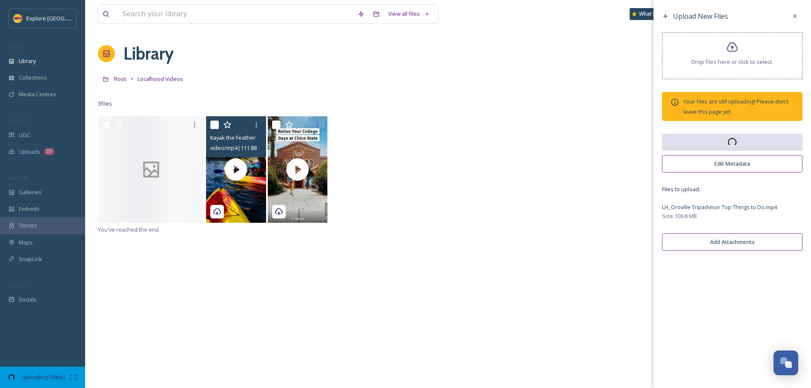
drag, startPoint x: 795, startPoint y: 14, endPoint x: 790, endPoint y: 17, distance: 6.1
click at [795, 14] on icon at bounding box center [794, 16] width 7 height 7
